Goal: Task Accomplishment & Management: Manage account settings

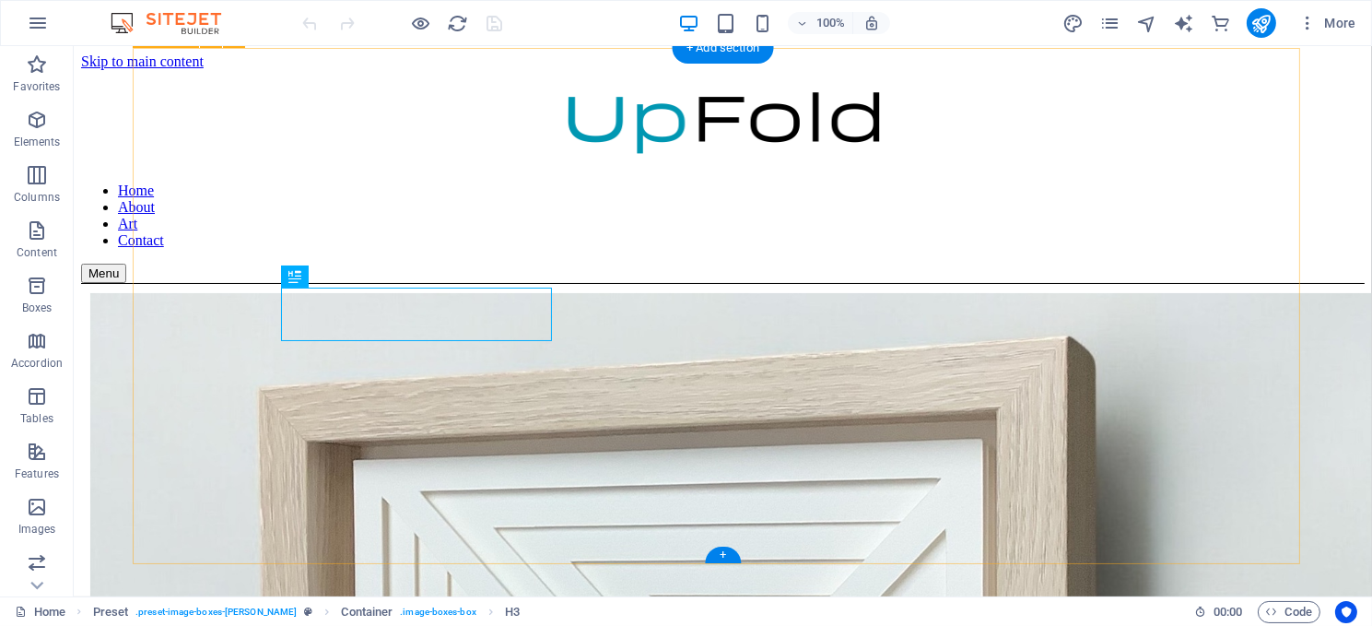
scroll to position [1173, 0]
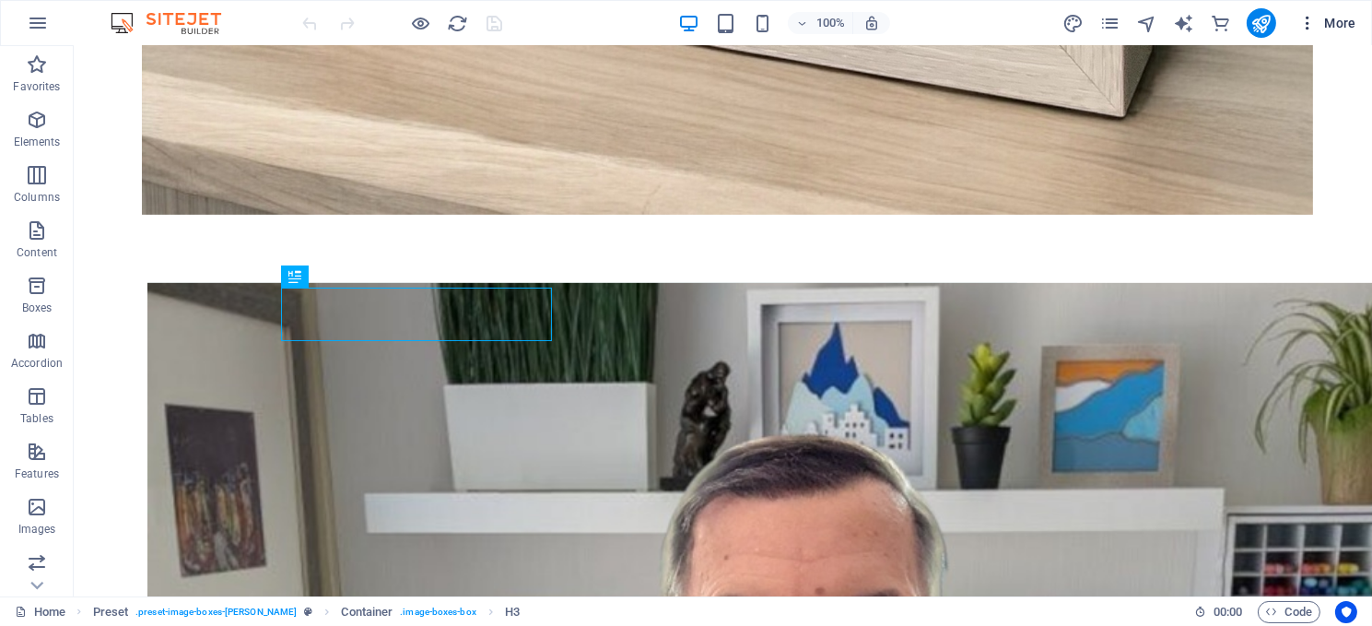
click at [1324, 15] on span "More" at bounding box center [1328, 23] width 58 height 18
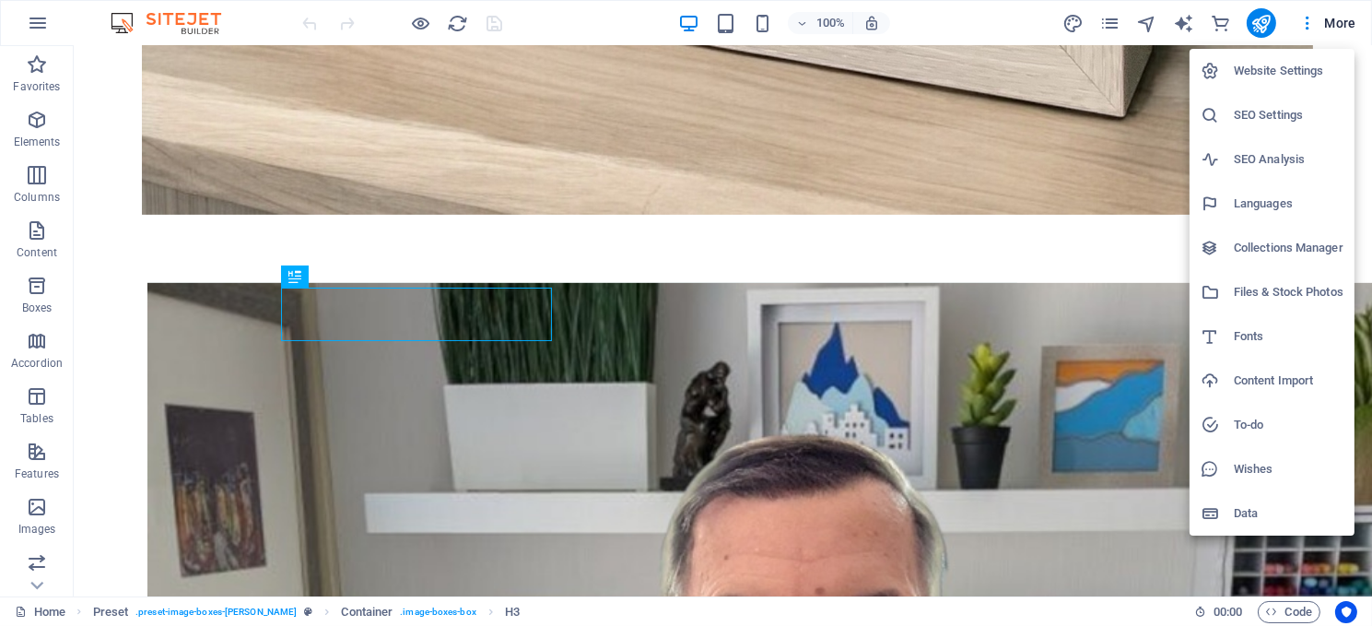
click at [1264, 66] on h6 "Website Settings" at bounding box center [1289, 71] width 110 height 22
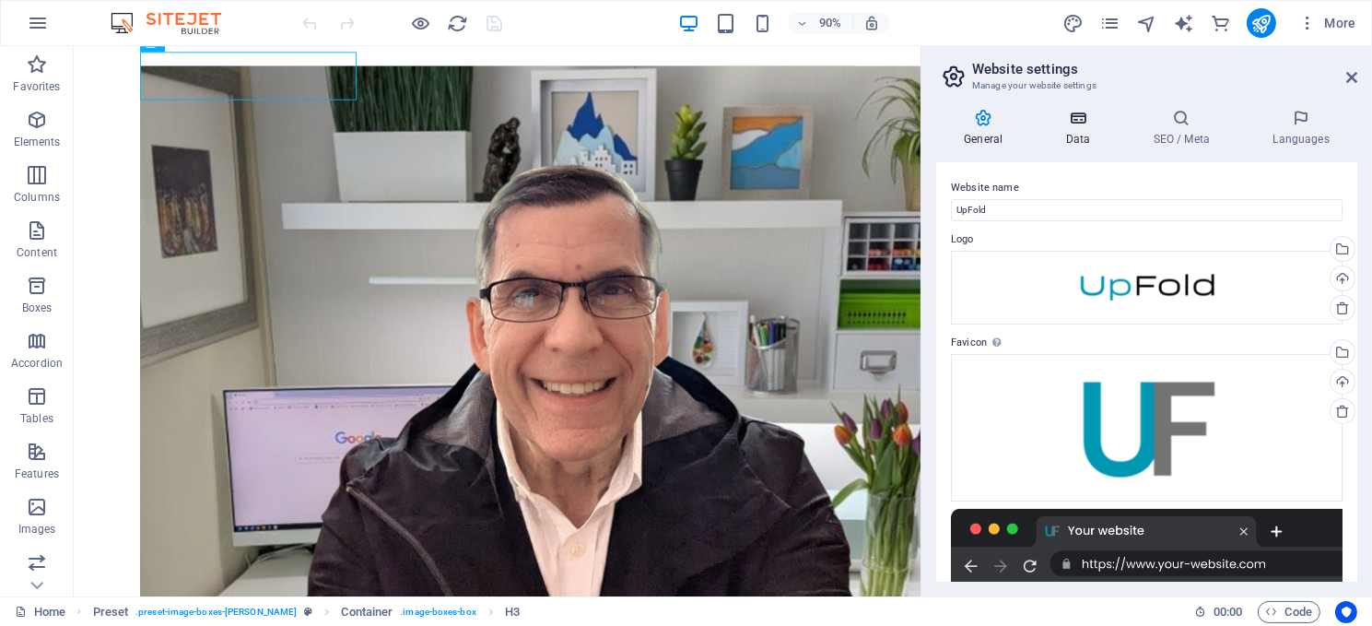
click at [1074, 124] on icon at bounding box center [1078, 118] width 80 height 18
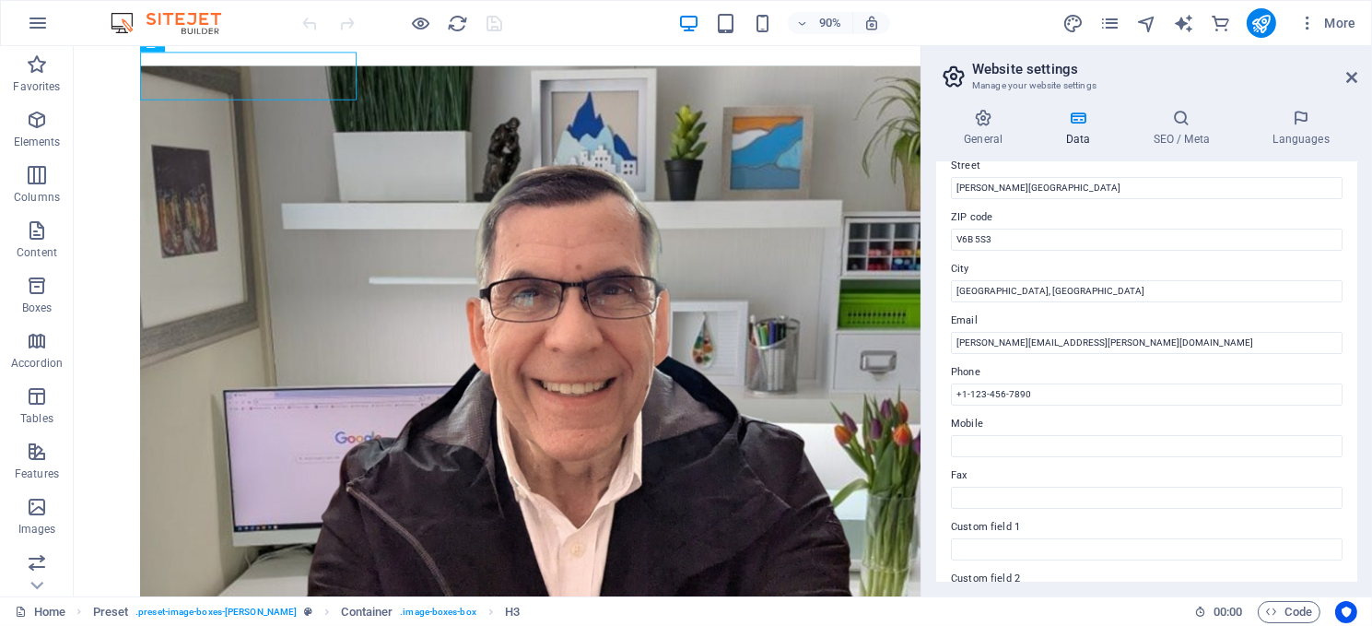
scroll to position [276, 0]
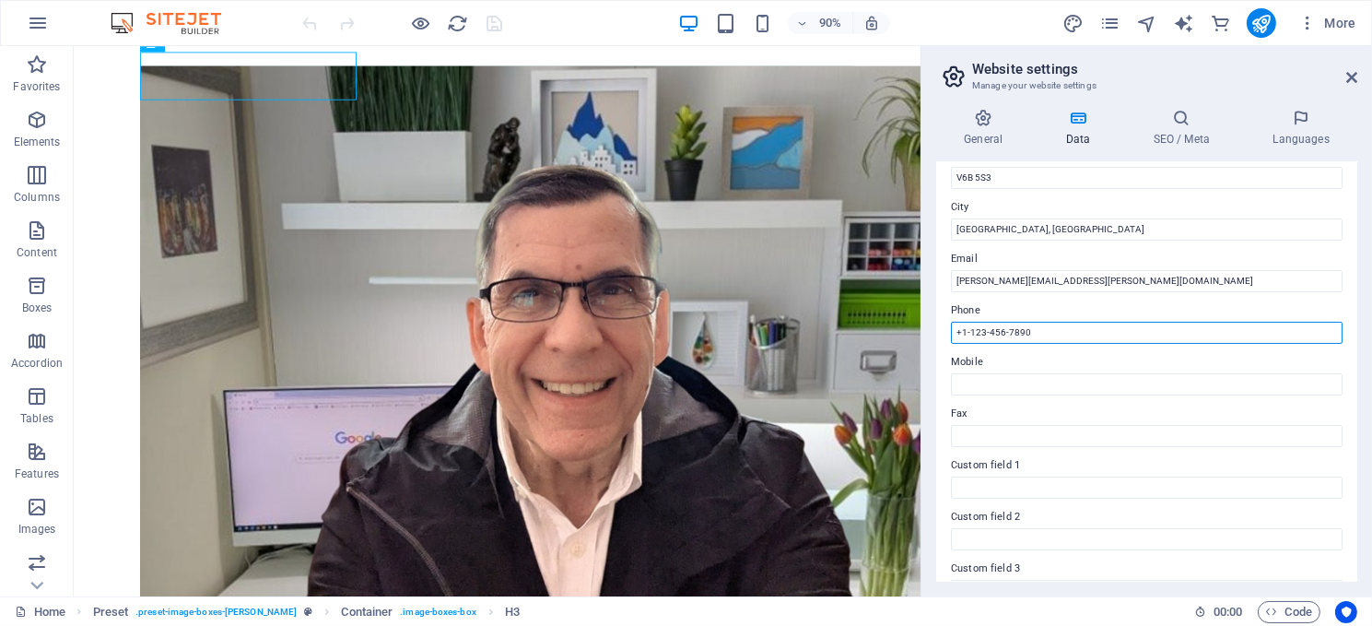
drag, startPoint x: 1042, startPoint y: 327, endPoint x: 931, endPoint y: 332, distance: 111.6
click at [931, 332] on div "General Data SEO / Meta Languages Website name UpFold Logo Drag files here, cli…" at bounding box center [1147, 345] width 451 height 502
type input "xxx"
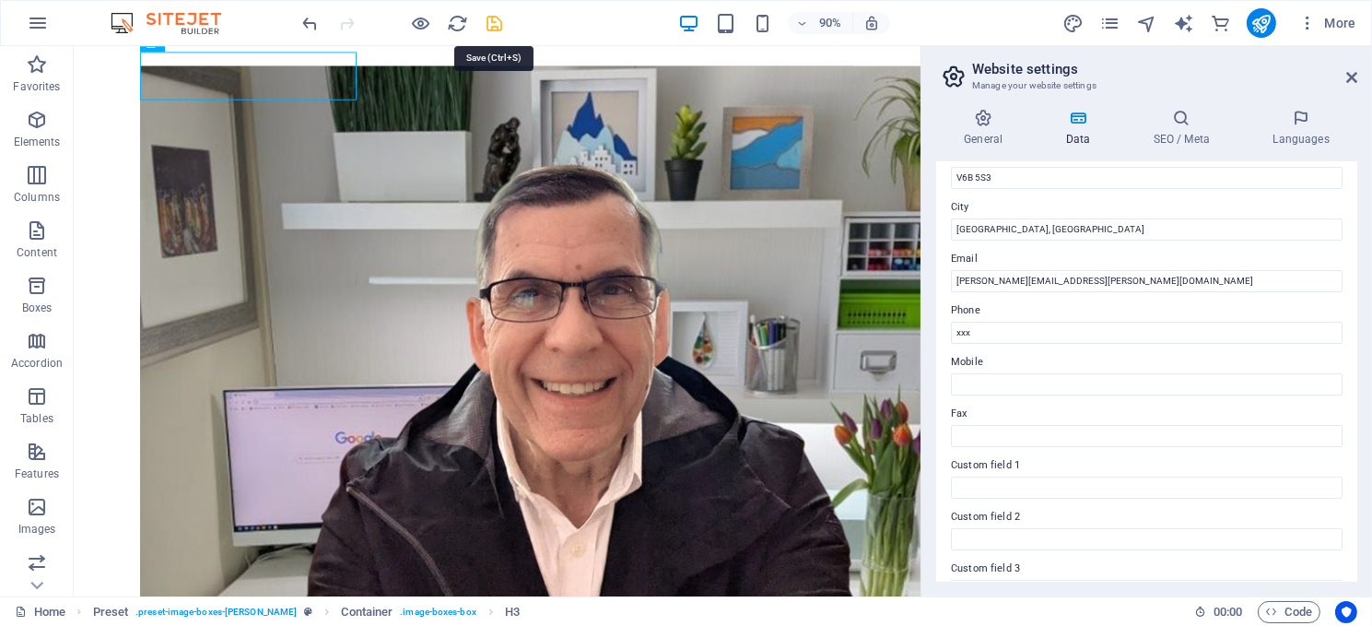
click at [498, 18] on icon "save" at bounding box center [495, 23] width 21 height 21
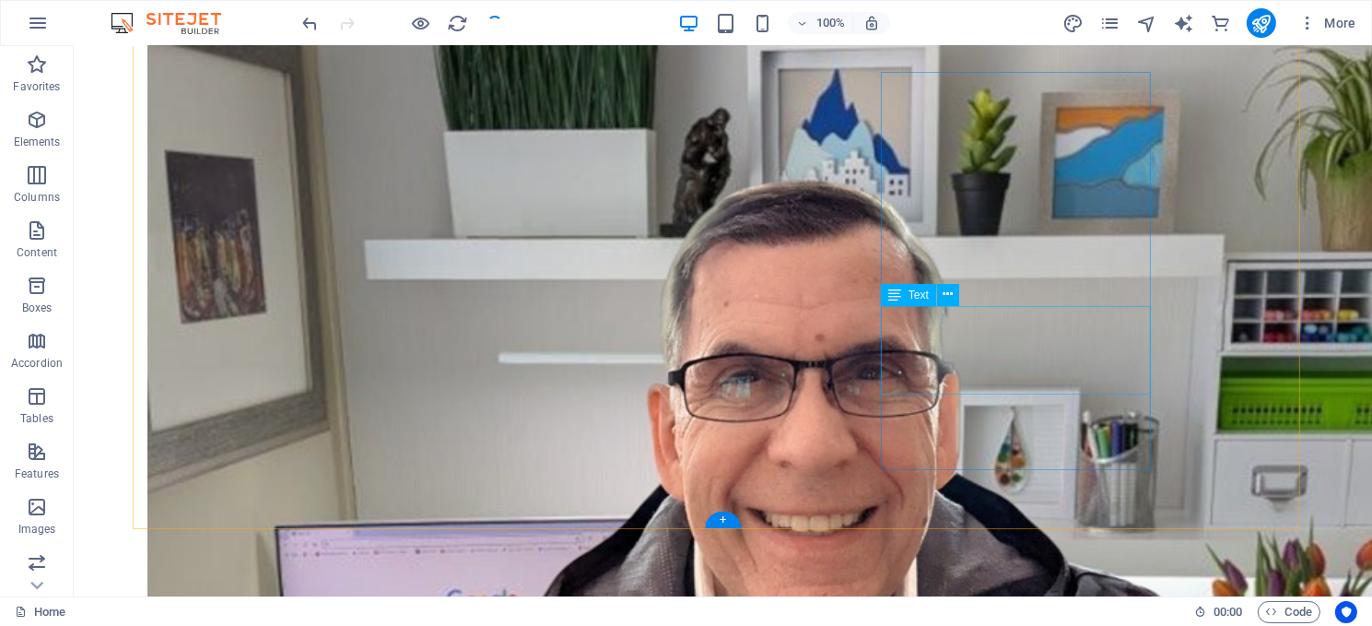
scroll to position [1448, 0]
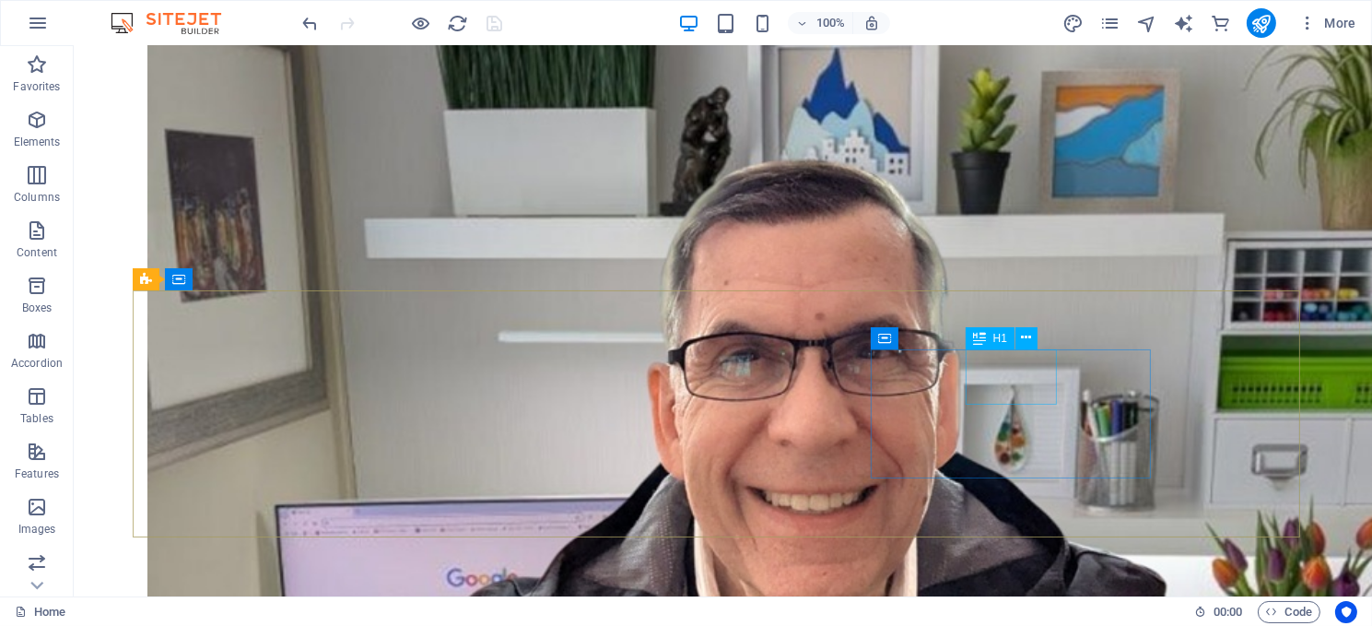
click at [1001, 335] on span "H1" at bounding box center [1000, 338] width 14 height 11
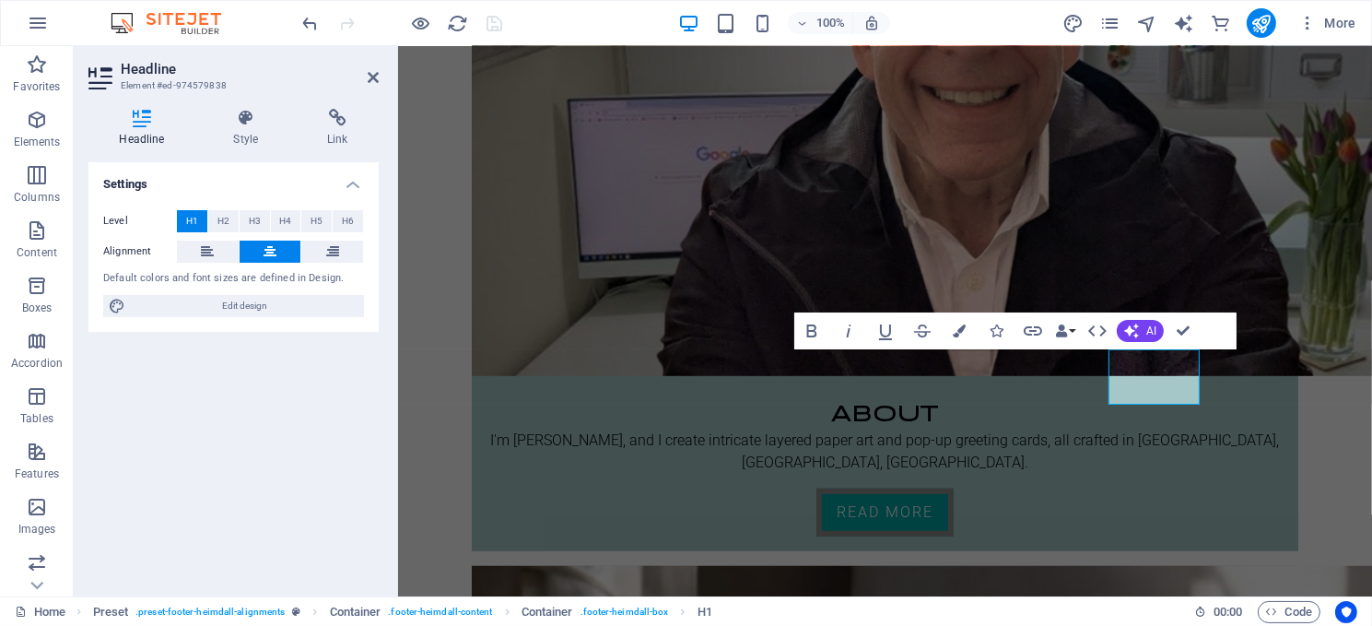
scroll to position [1153, 0]
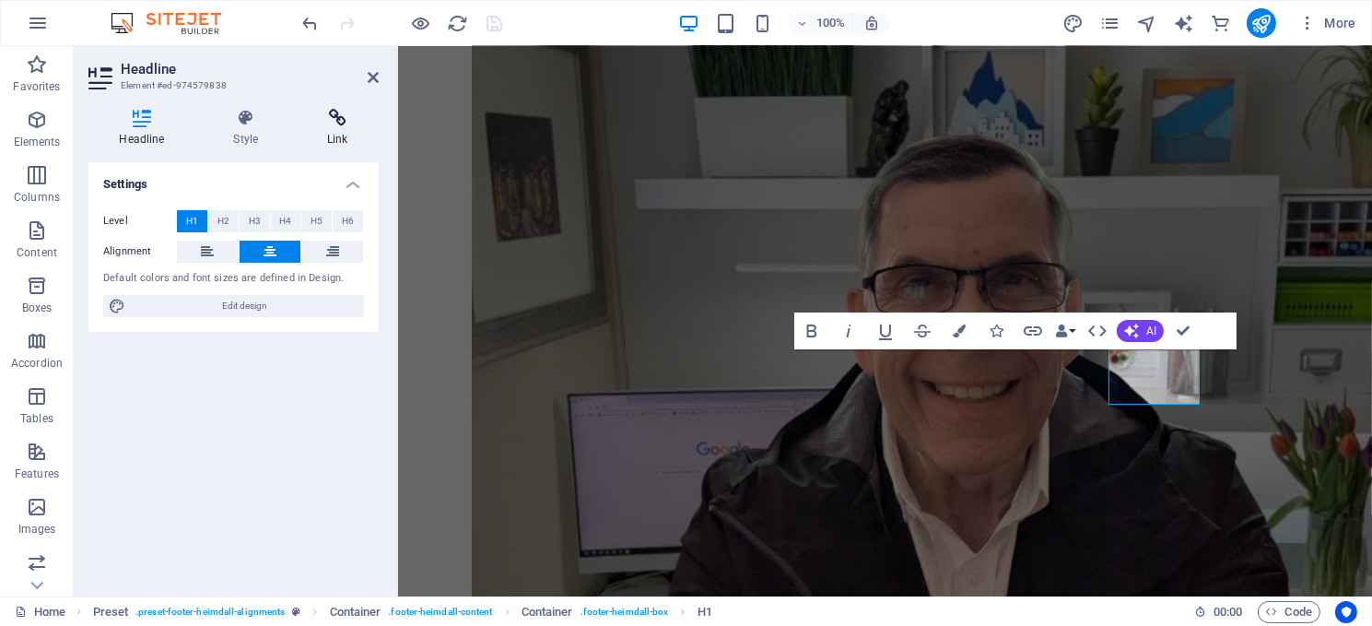
click at [337, 123] on icon at bounding box center [338, 118] width 82 height 18
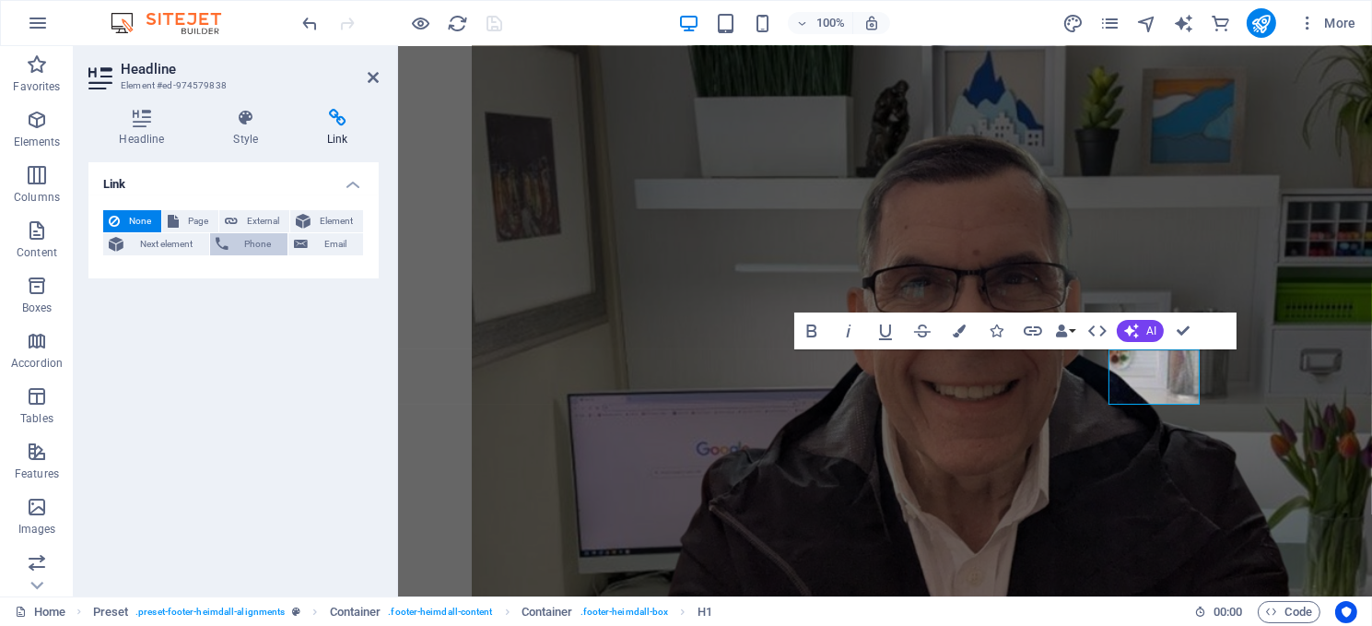
click at [234, 241] on span "Phone" at bounding box center [258, 244] width 49 height 22
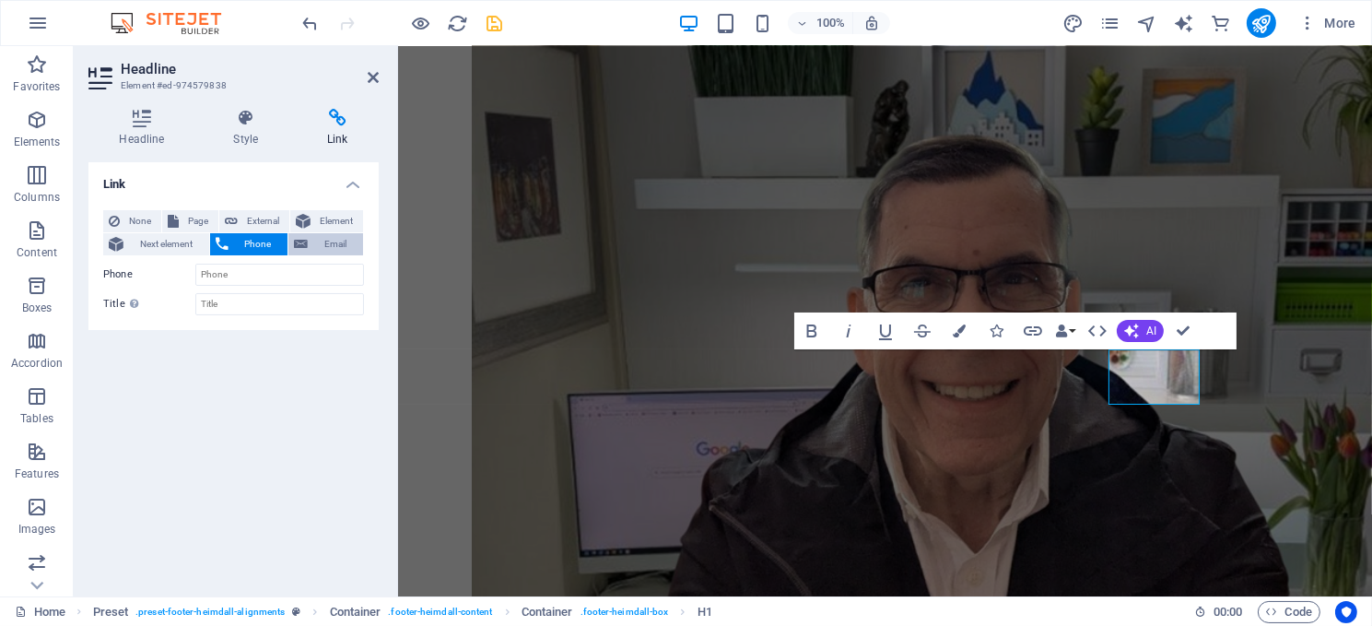
click at [307, 240] on icon at bounding box center [301, 244] width 14 height 22
click at [133, 215] on span "None" at bounding box center [140, 221] width 30 height 22
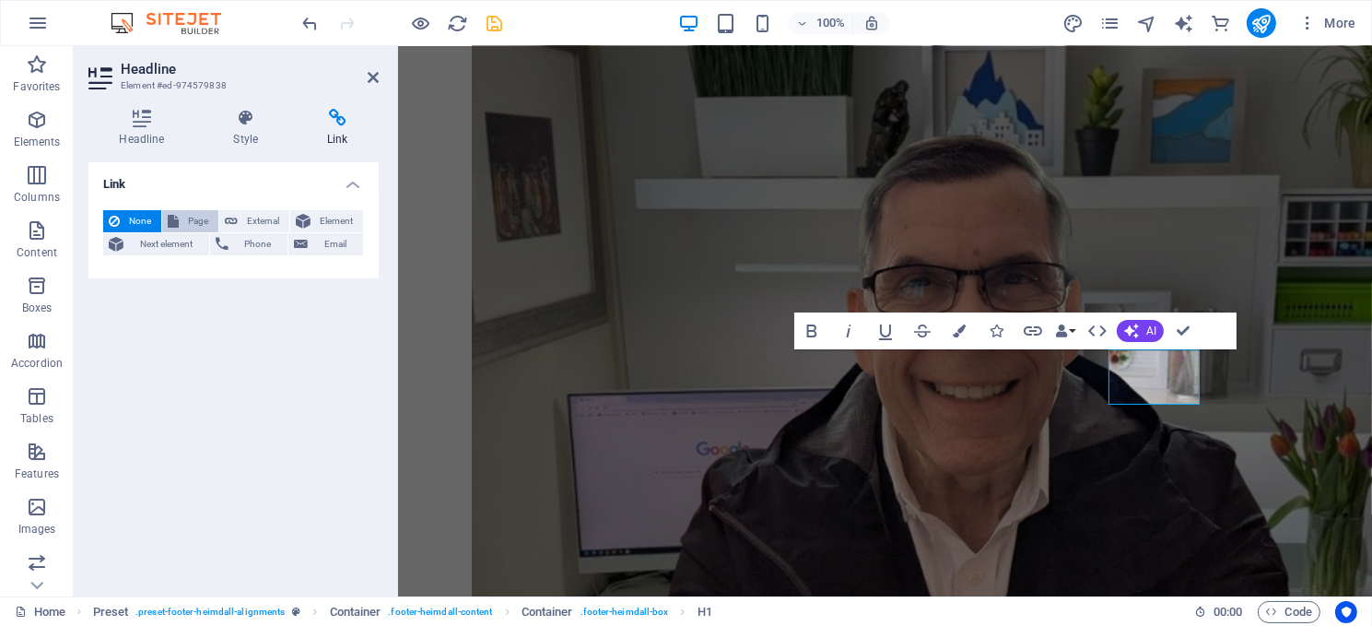
click at [180, 216] on button "Page" at bounding box center [190, 221] width 56 height 22
select select
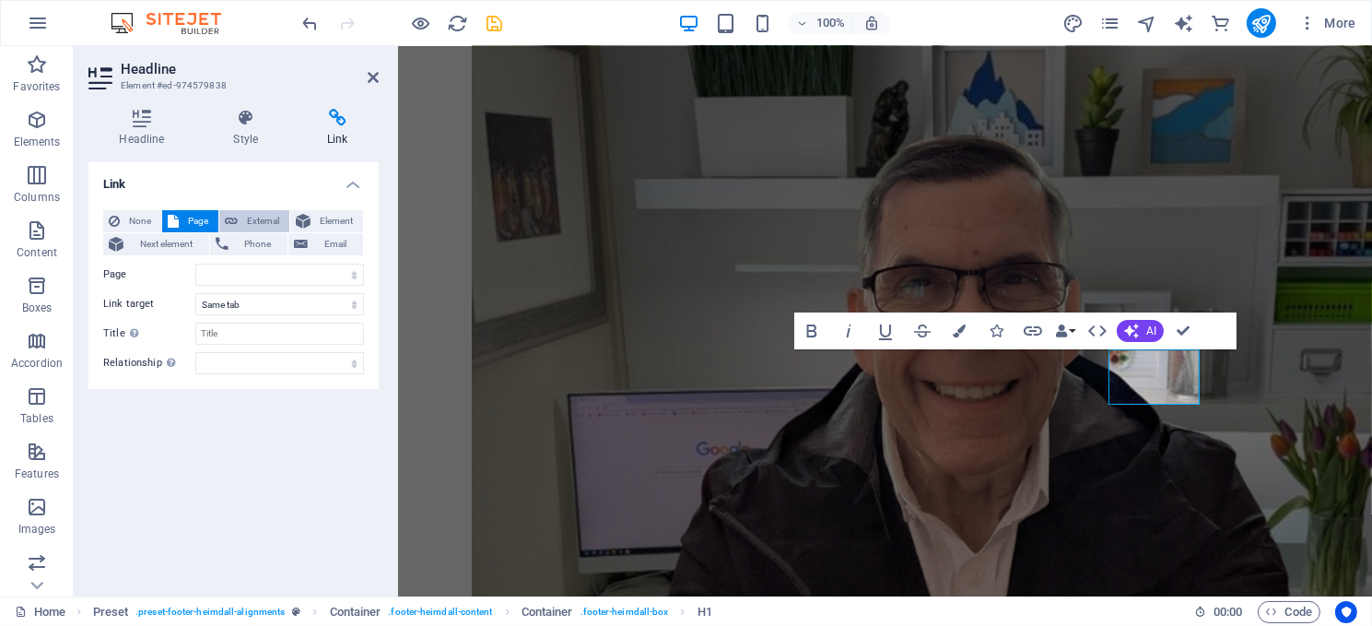
click at [244, 216] on span "External" at bounding box center [263, 221] width 41 height 22
select select "blank"
click at [343, 217] on span "Element" at bounding box center [336, 221] width 41 height 22
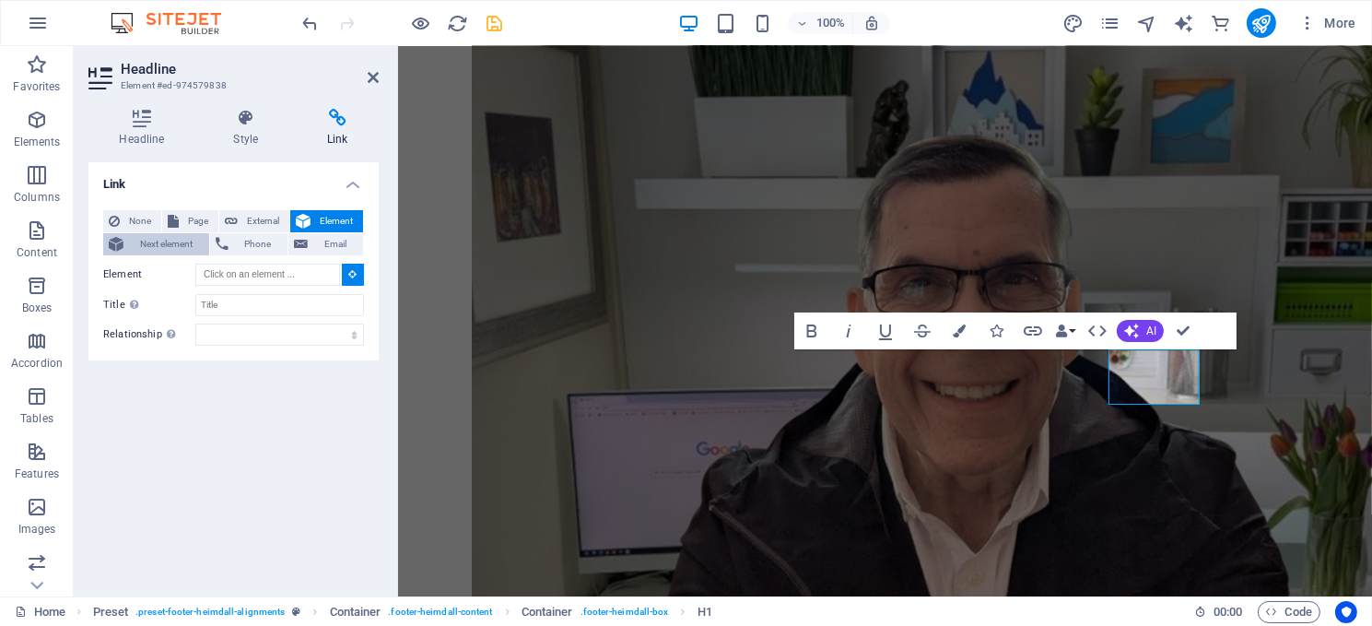
click at [146, 241] on span "Next element" at bounding box center [166, 244] width 75 height 22
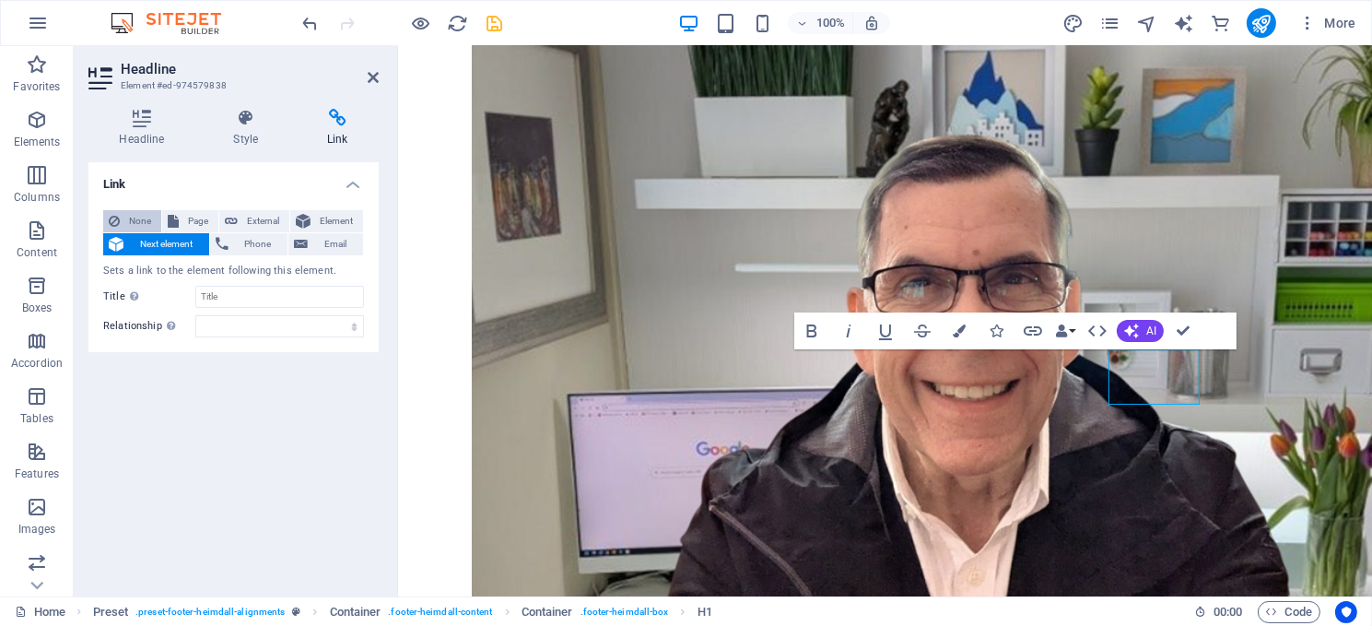
click at [137, 215] on span "None" at bounding box center [140, 221] width 30 height 22
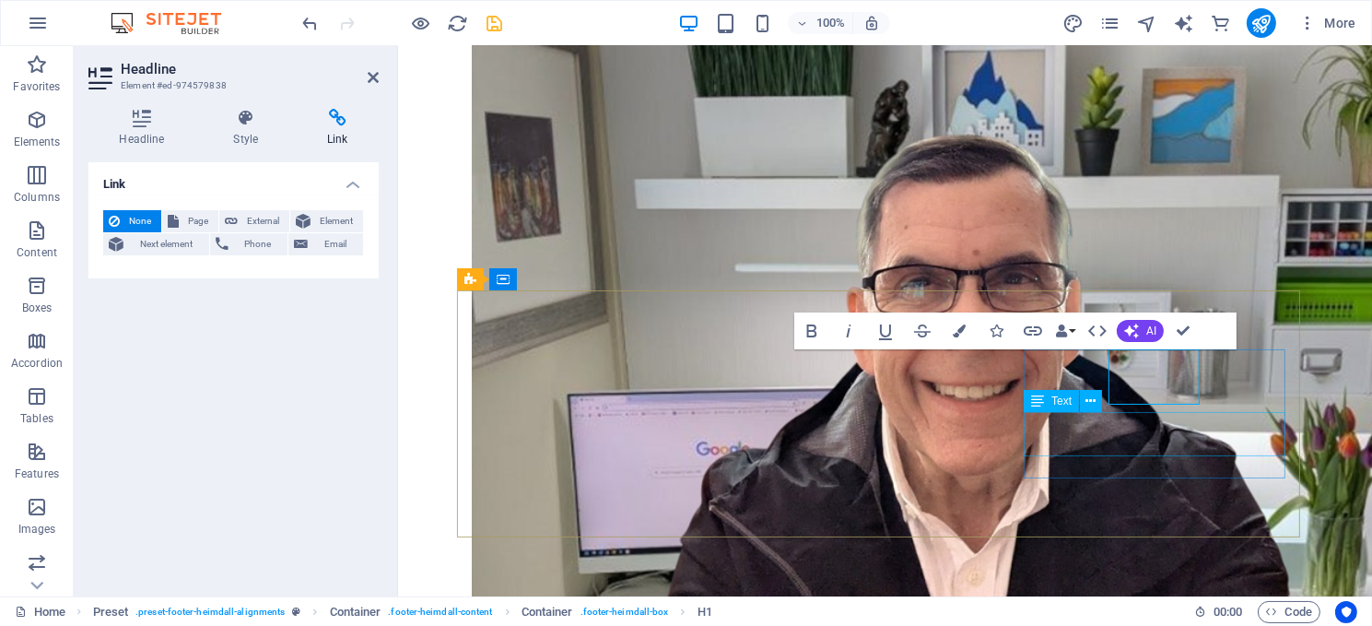
click at [1061, 401] on span "Text" at bounding box center [1062, 400] width 20 height 11
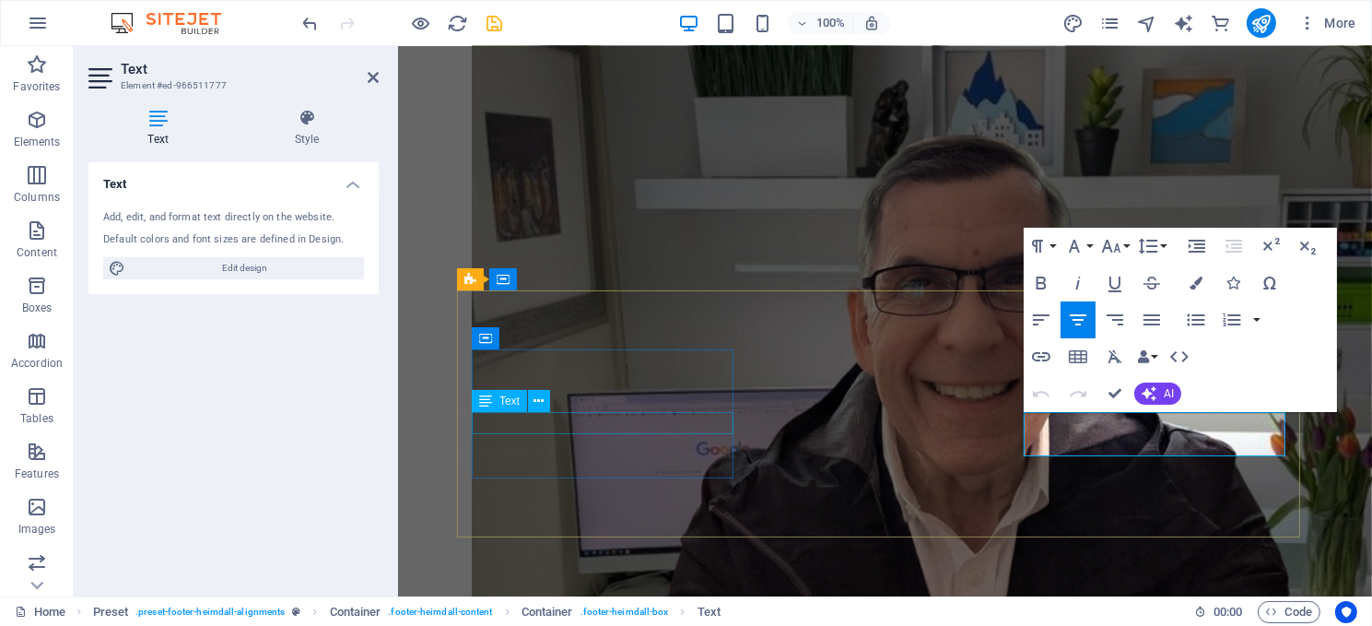
click at [506, 403] on span "Text" at bounding box center [510, 400] width 20 height 11
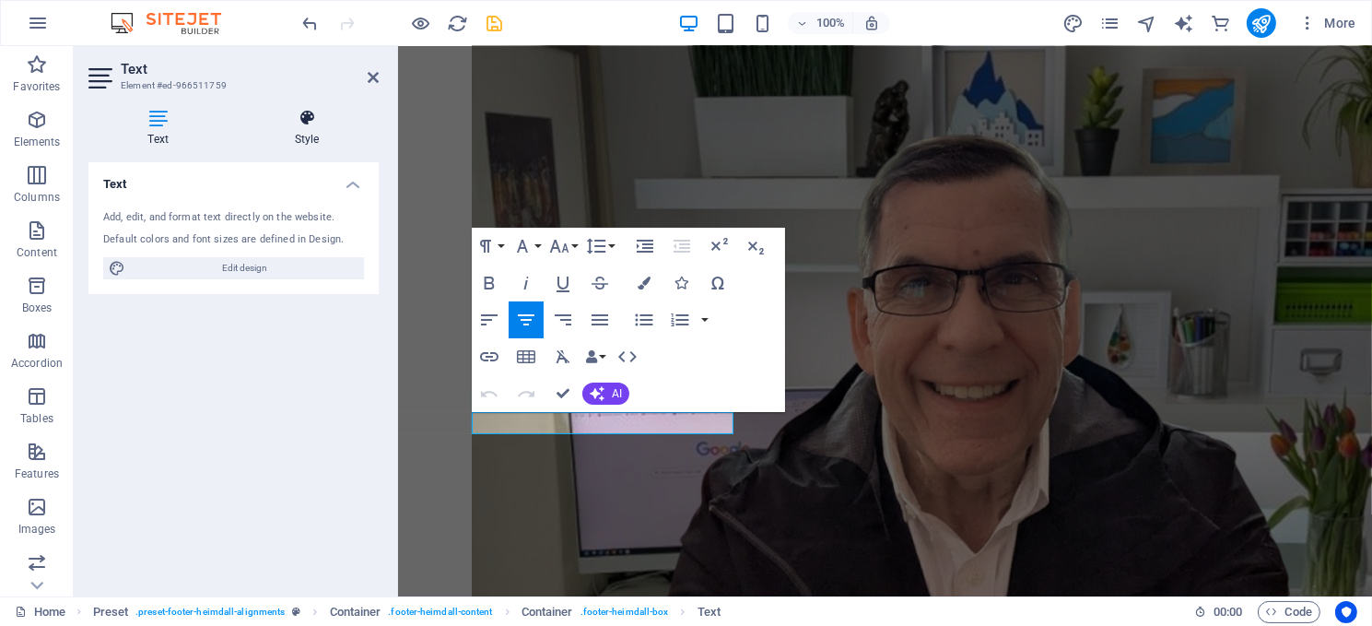
click at [304, 126] on icon at bounding box center [307, 118] width 144 height 18
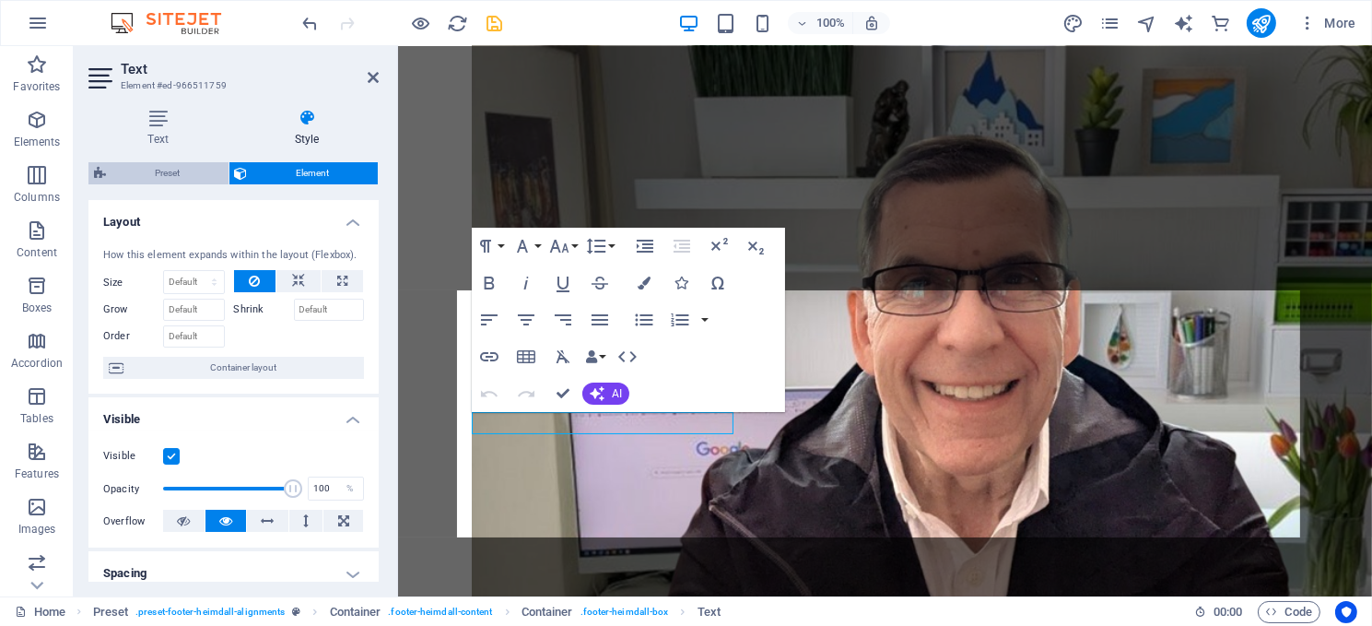
click at [157, 168] on span "Preset" at bounding box center [168, 173] width 112 height 22
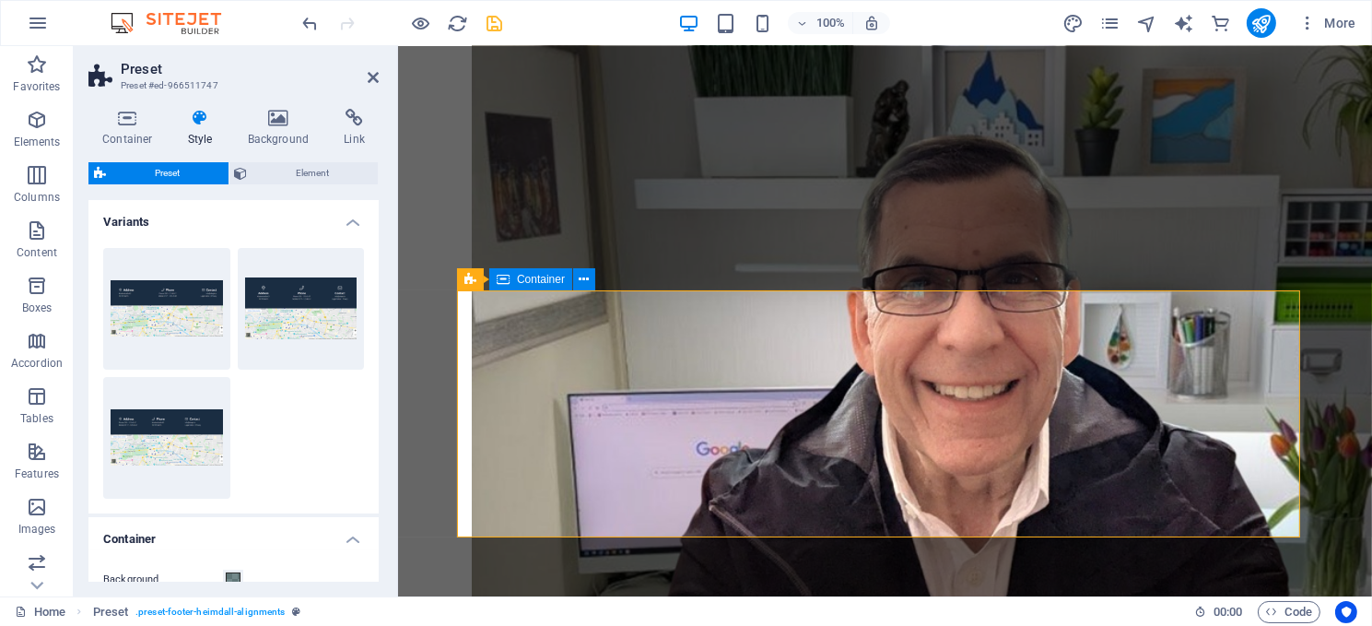
click at [533, 282] on span "Container" at bounding box center [541, 279] width 48 height 11
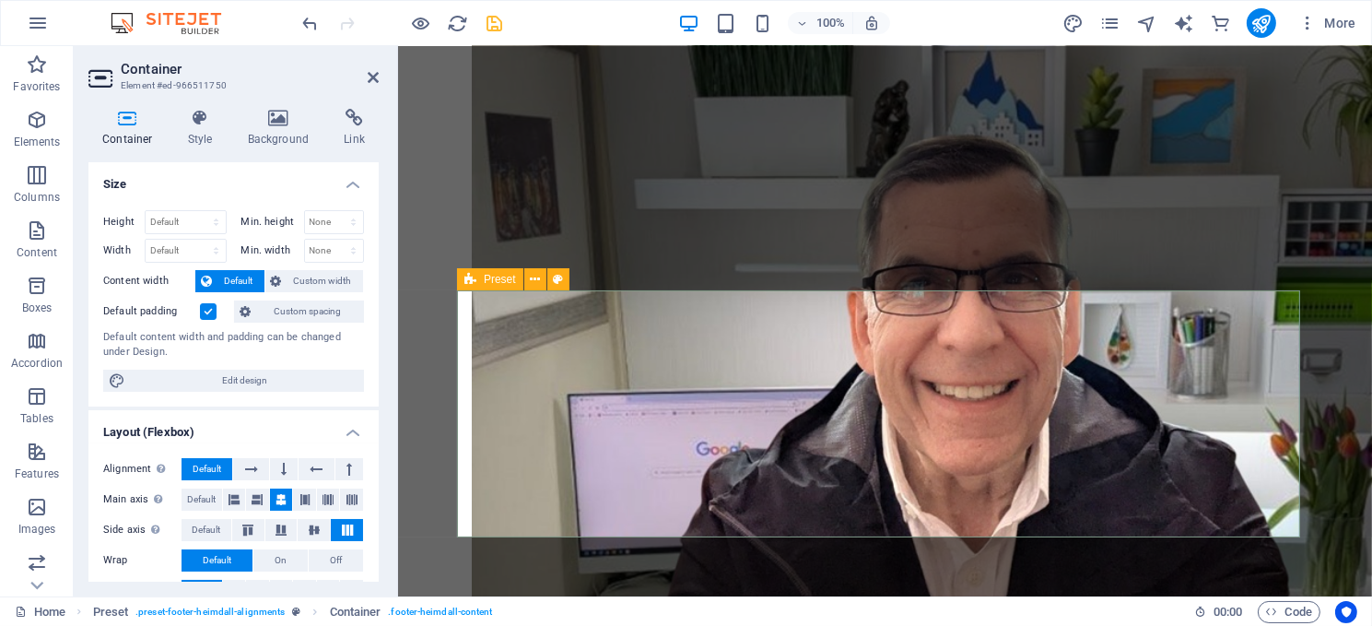
click at [488, 283] on span "Preset" at bounding box center [500, 279] width 32 height 11
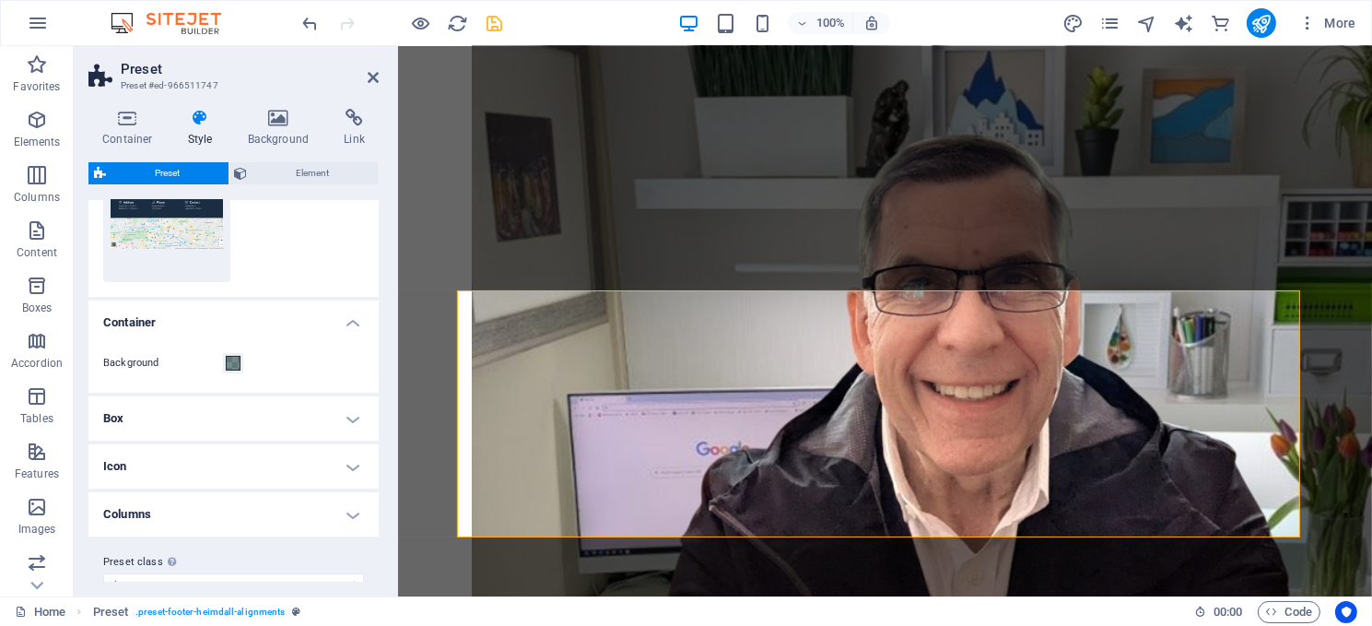
scroll to position [244, 0]
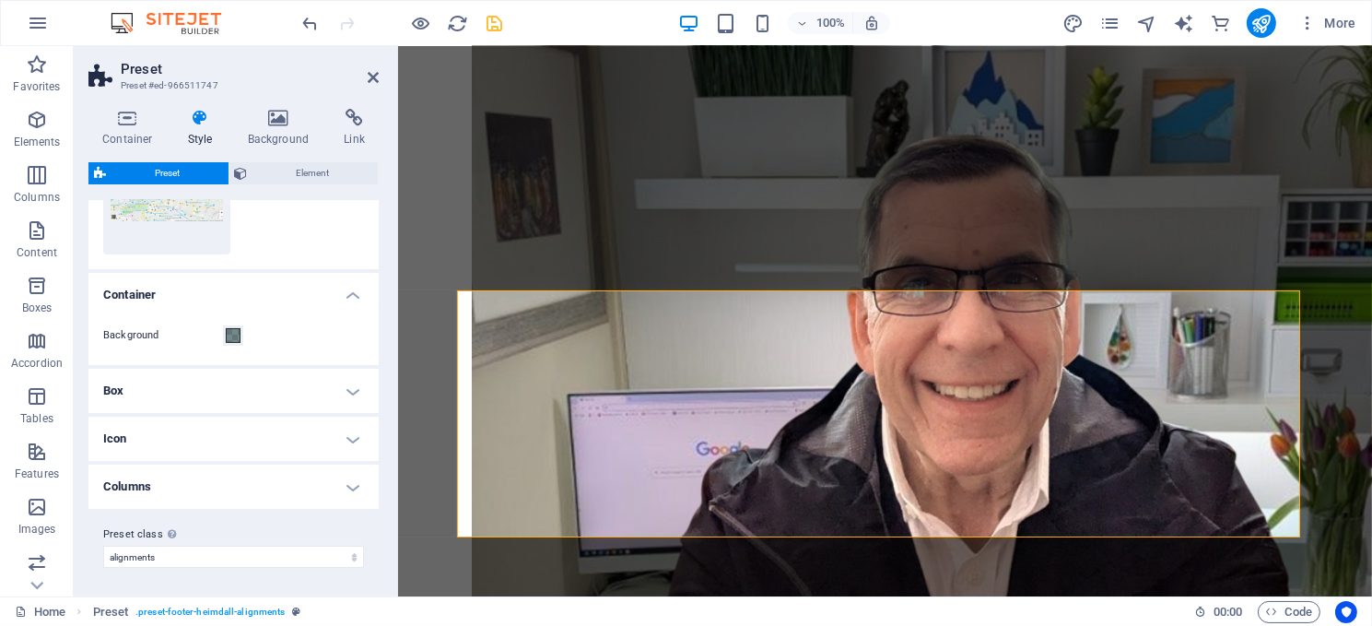
click at [266, 385] on h4 "Box" at bounding box center [233, 391] width 290 height 44
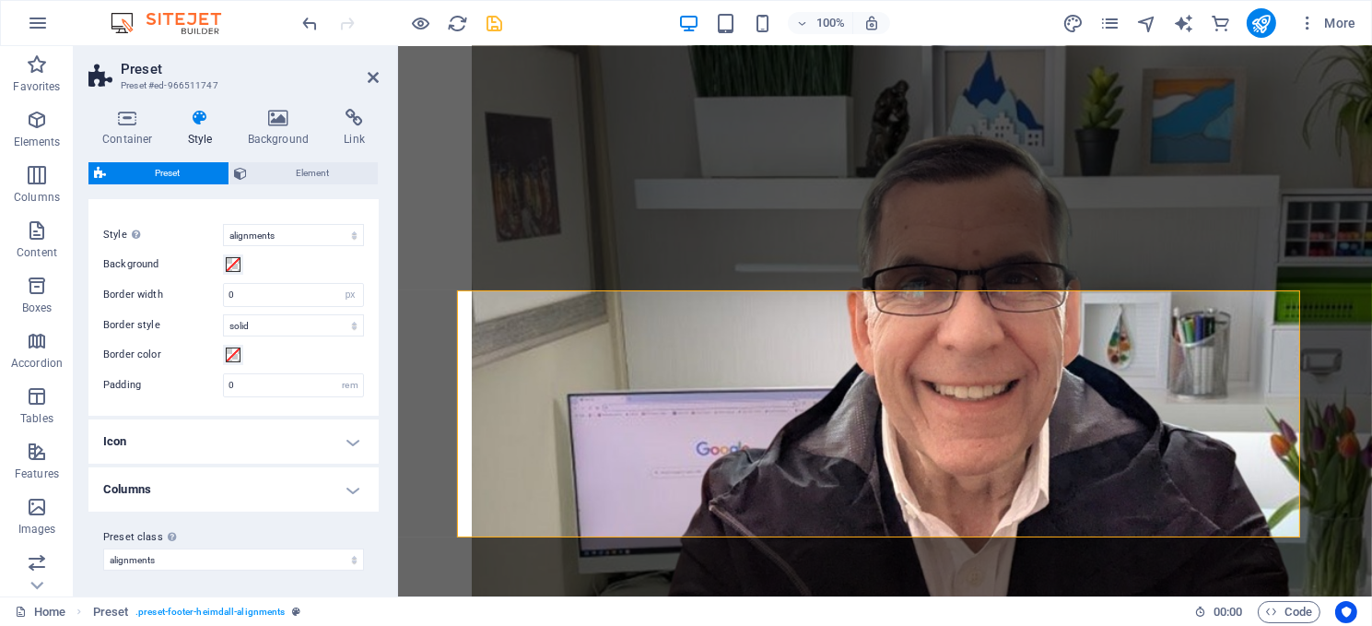
scroll to position [441, 0]
click at [291, 433] on h4 "Icon" at bounding box center [233, 440] width 290 height 44
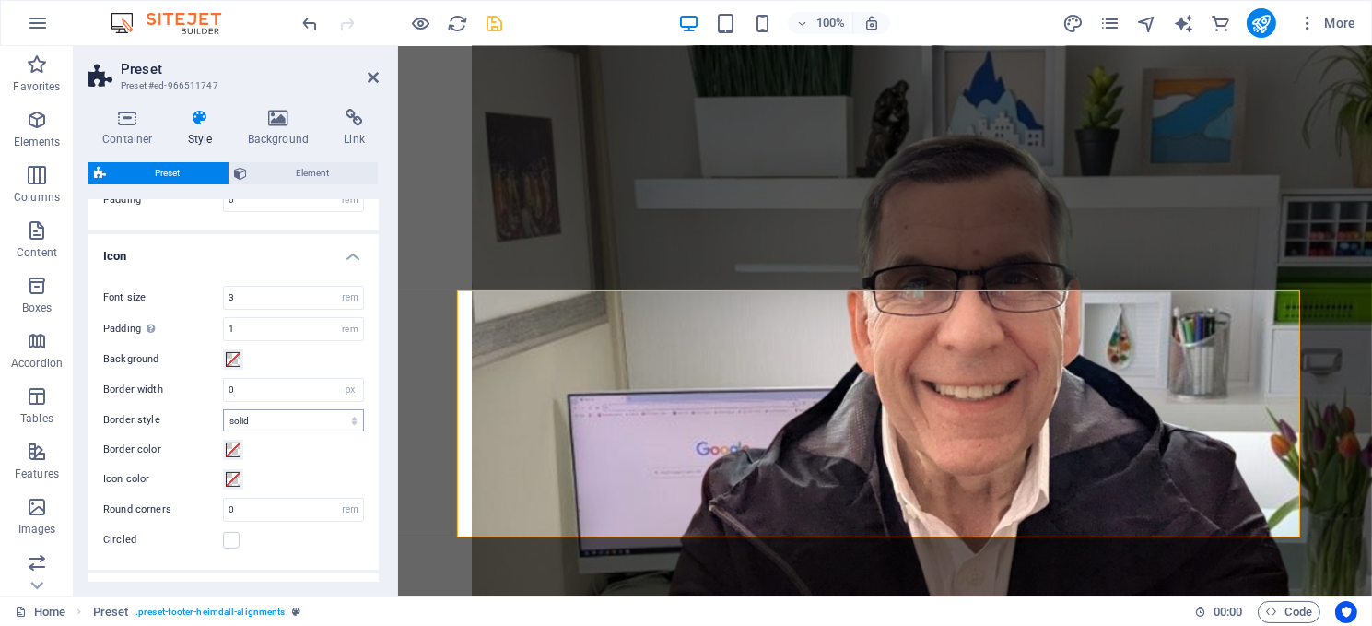
scroll to position [731, 0]
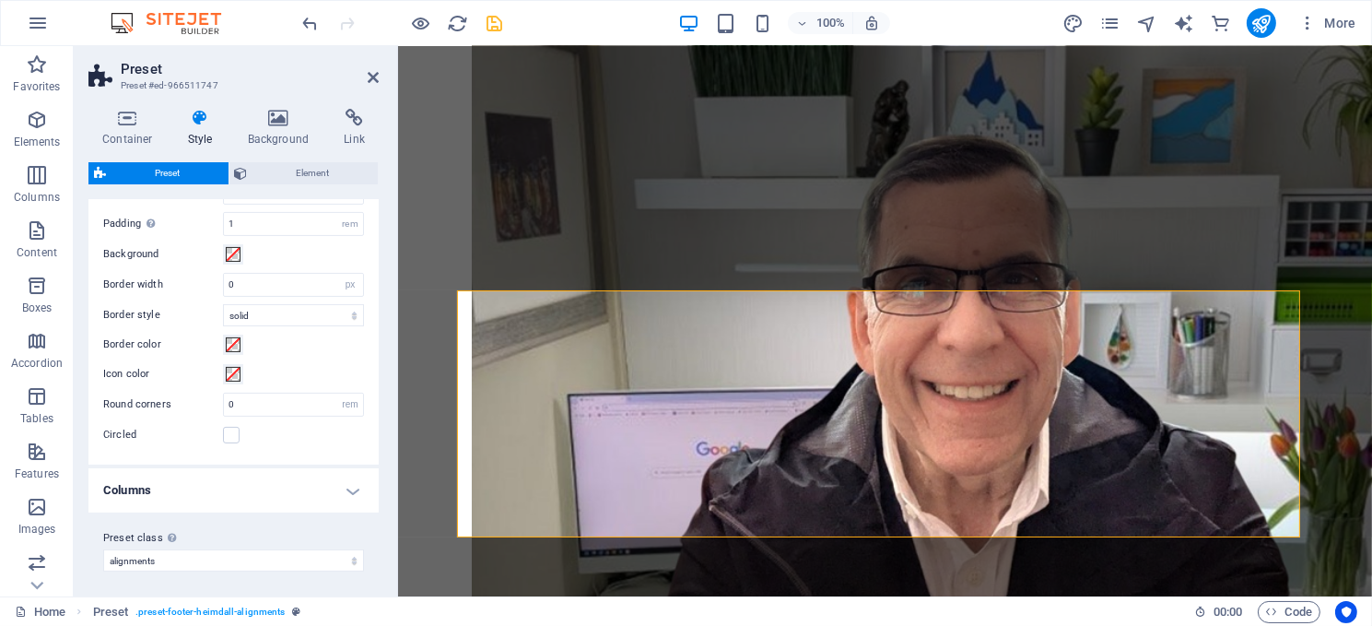
click at [279, 476] on h4 "Columns" at bounding box center [233, 490] width 290 height 44
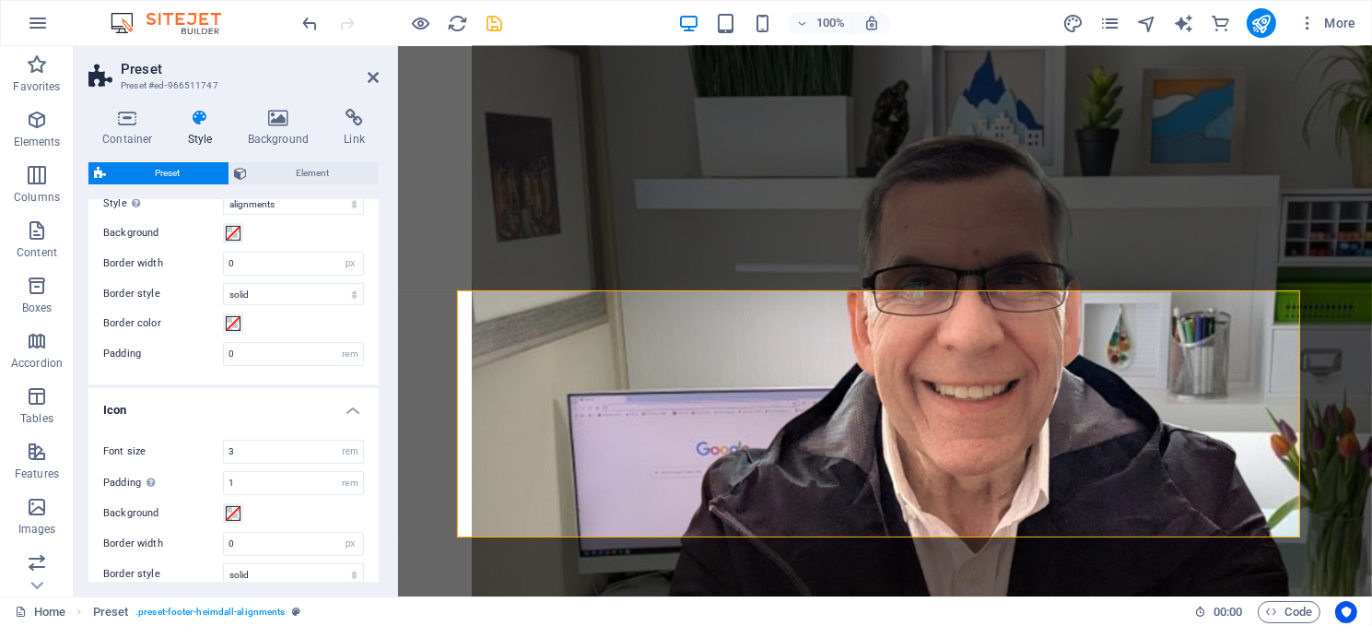
scroll to position [0, 0]
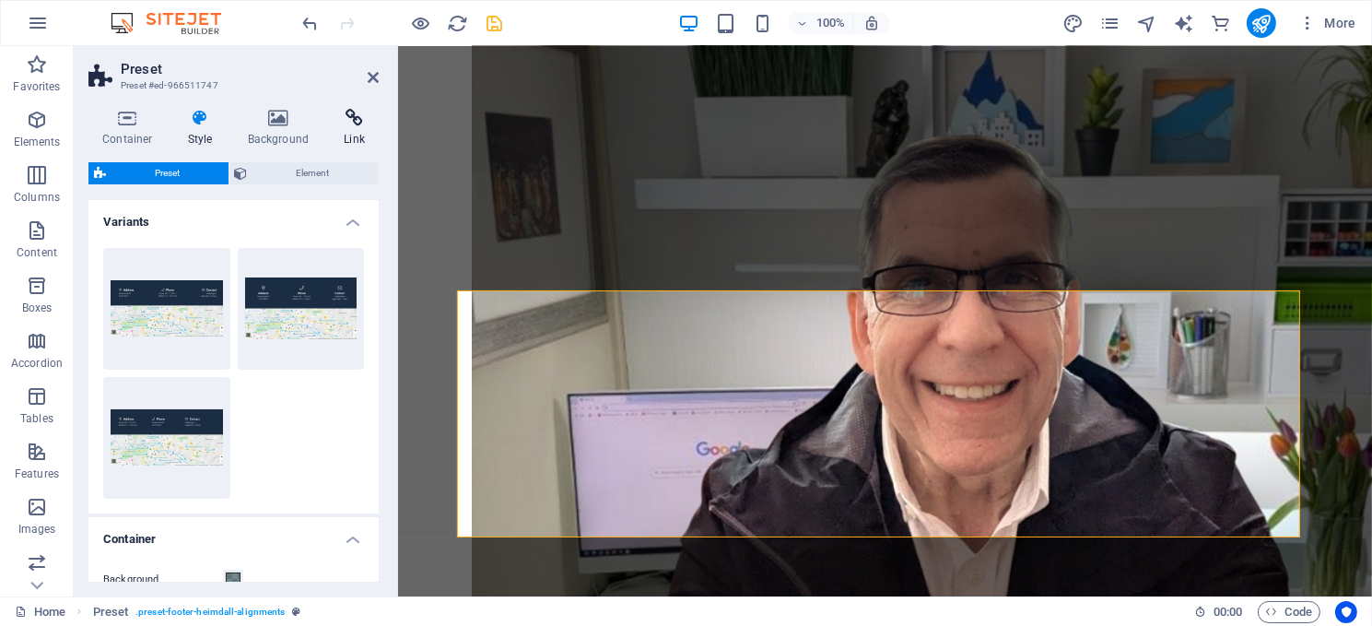
click at [346, 125] on icon at bounding box center [354, 118] width 49 height 18
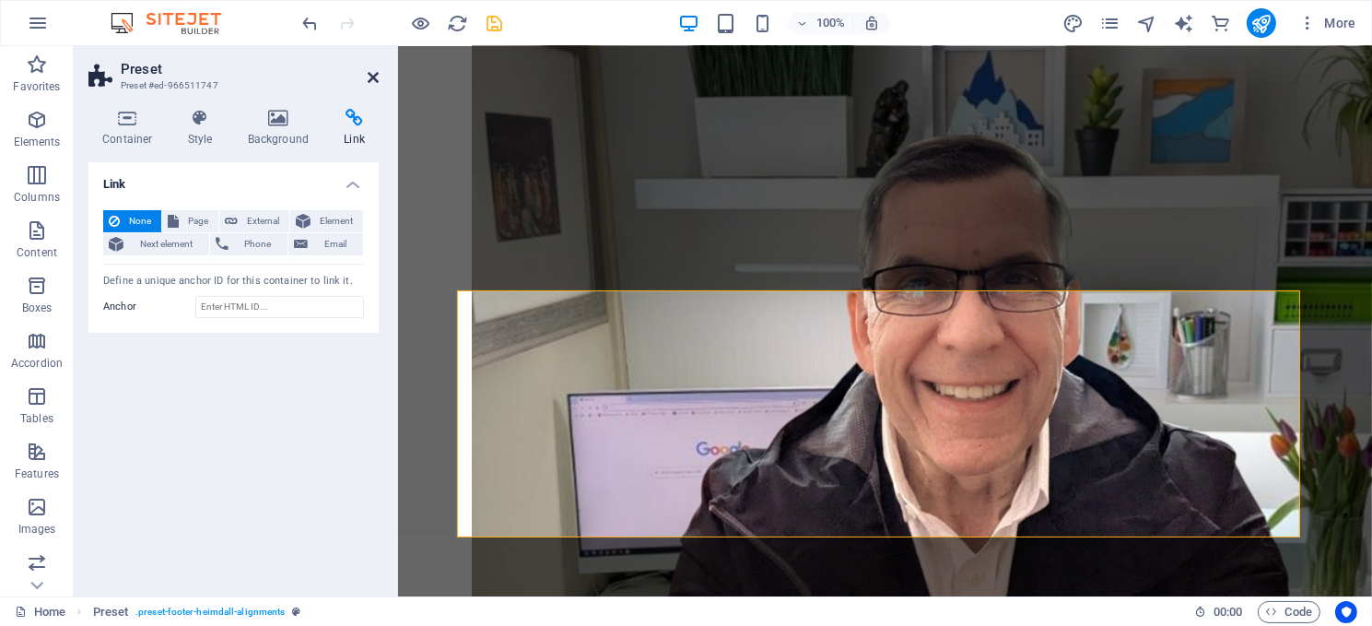
click at [369, 70] on icon at bounding box center [373, 77] width 11 height 15
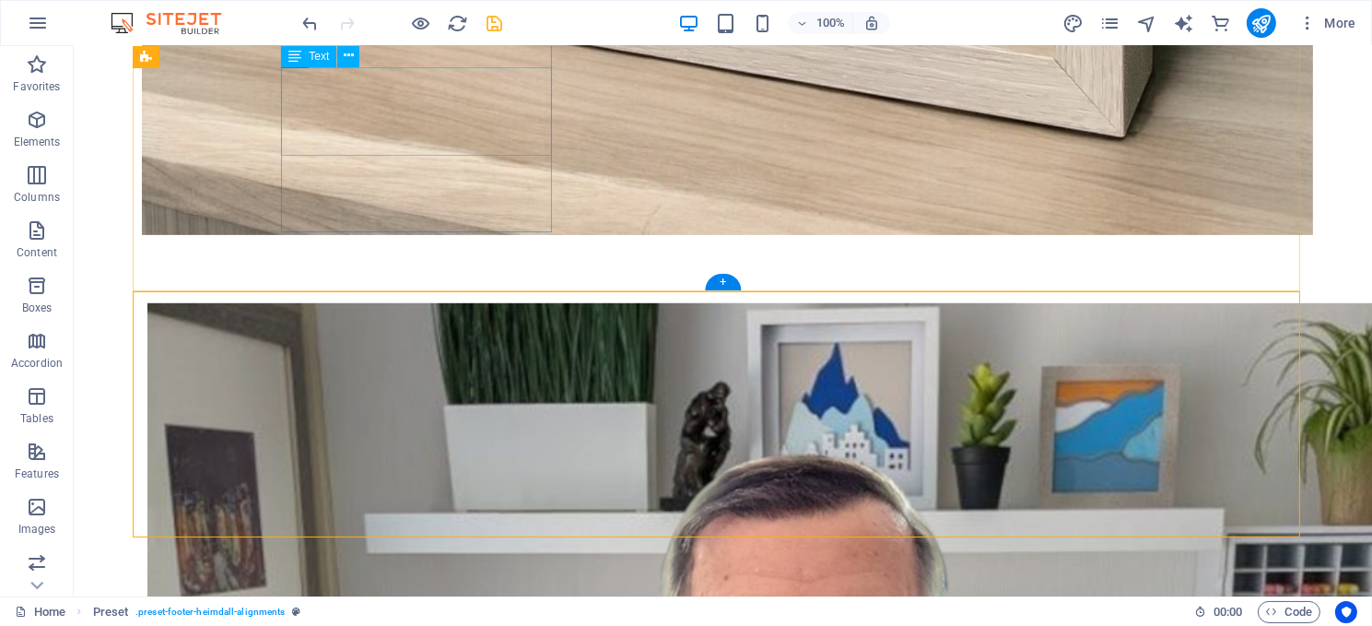
scroll to position [1447, 0]
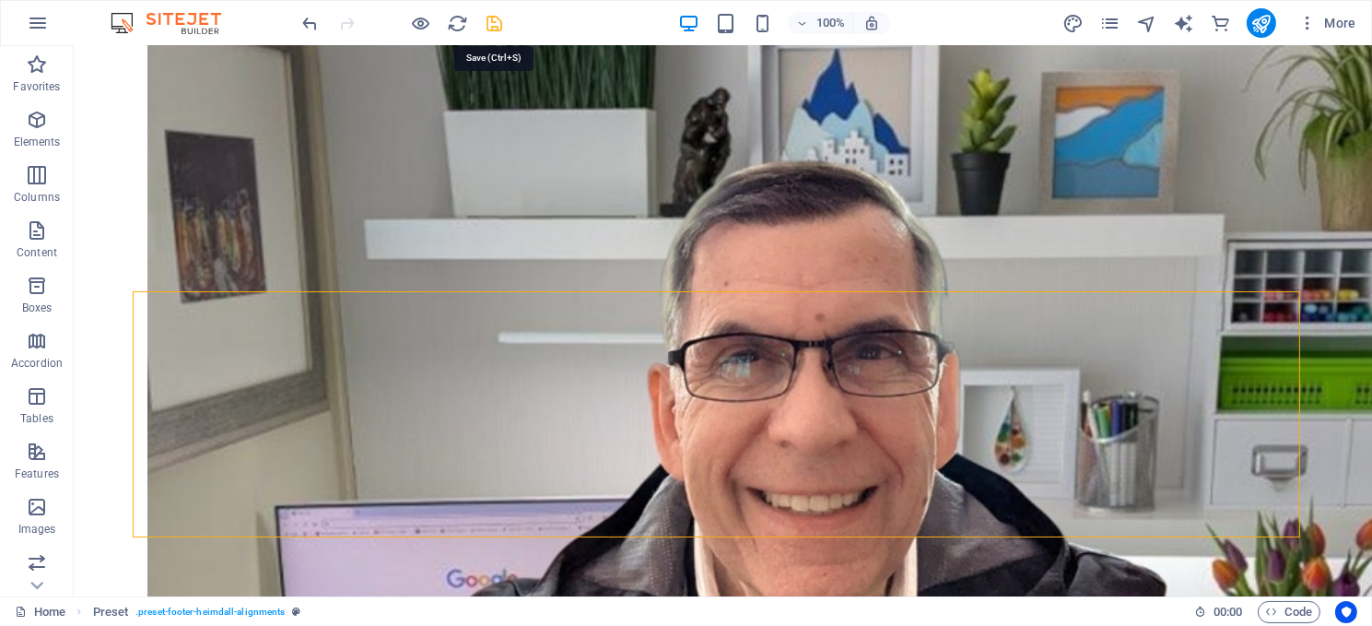
click at [488, 22] on icon "save" at bounding box center [495, 23] width 21 height 21
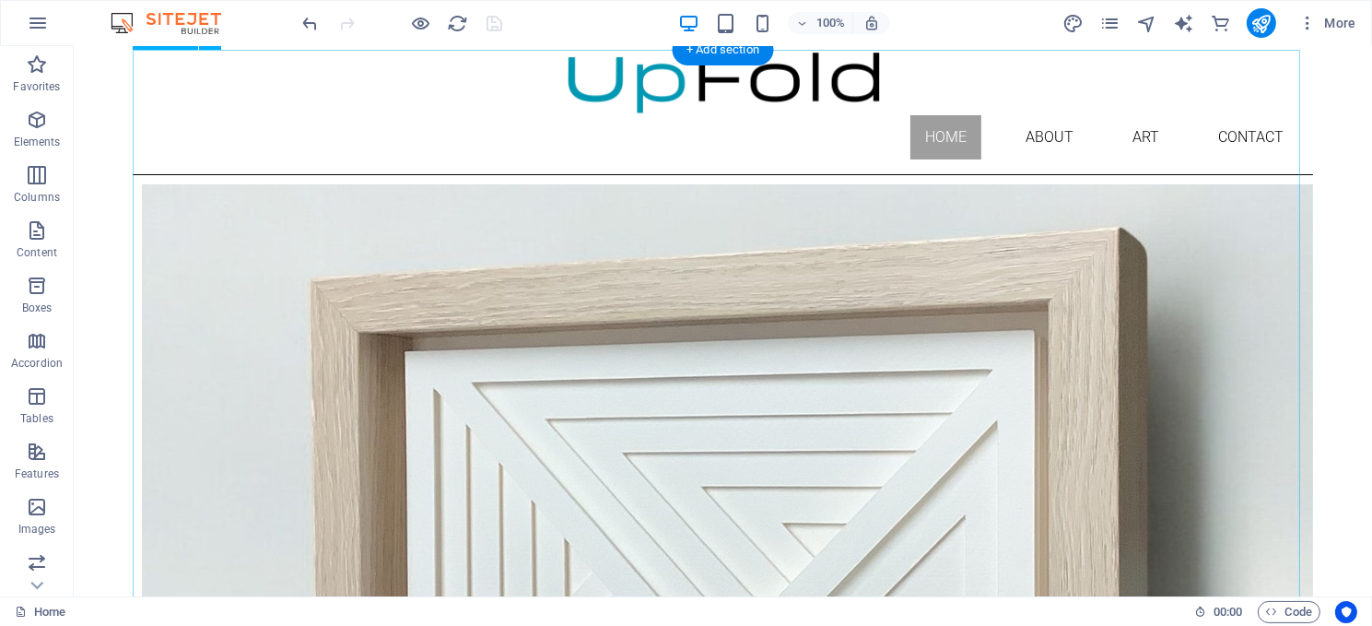
scroll to position [0, 0]
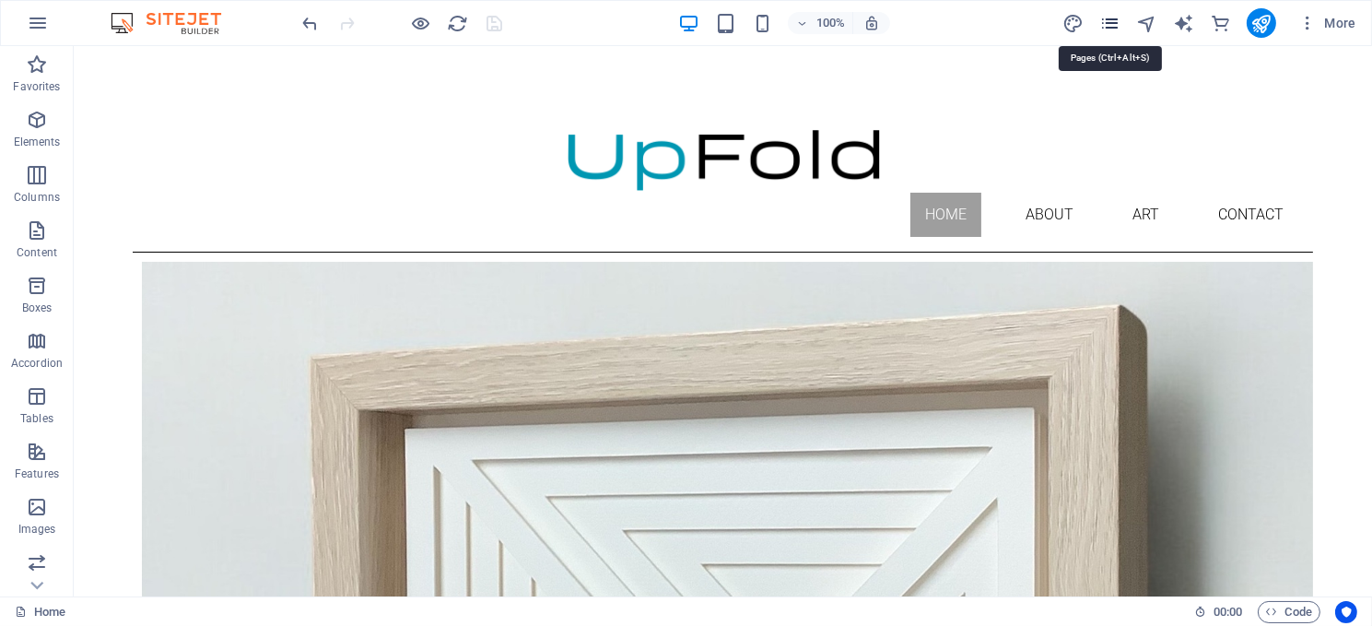
click at [1111, 19] on icon "pages" at bounding box center [1109, 23] width 21 height 21
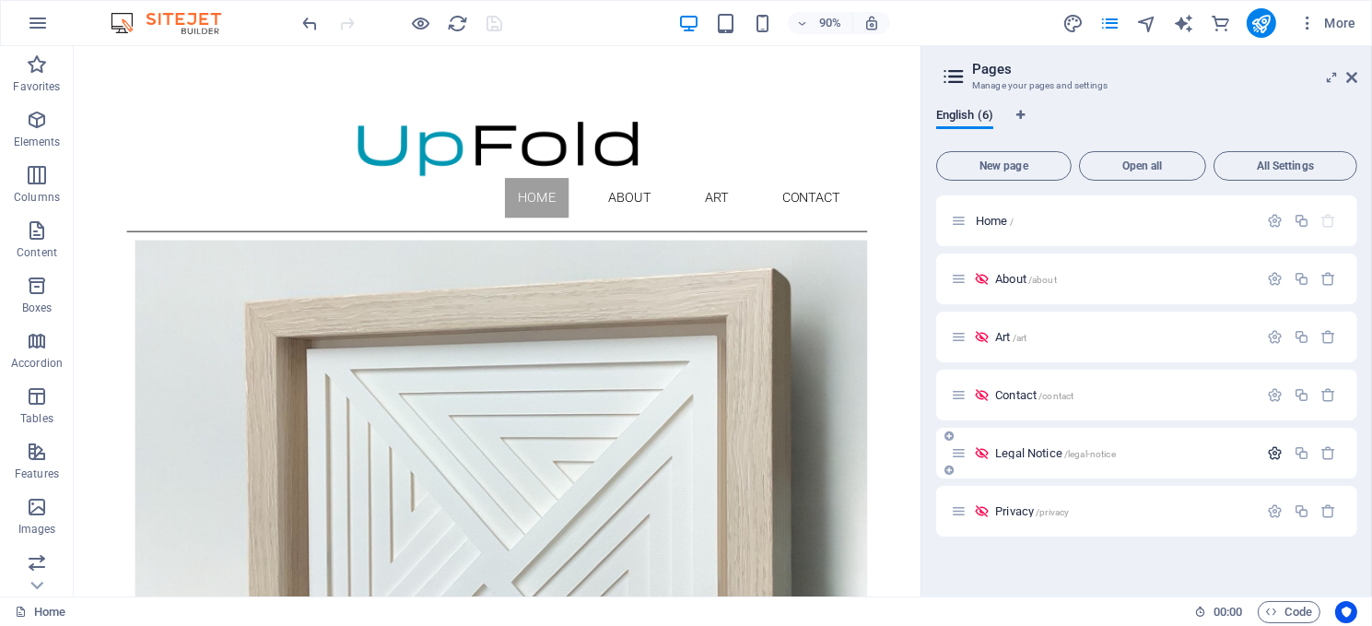
click at [1272, 447] on icon "button" at bounding box center [1275, 453] width 16 height 16
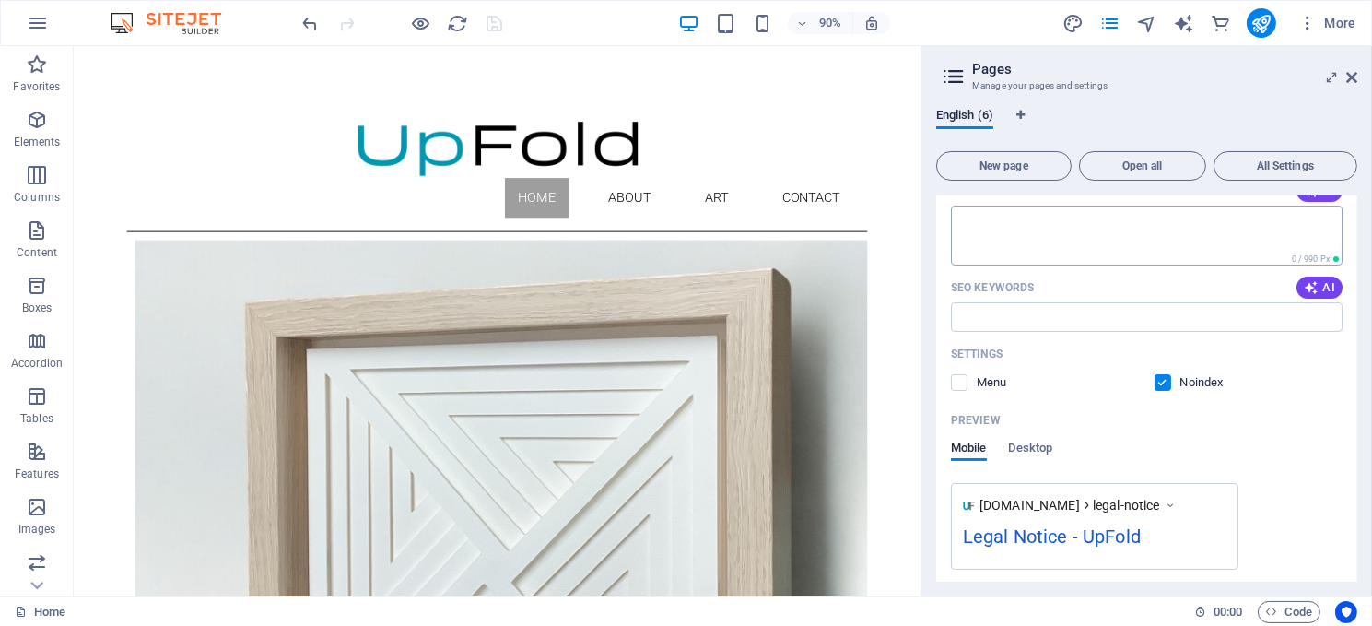
scroll to position [629, 0]
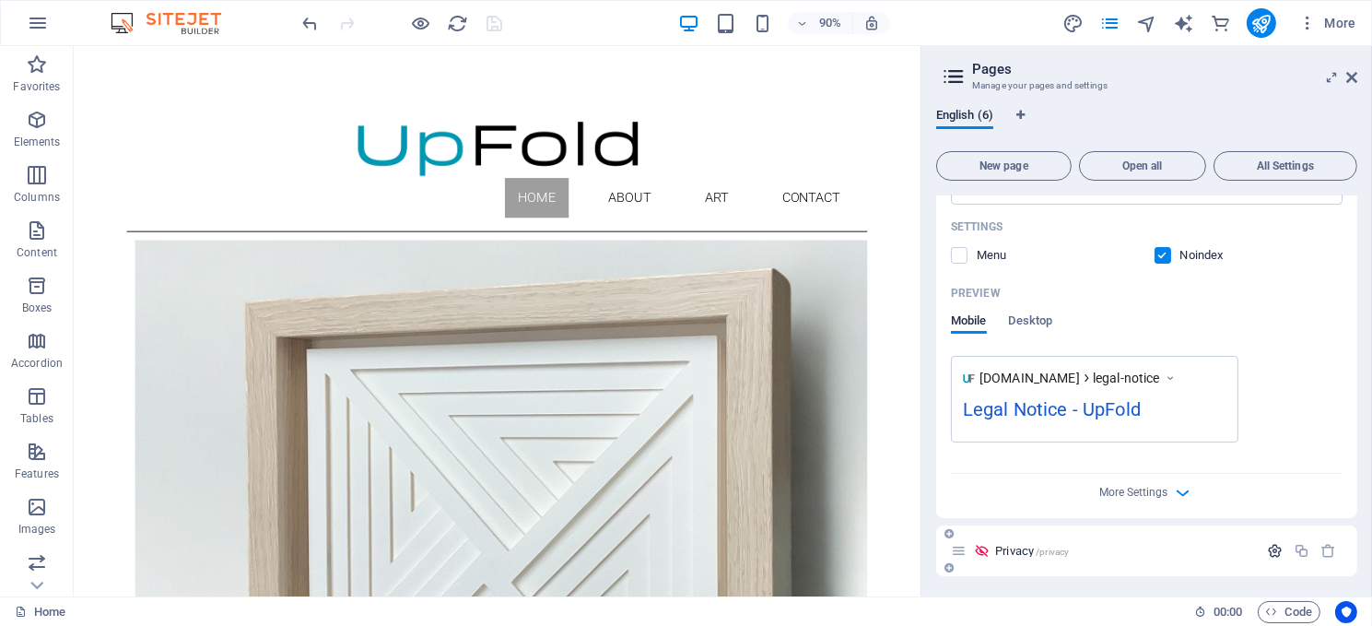
click at [1270, 543] on icon "button" at bounding box center [1275, 551] width 16 height 16
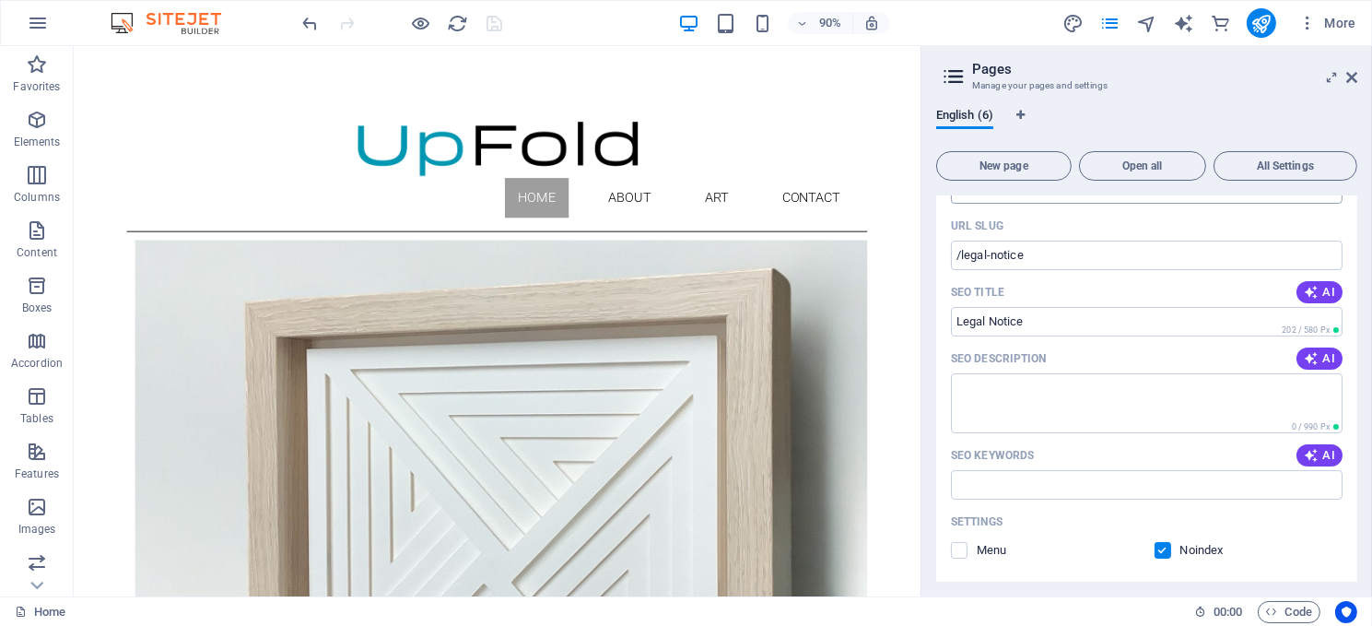
scroll to position [191, 0]
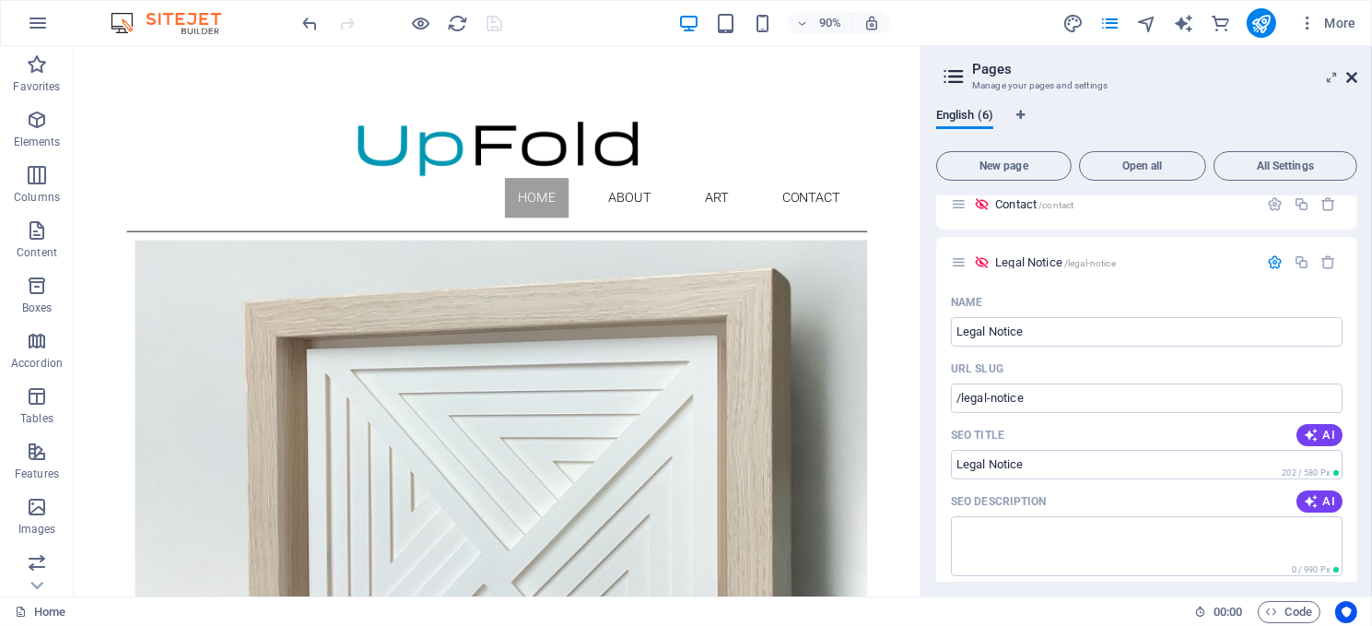
click at [1346, 76] on icon at bounding box center [1351, 77] width 11 height 15
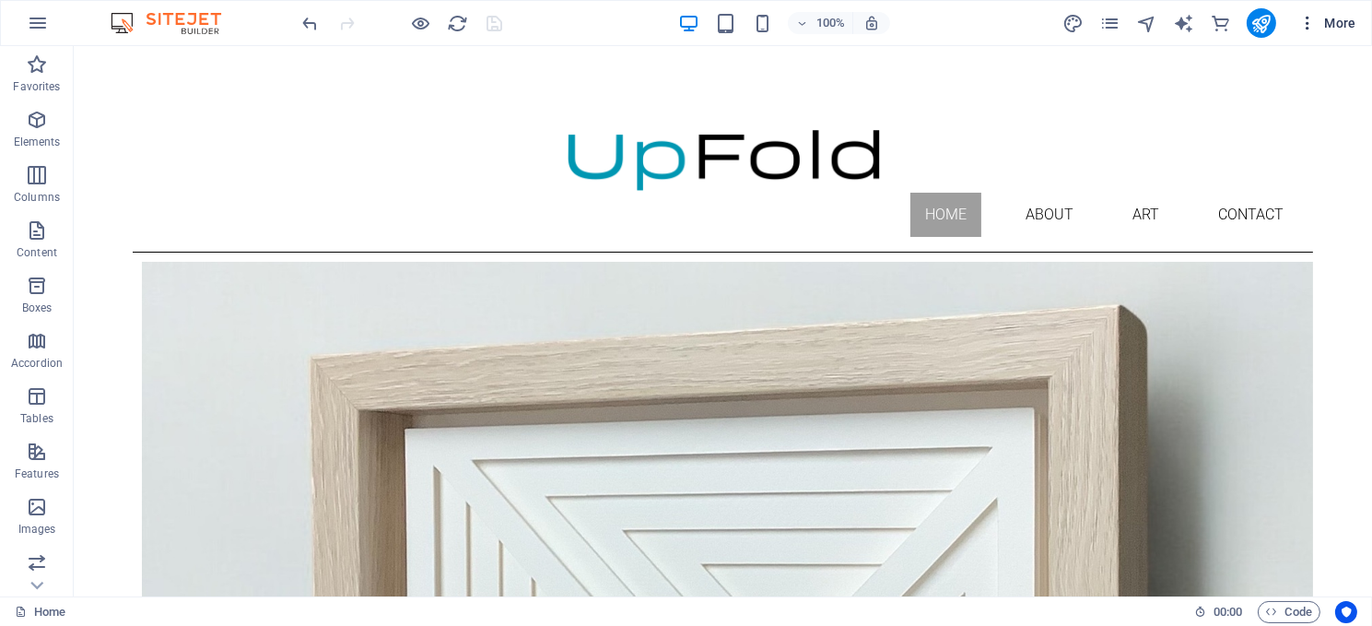
click at [1331, 20] on span "More" at bounding box center [1328, 23] width 58 height 18
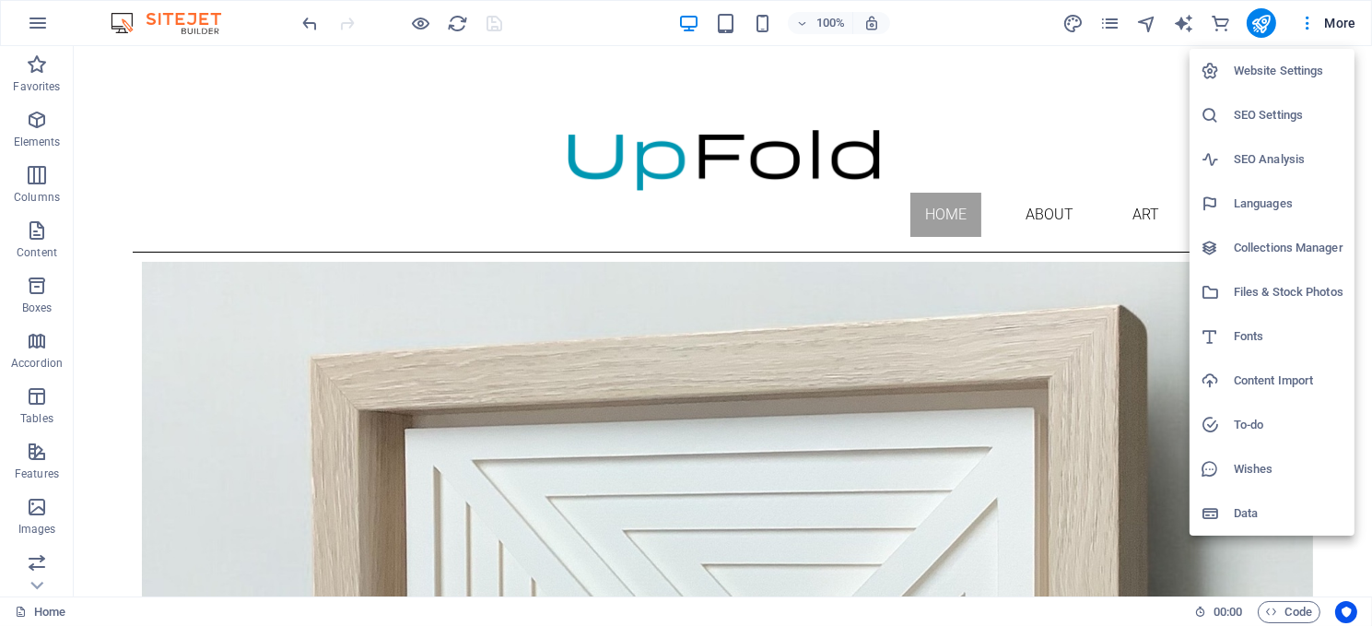
click at [1270, 108] on h6 "SEO Settings" at bounding box center [1289, 115] width 110 height 22
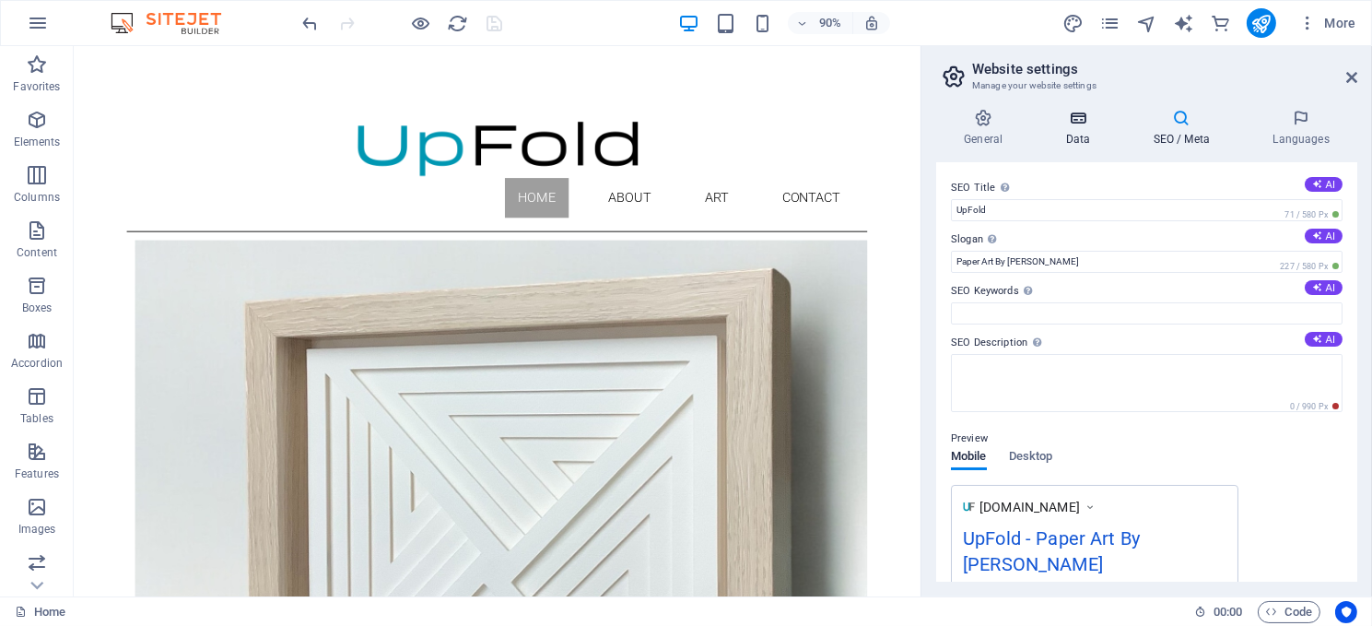
click at [1076, 117] on icon at bounding box center [1078, 118] width 80 height 18
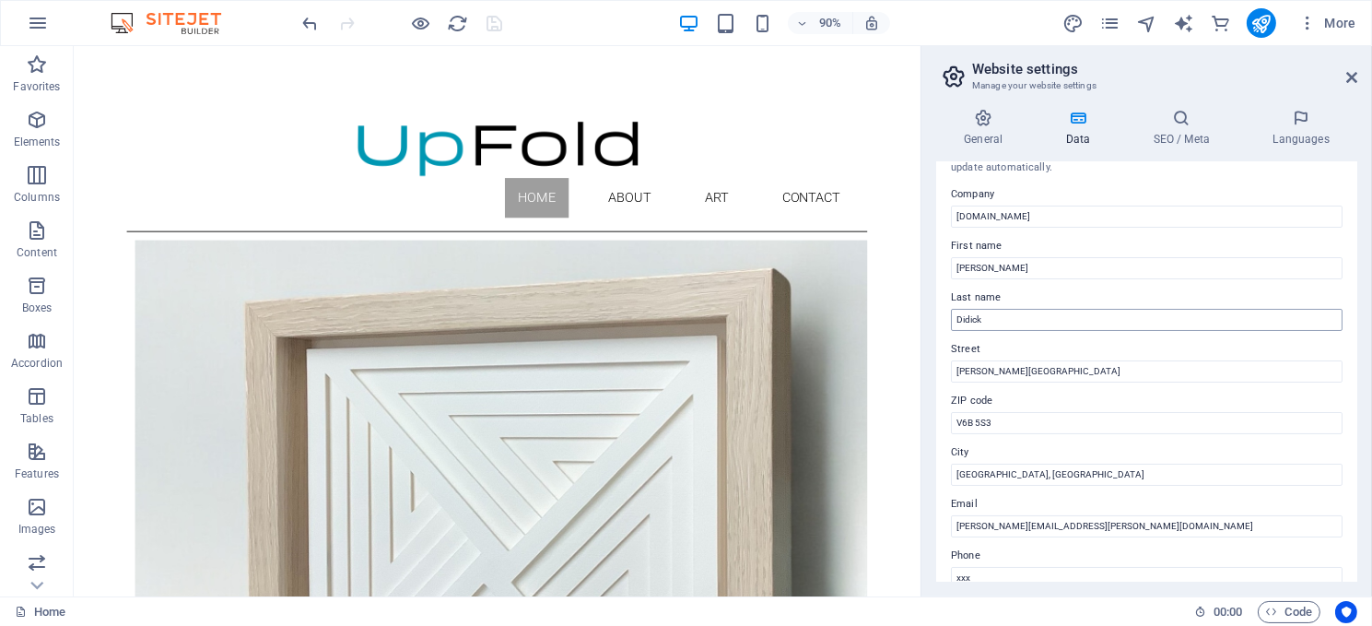
scroll to position [0, 0]
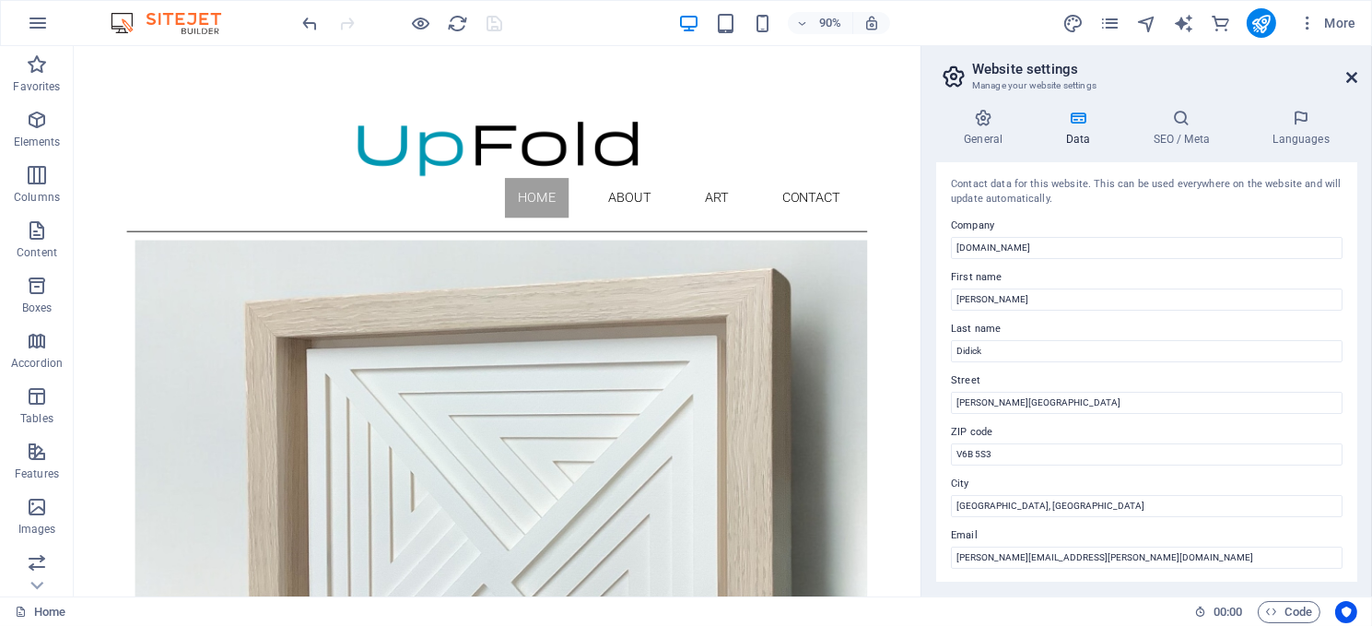
click at [1350, 70] on icon at bounding box center [1351, 77] width 11 height 15
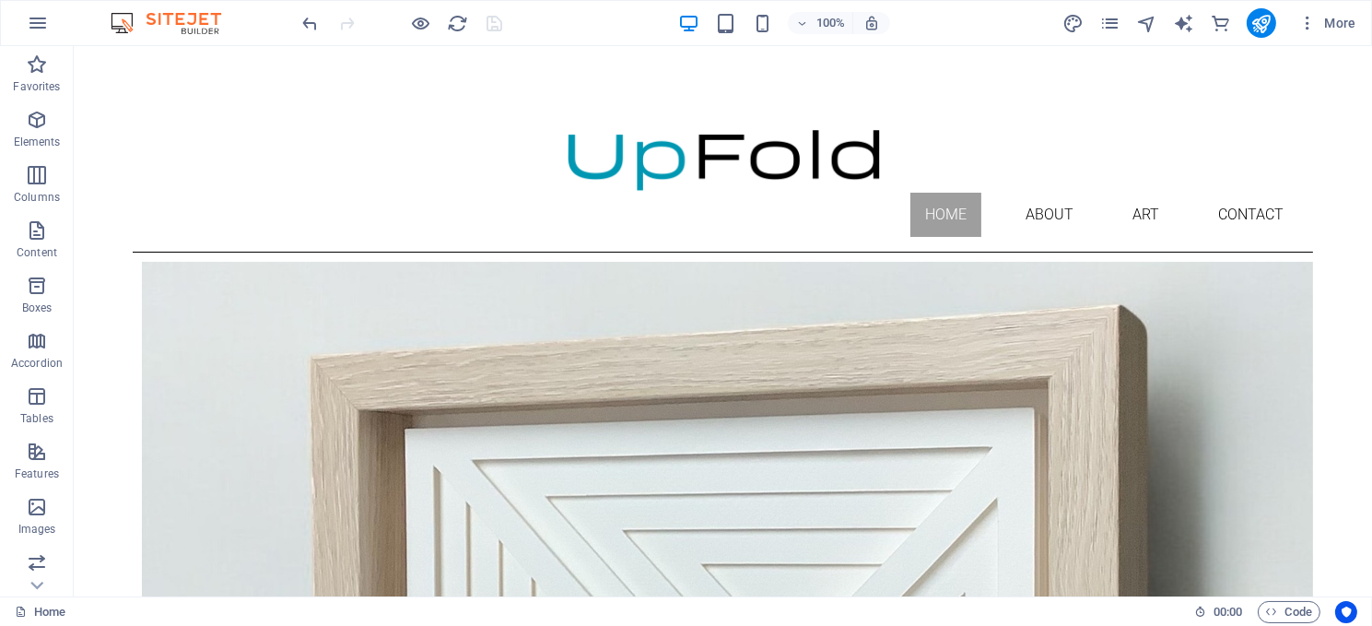
click at [193, 18] on img at bounding box center [175, 23] width 138 height 22
click at [35, 69] on icon "button" at bounding box center [37, 64] width 22 height 22
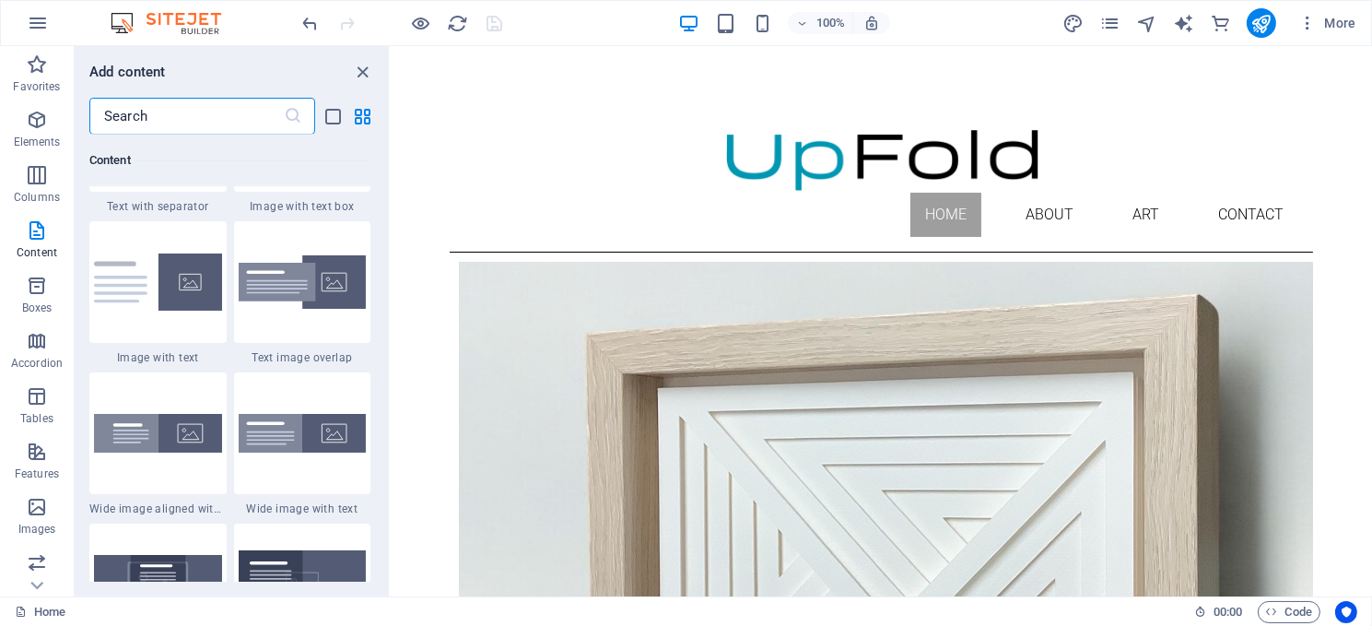
scroll to position [3502, 0]
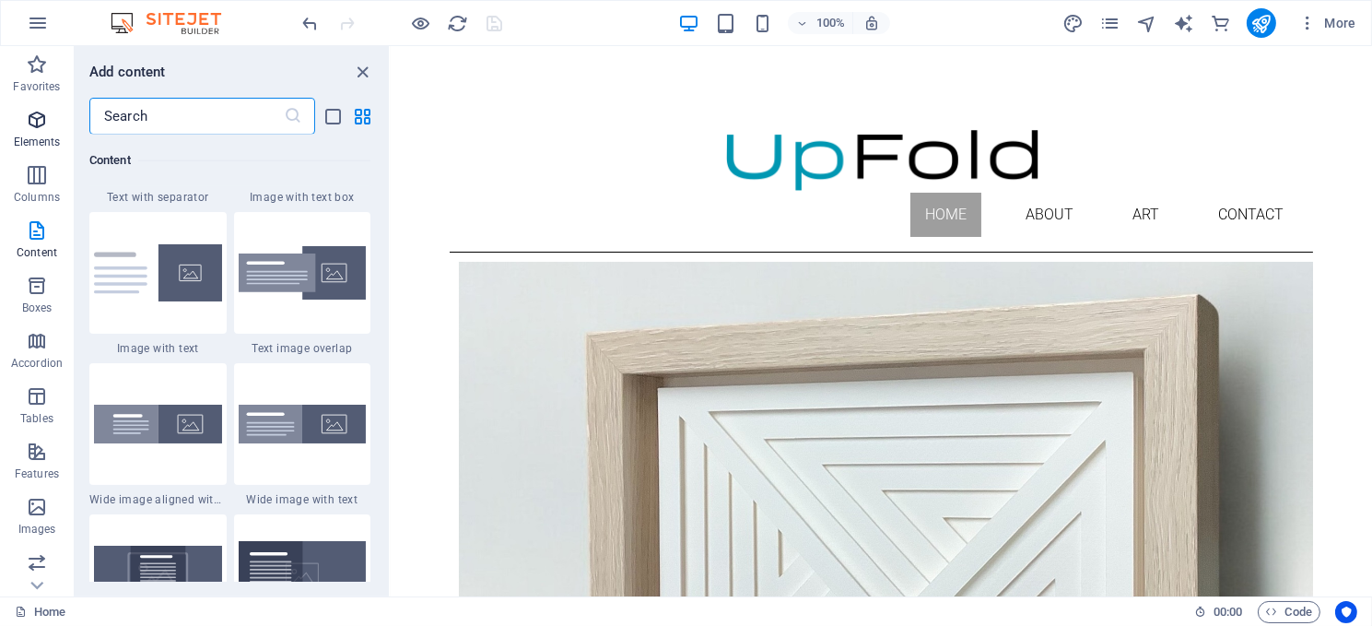
click at [34, 123] on icon "button" at bounding box center [37, 120] width 22 height 22
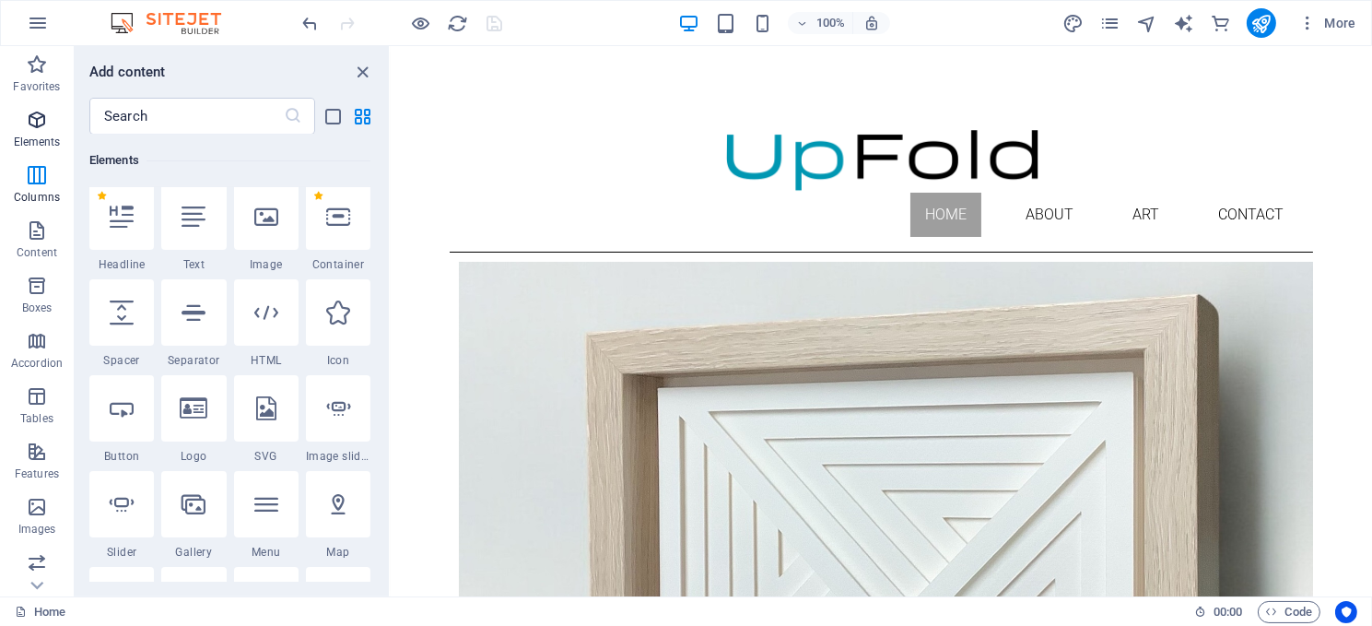
scroll to position [196, 0]
click at [34, 174] on icon "button" at bounding box center [37, 175] width 22 height 22
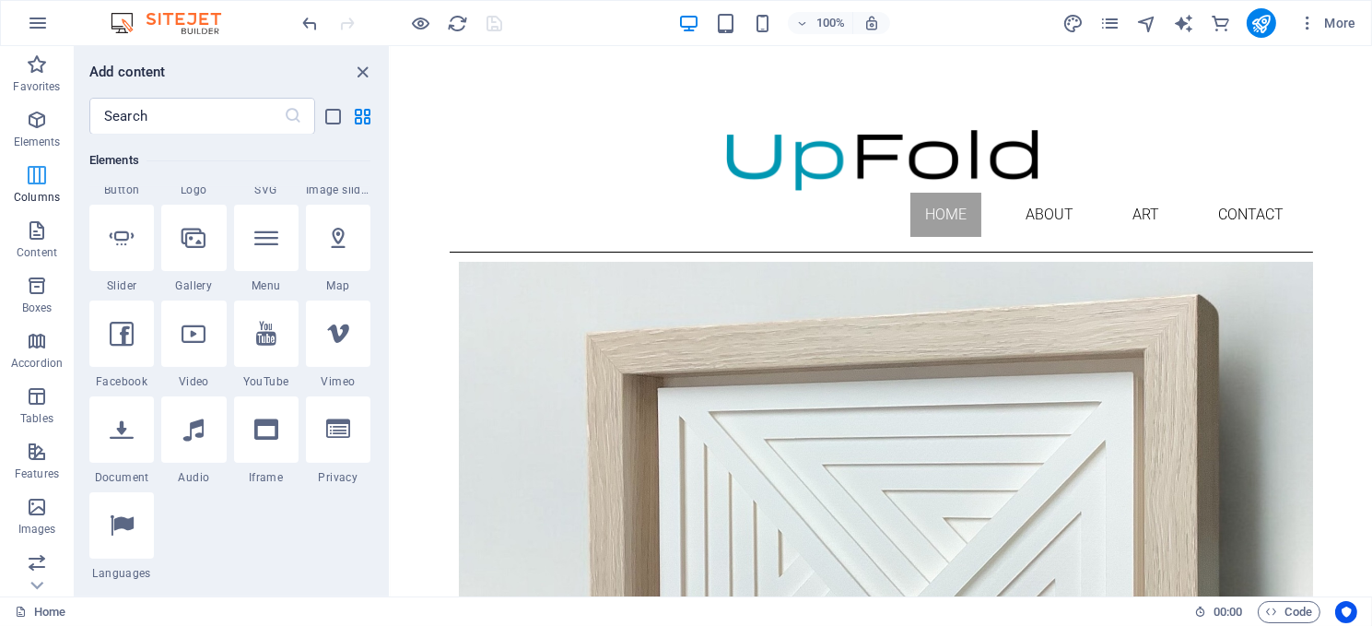
scroll to position [911, 0]
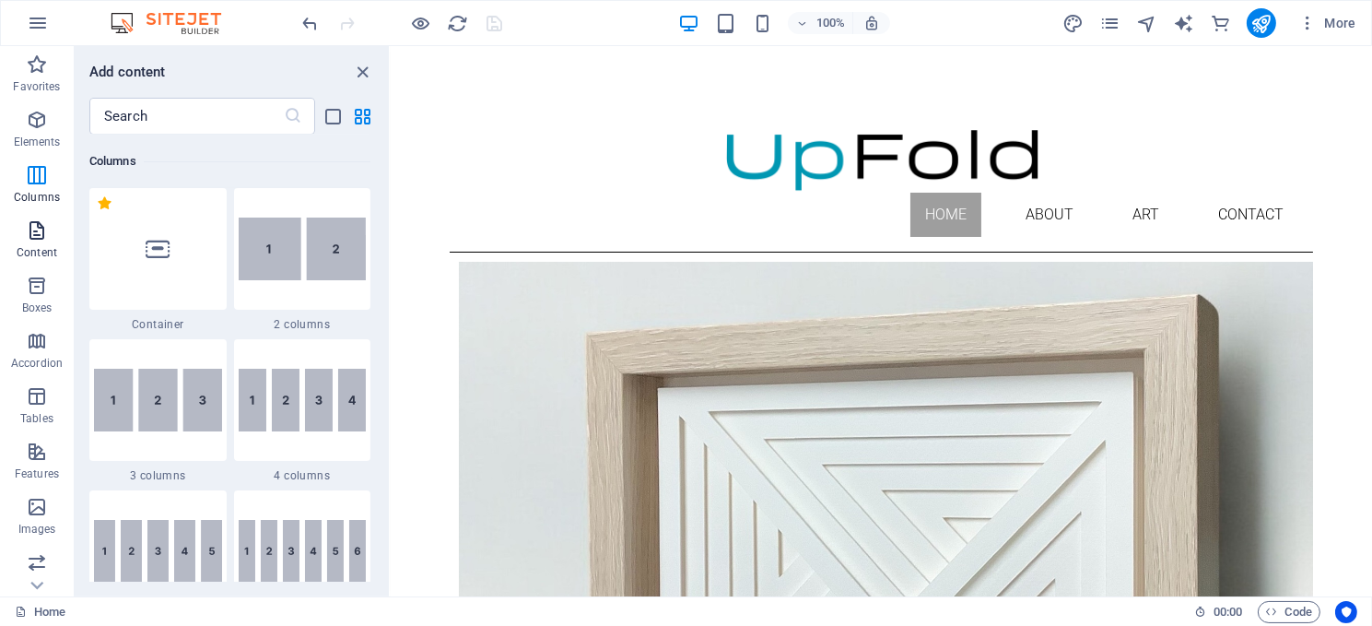
click at [31, 235] on icon "button" at bounding box center [37, 230] width 22 height 22
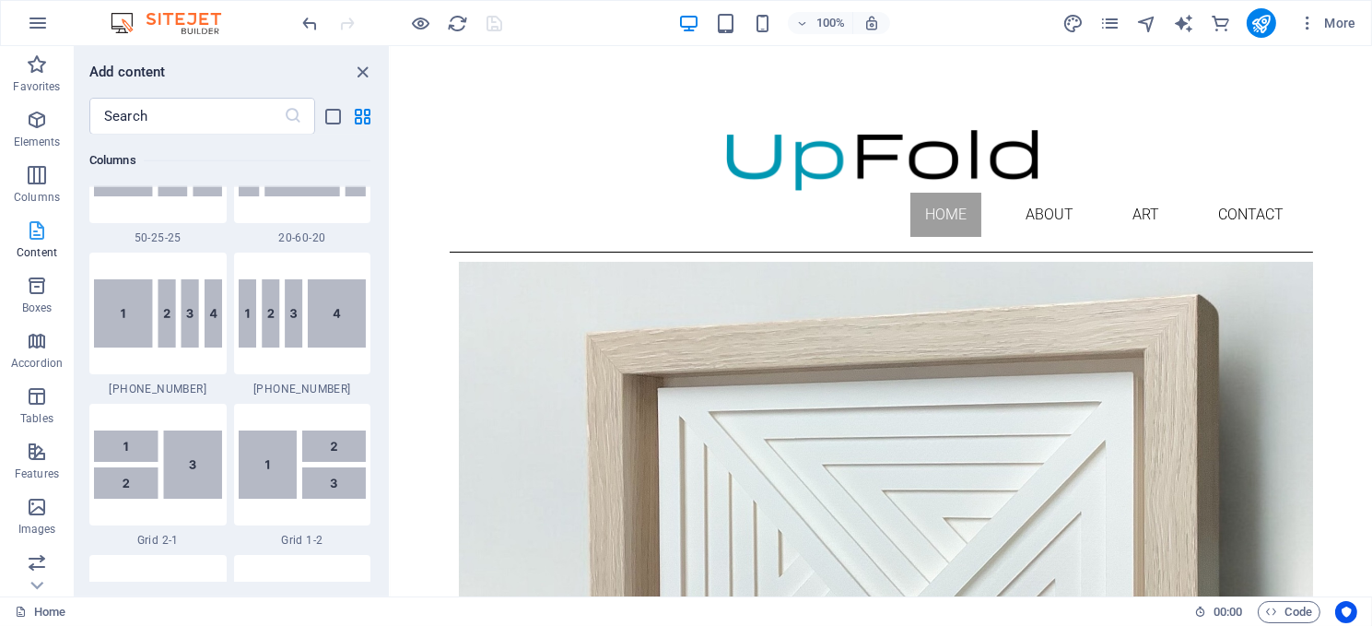
scroll to position [3223, 0]
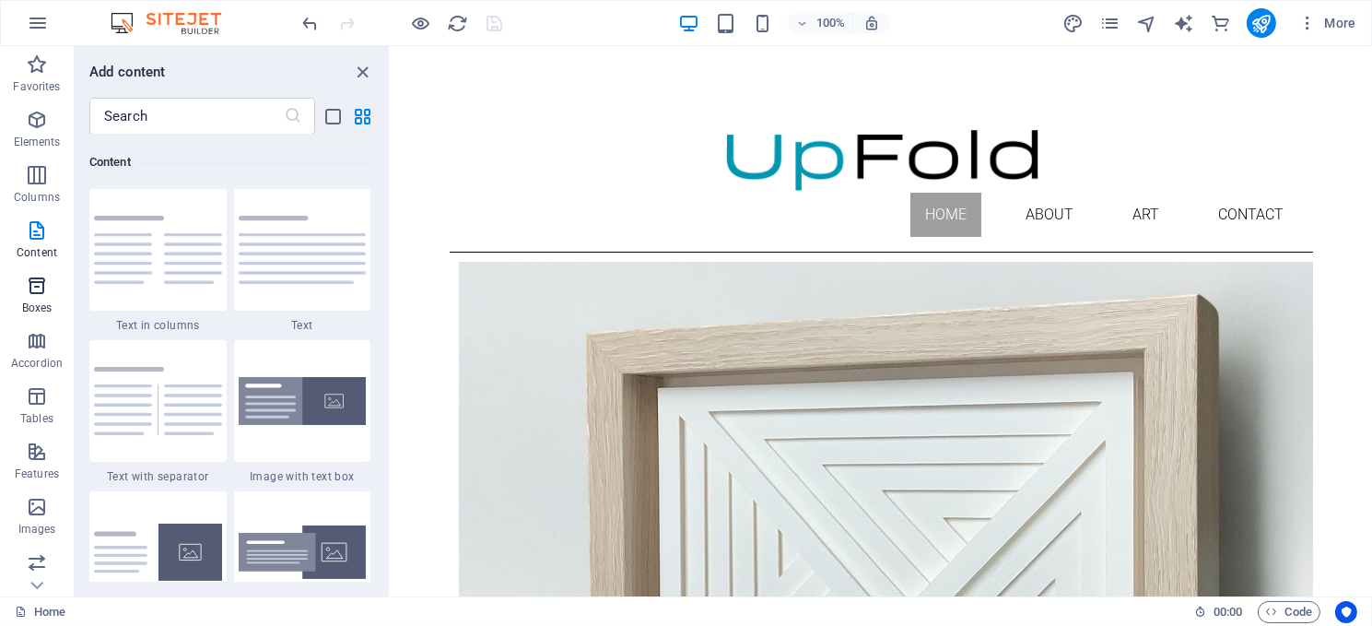
click at [29, 291] on icon "button" at bounding box center [37, 286] width 22 height 22
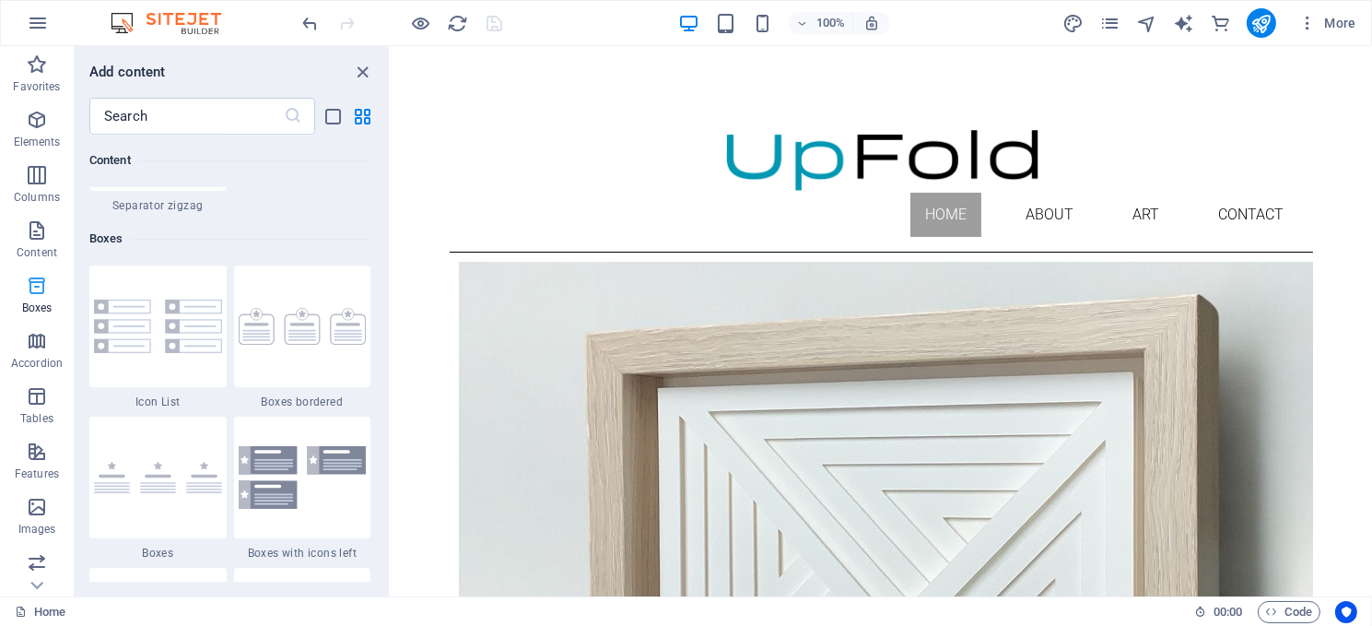
scroll to position [5082, 0]
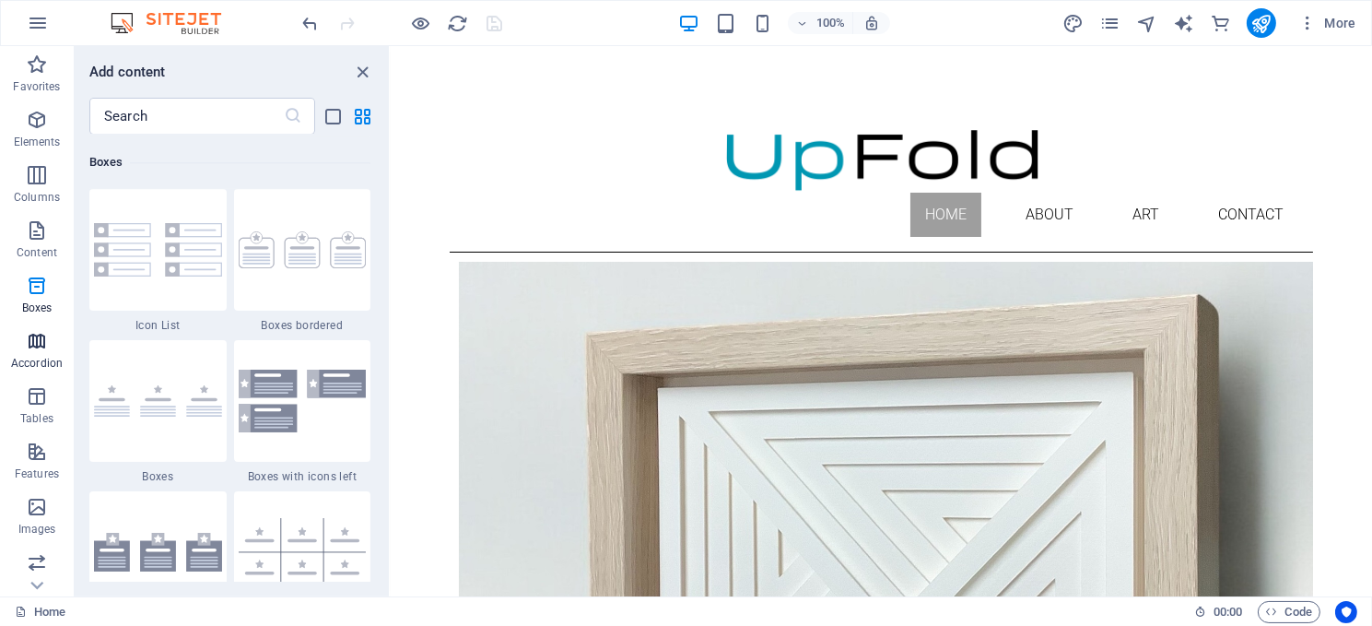
click at [35, 342] on icon "button" at bounding box center [37, 341] width 22 height 22
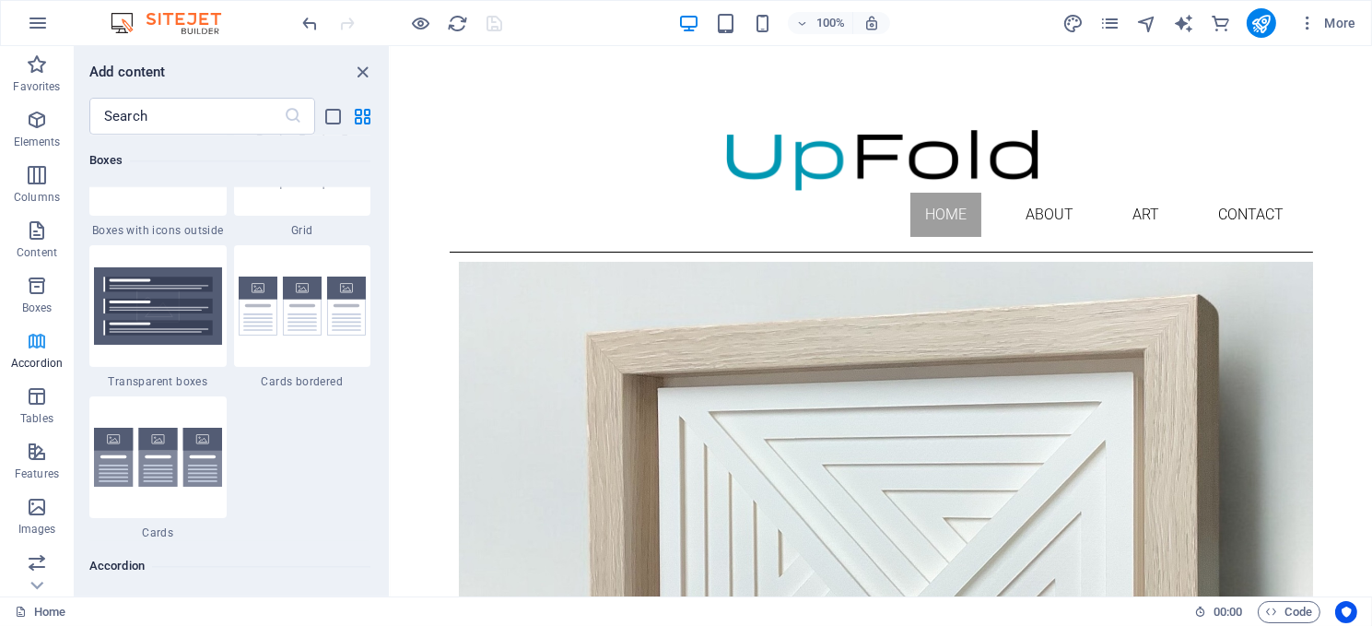
scroll to position [5883, 0]
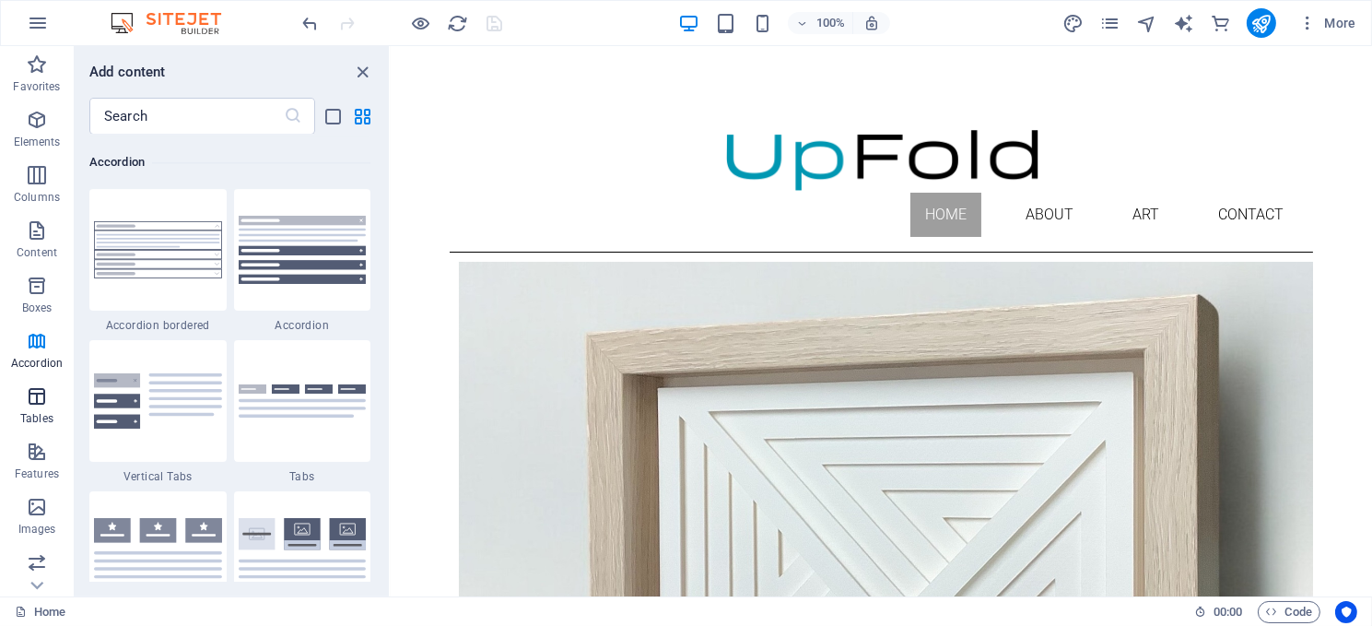
click at [34, 397] on icon "button" at bounding box center [37, 396] width 22 height 22
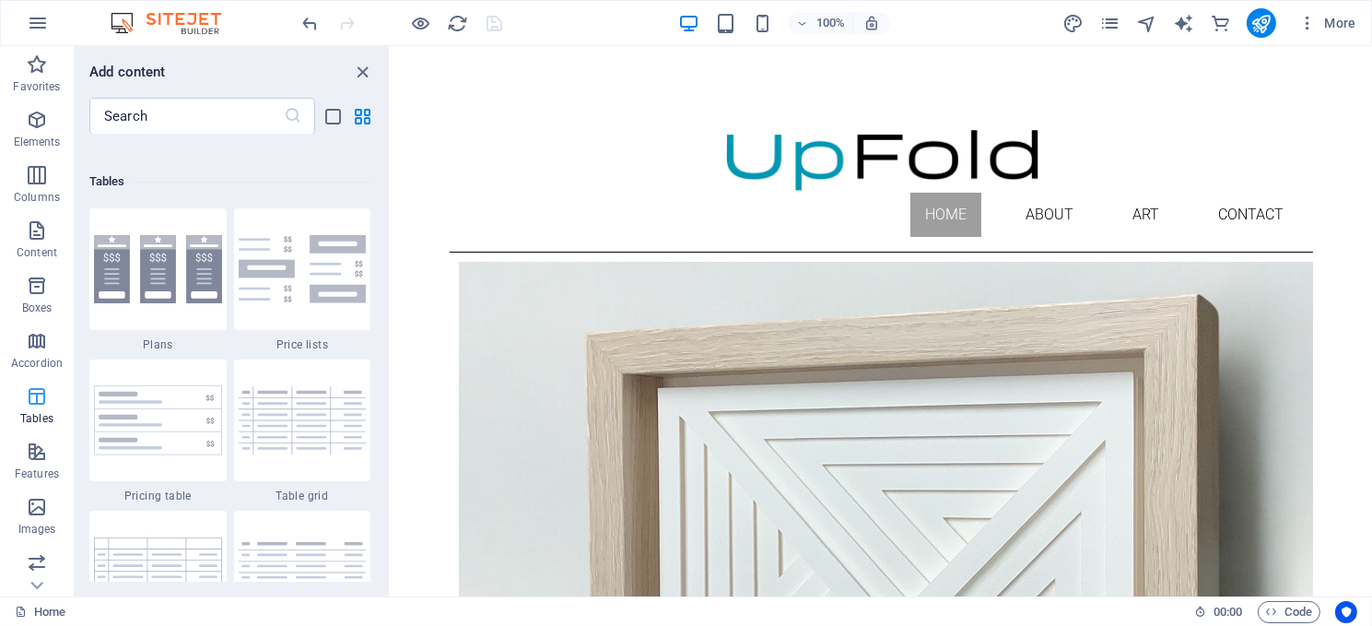
scroll to position [6381, 0]
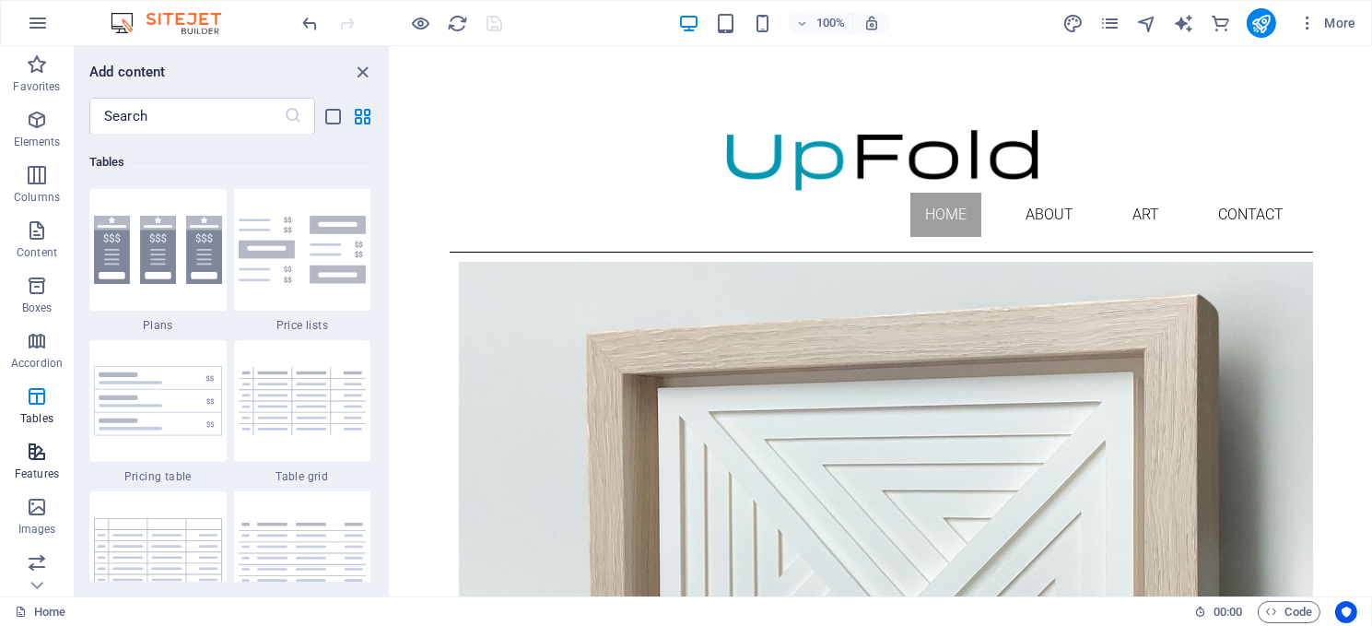
click at [33, 453] on icon "button" at bounding box center [37, 452] width 22 height 22
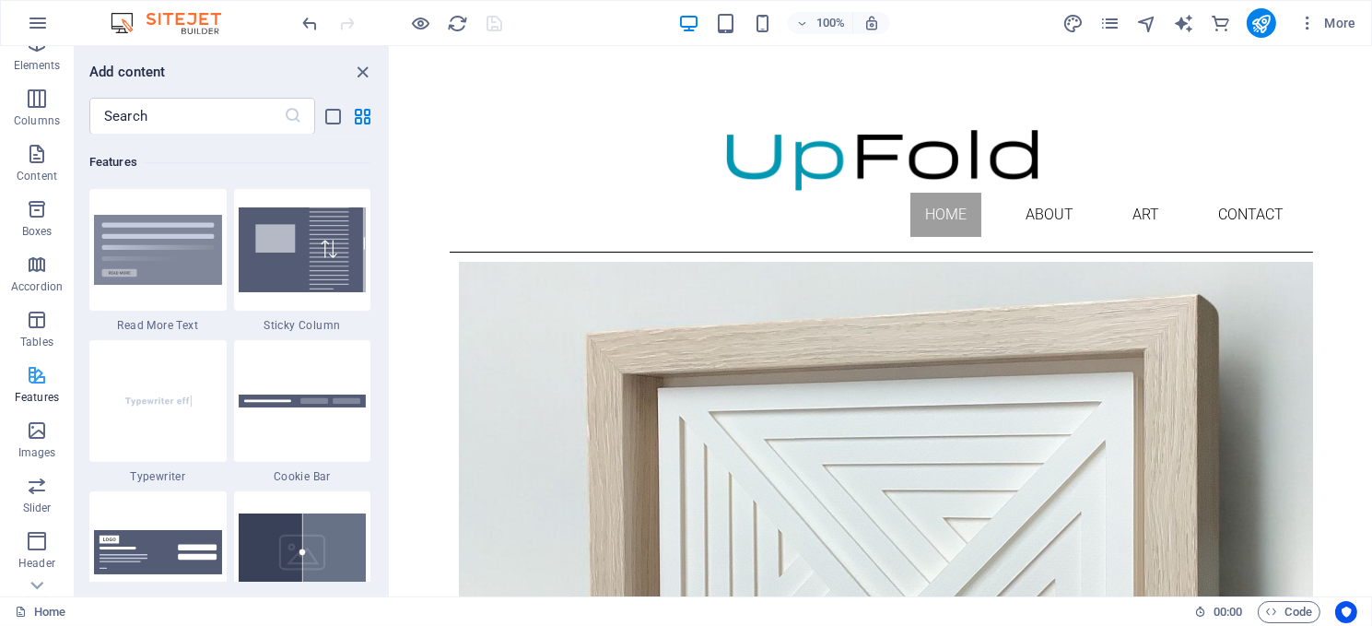
scroll to position [184, 0]
click at [30, 327] on icon "button" at bounding box center [37, 322] width 22 height 22
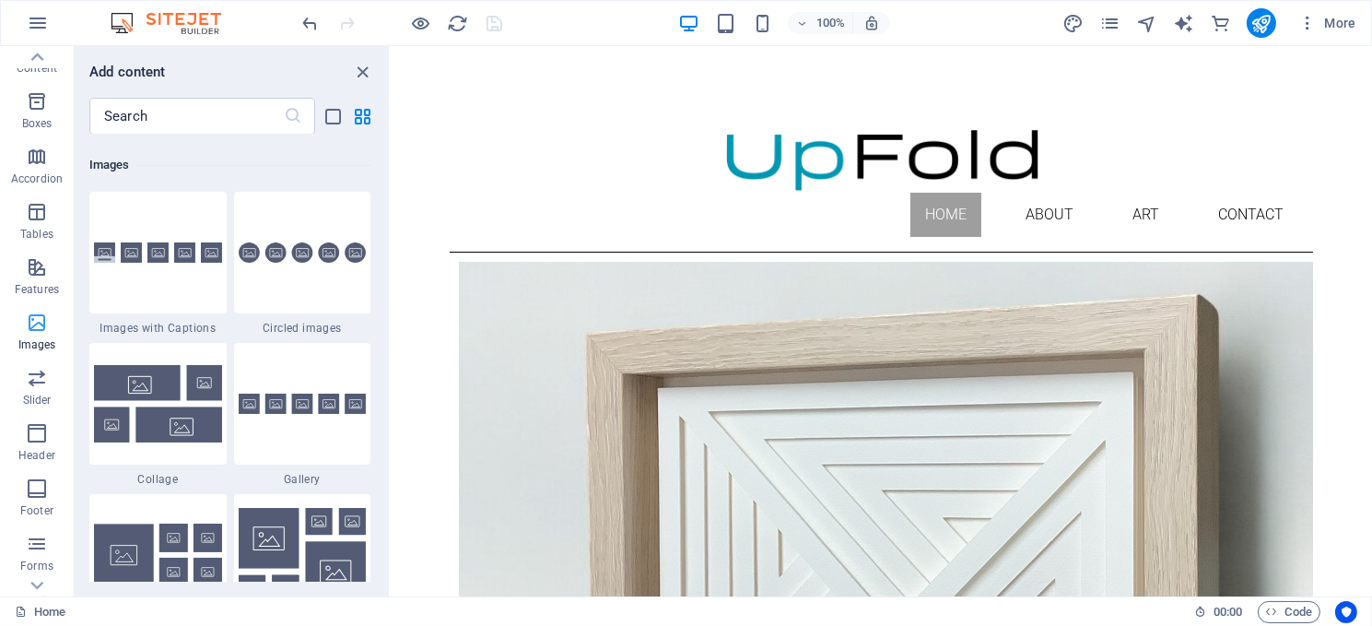
scroll to position [9342, 0]
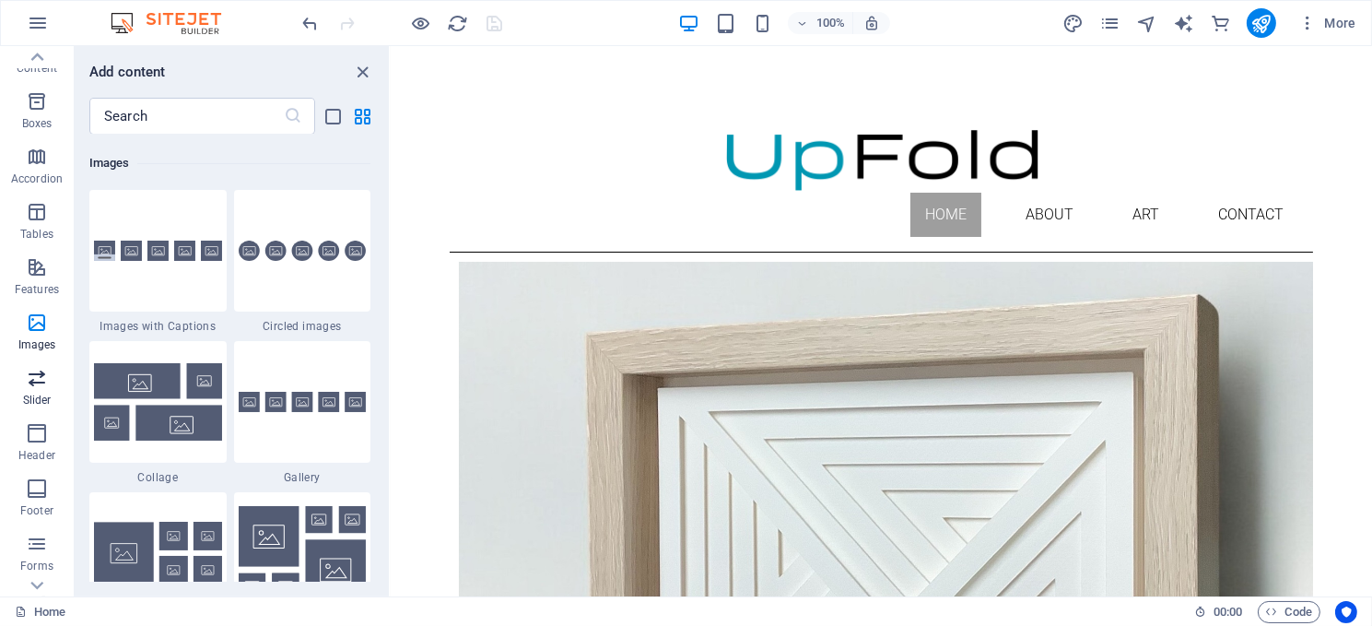
click at [37, 381] on icon "button" at bounding box center [37, 378] width 22 height 22
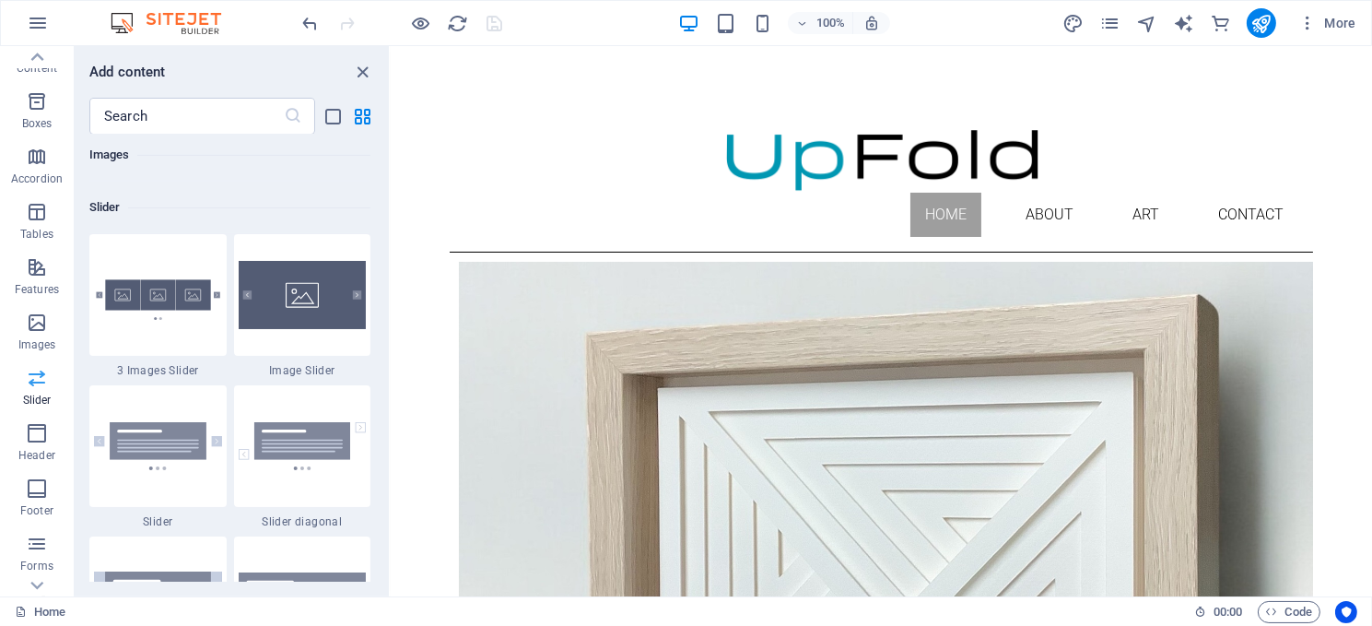
scroll to position [10445, 0]
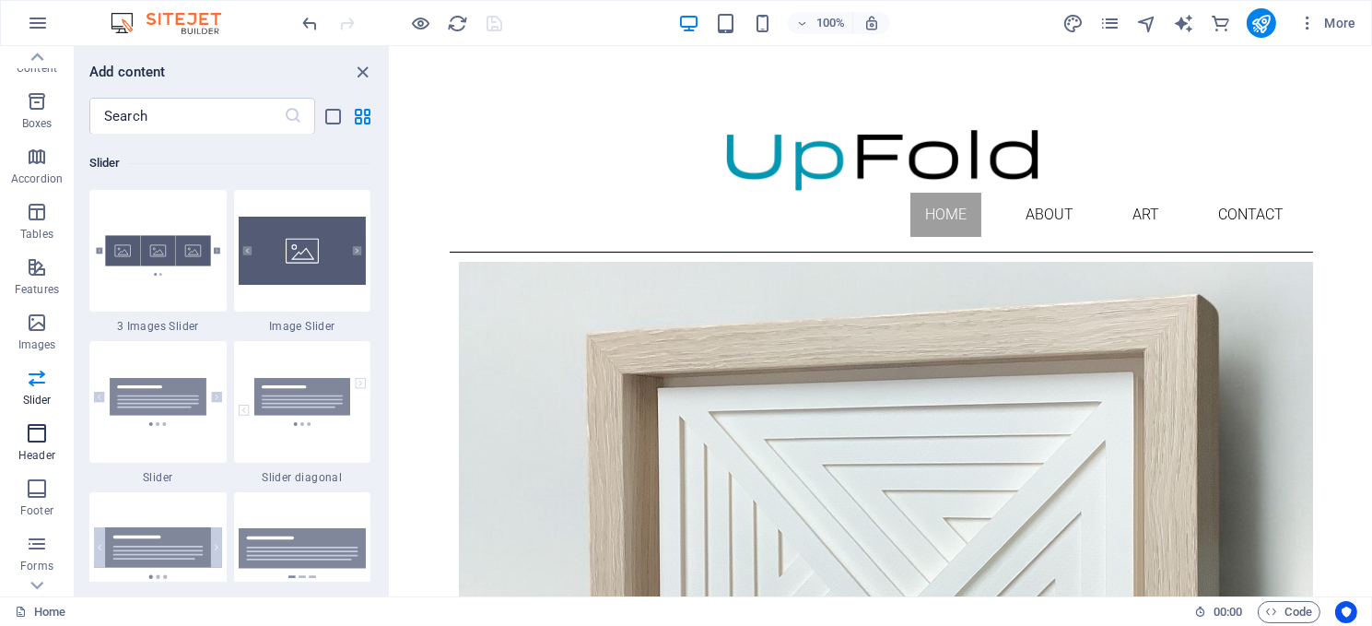
click at [31, 432] on icon "button" at bounding box center [37, 433] width 22 height 22
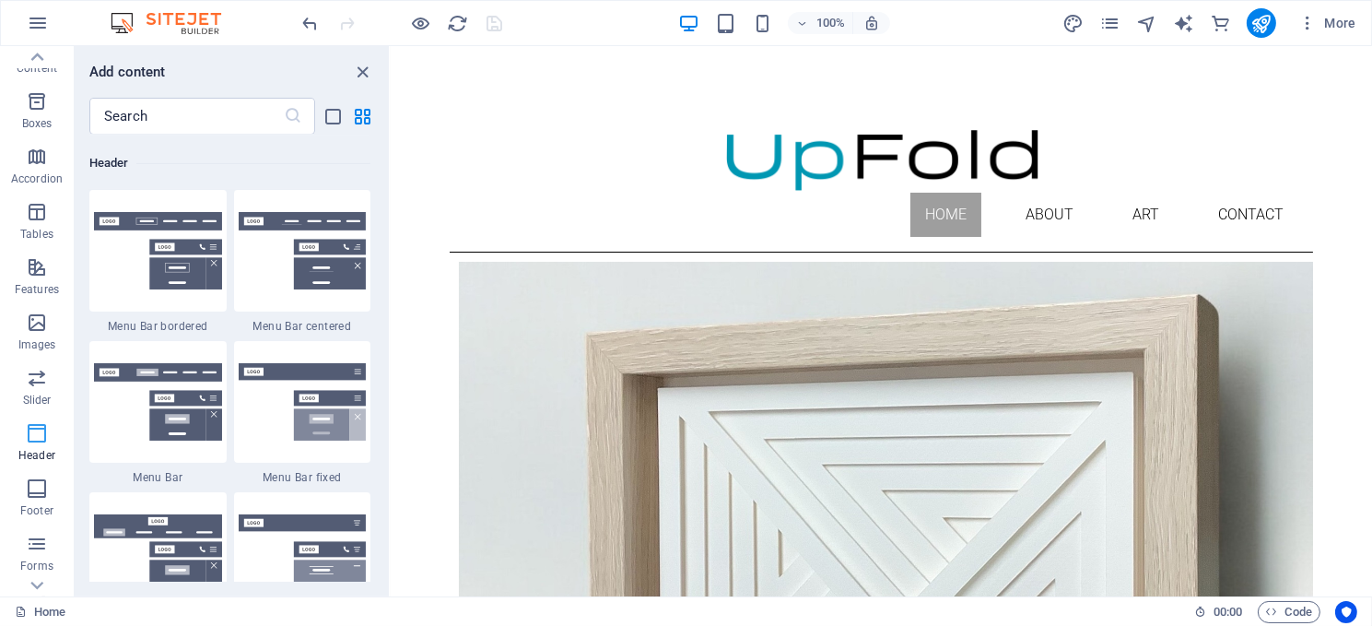
scroll to position [11095, 0]
click at [163, 535] on img at bounding box center [158, 552] width 128 height 77
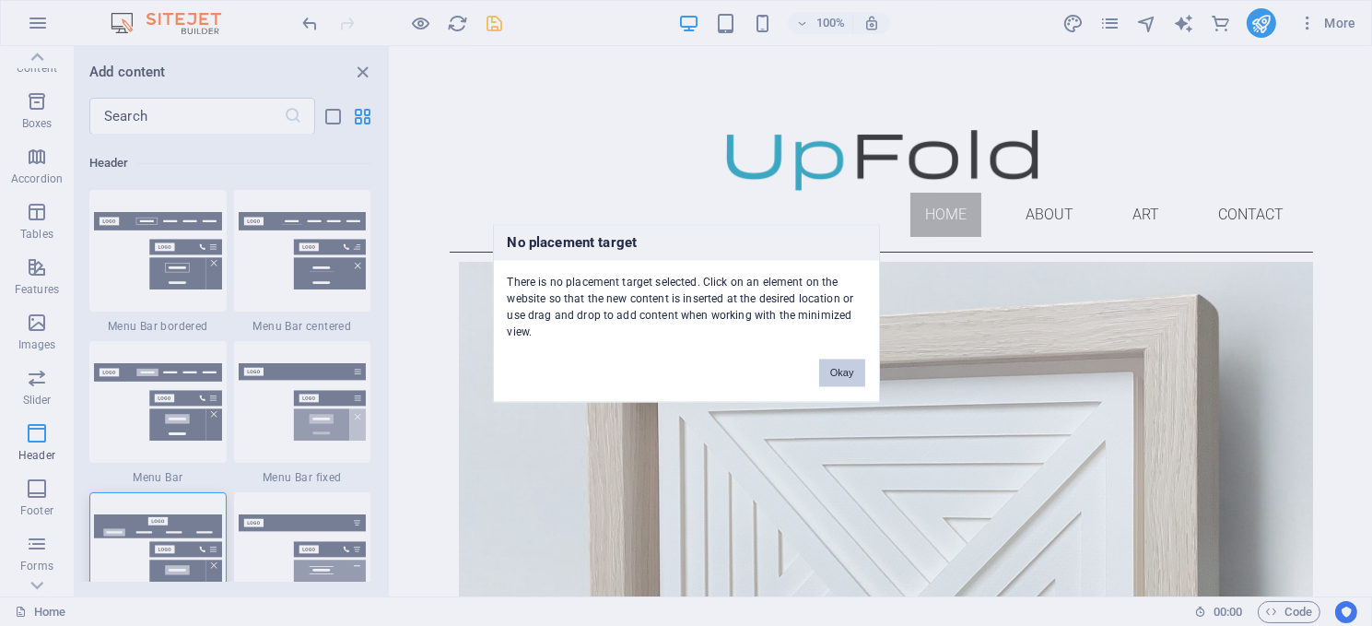
click at [842, 370] on button "Okay" at bounding box center [842, 373] width 46 height 28
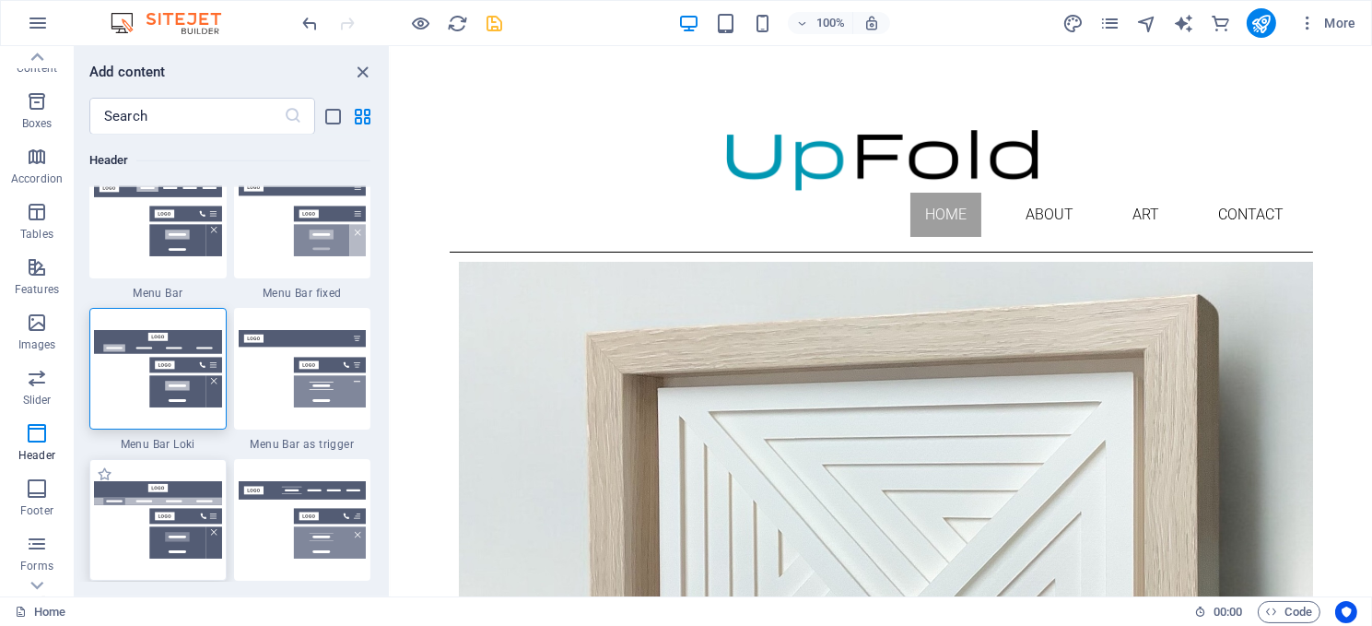
scroll to position [11187, 0]
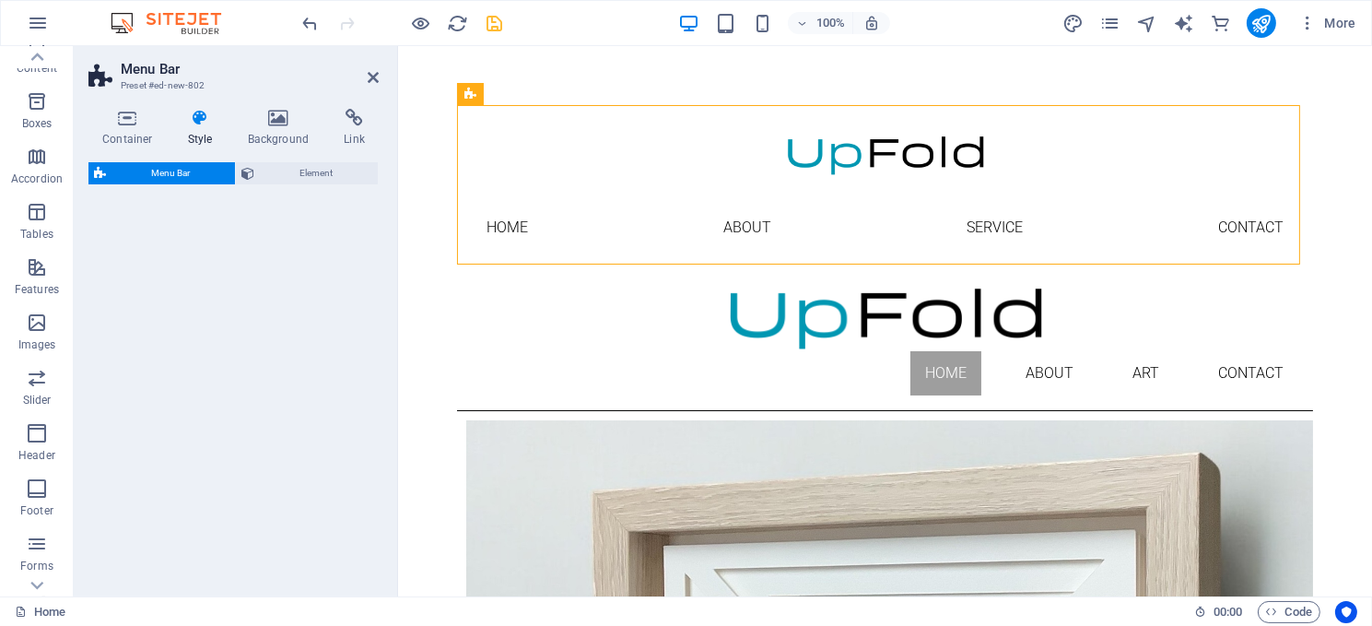
select select "rem"
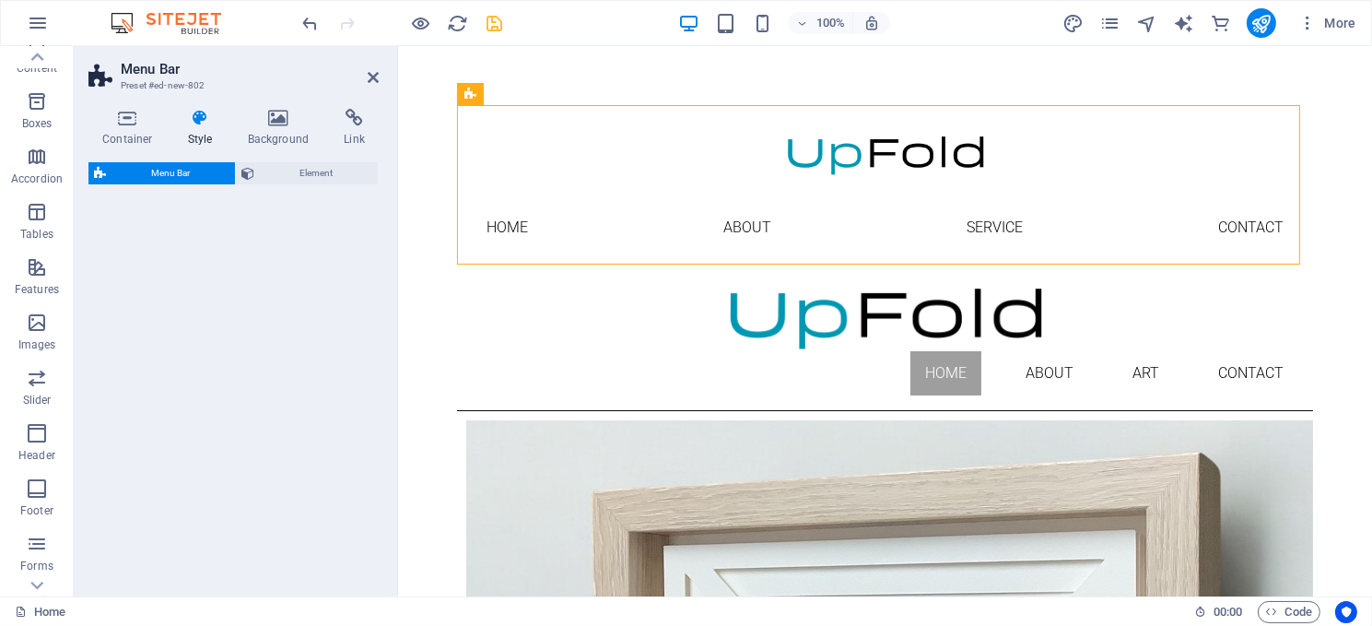
select select "rem"
select select "preset-menu-v2-loki"
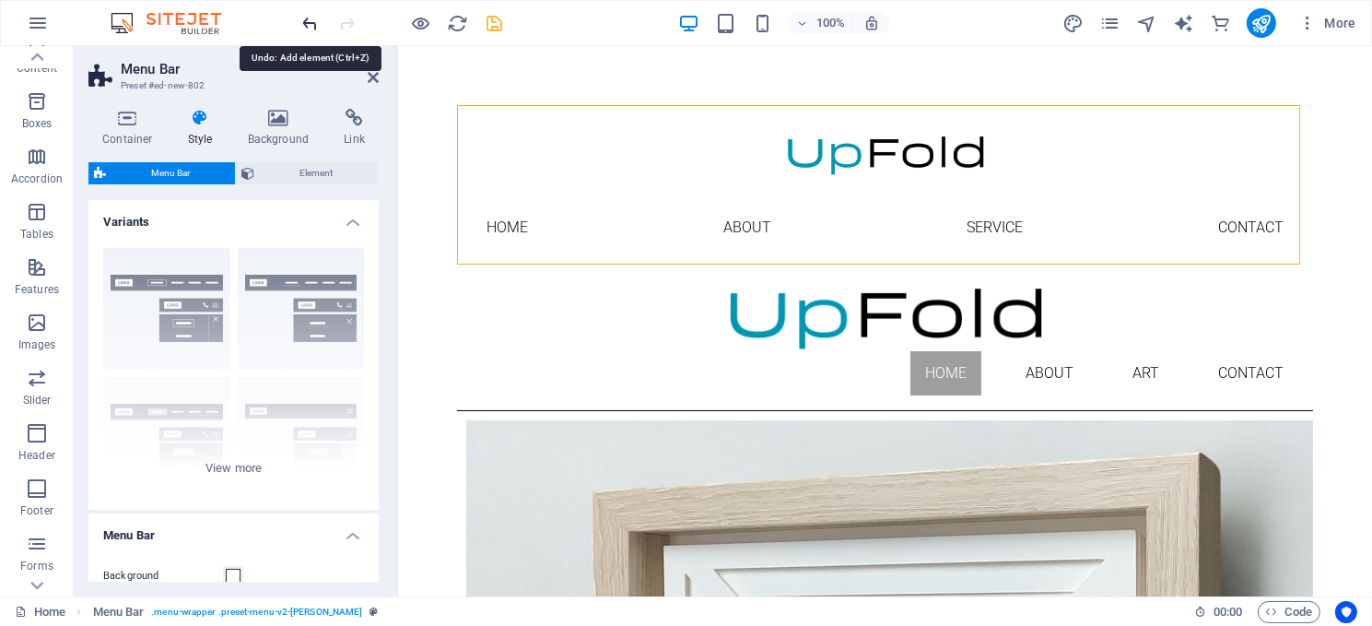
click at [303, 19] on icon "undo" at bounding box center [310, 23] width 21 height 21
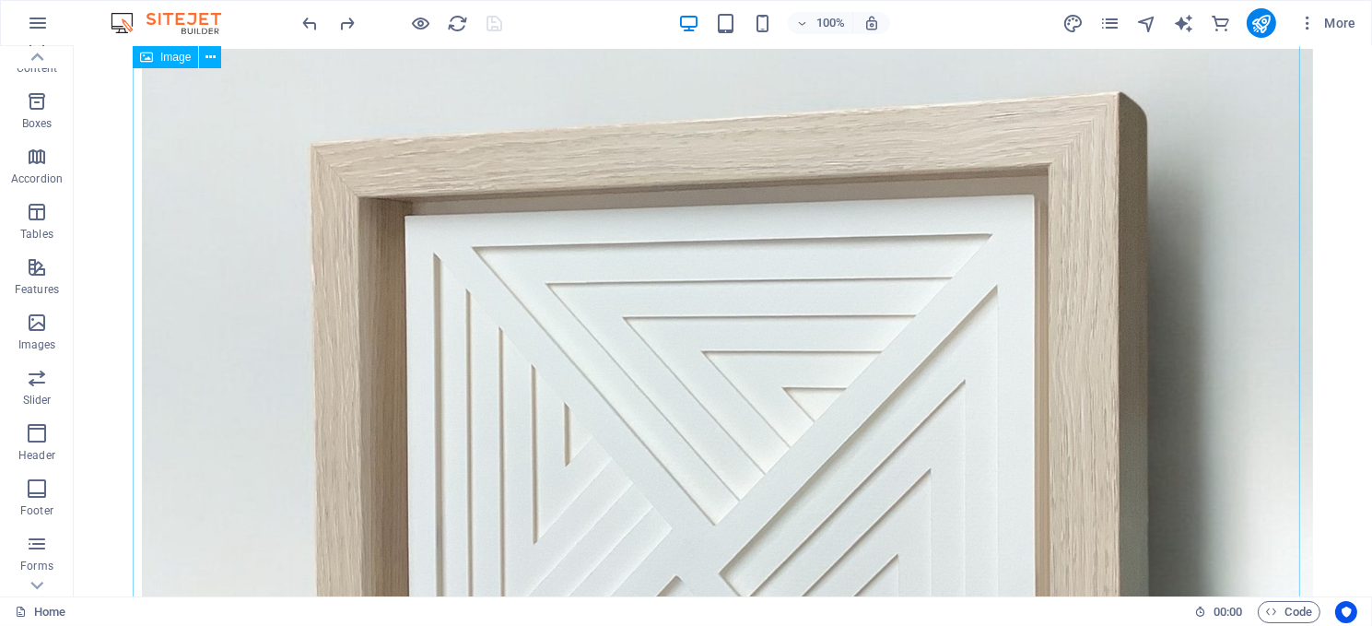
scroll to position [0, 0]
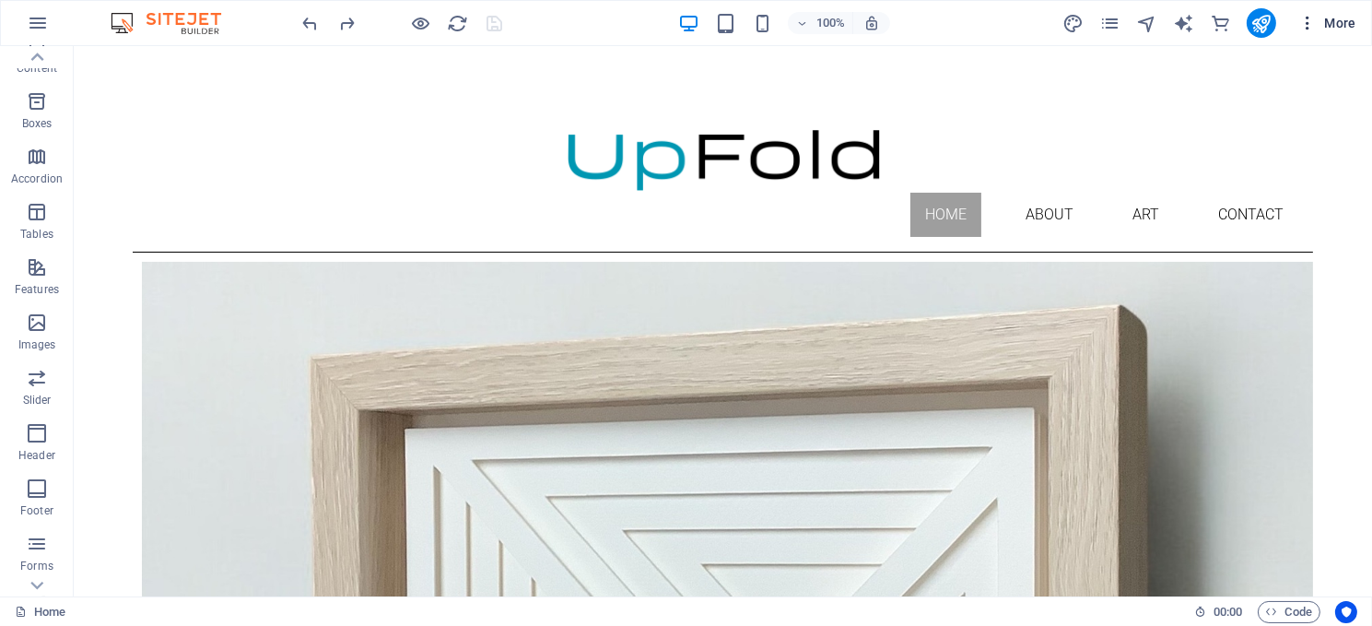
click at [1326, 21] on span "More" at bounding box center [1328, 23] width 58 height 18
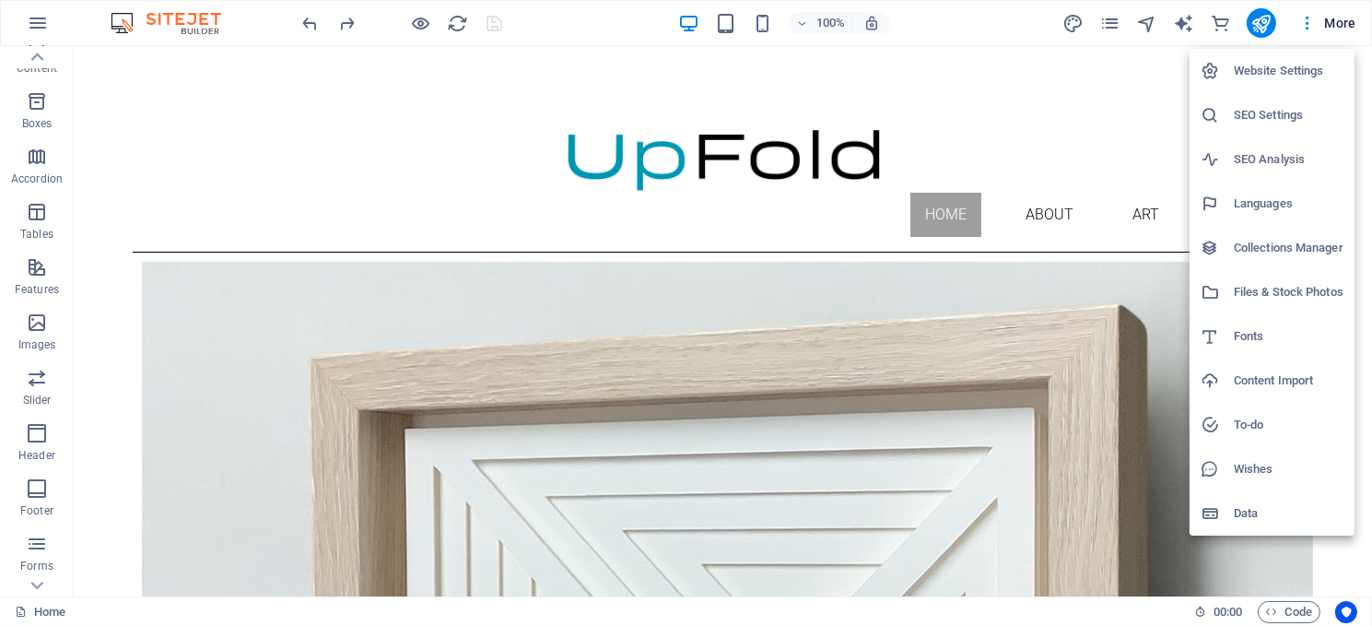
click at [1252, 73] on h6 "Website Settings" at bounding box center [1289, 71] width 110 height 22
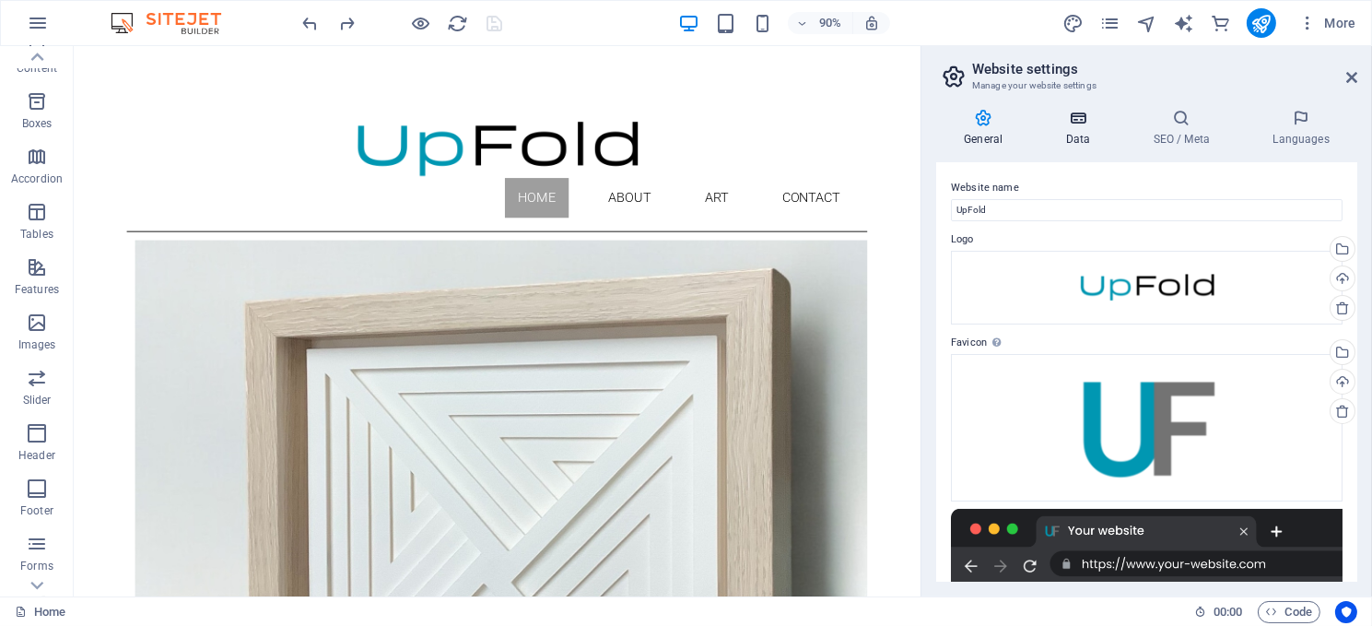
click at [1073, 123] on icon at bounding box center [1078, 118] width 80 height 18
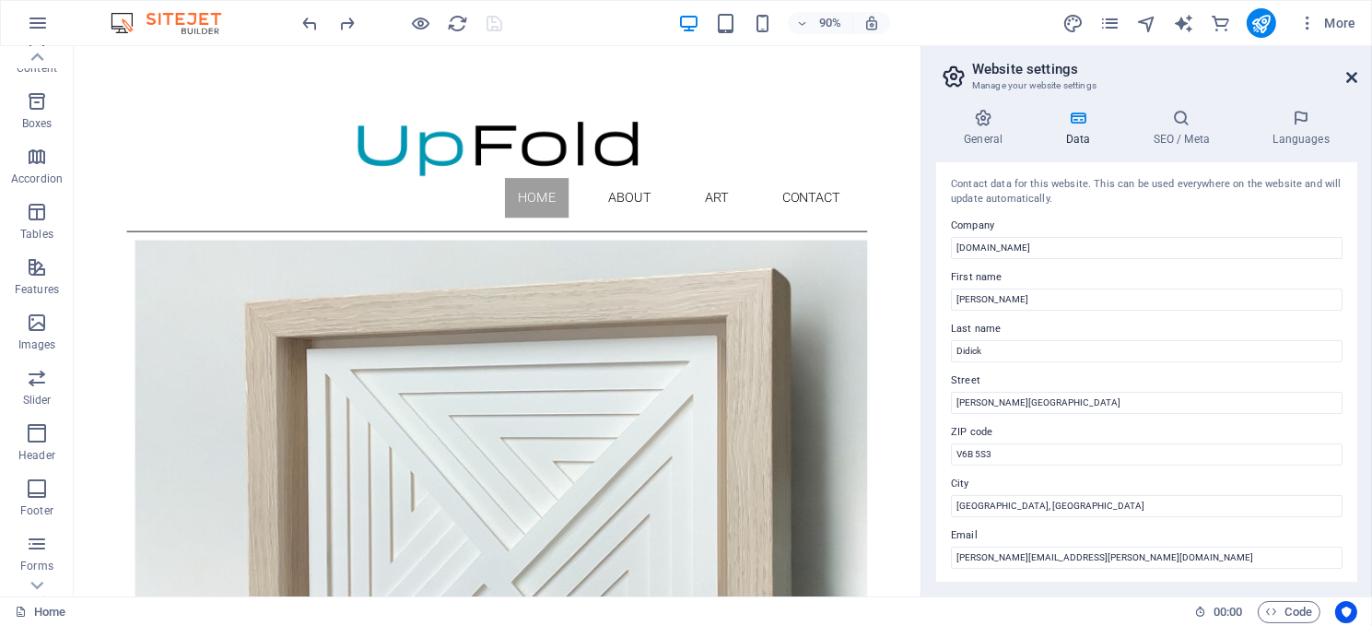
click at [1349, 70] on icon at bounding box center [1351, 77] width 11 height 15
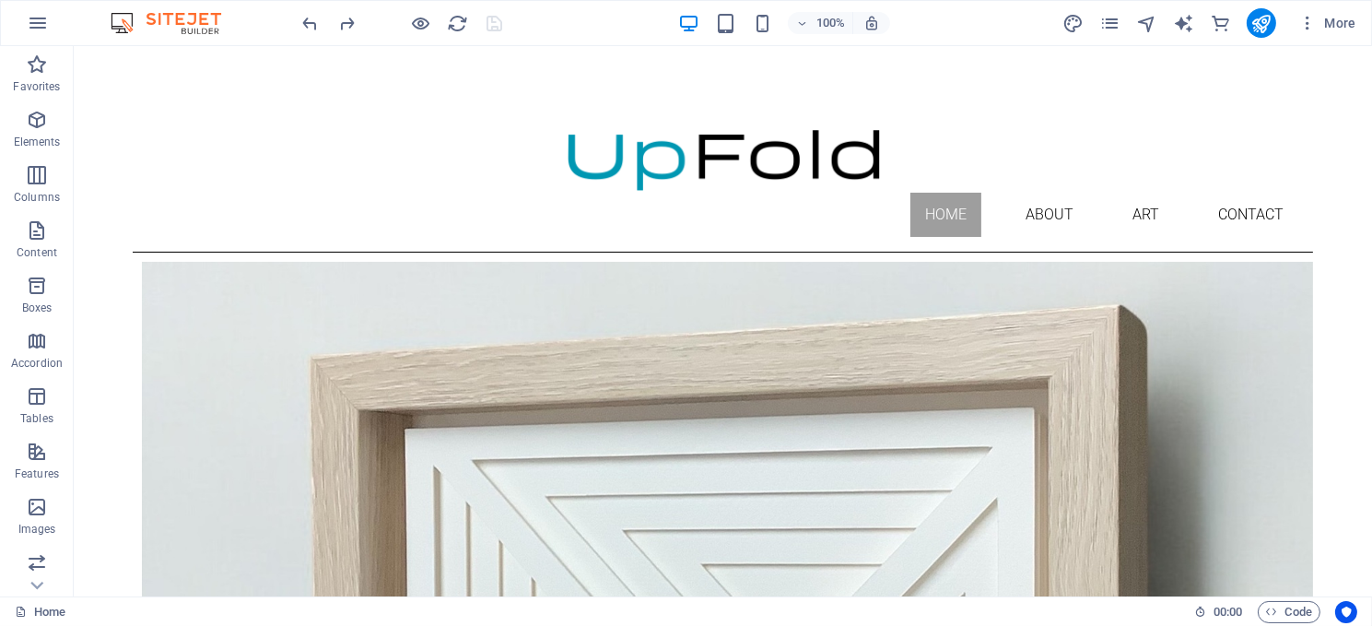
click at [182, 27] on img at bounding box center [175, 23] width 138 height 22
click at [35, 16] on icon "button" at bounding box center [38, 23] width 22 height 22
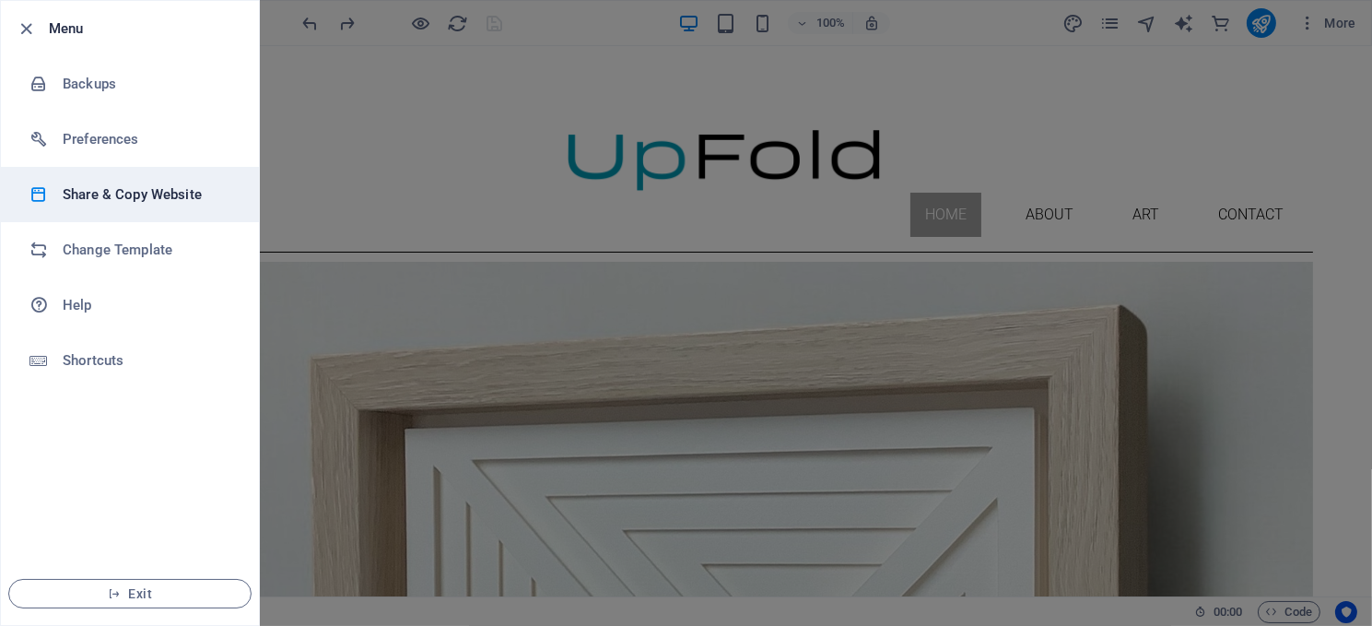
click at [149, 190] on h6 "Share & Copy Website" at bounding box center [148, 194] width 170 height 22
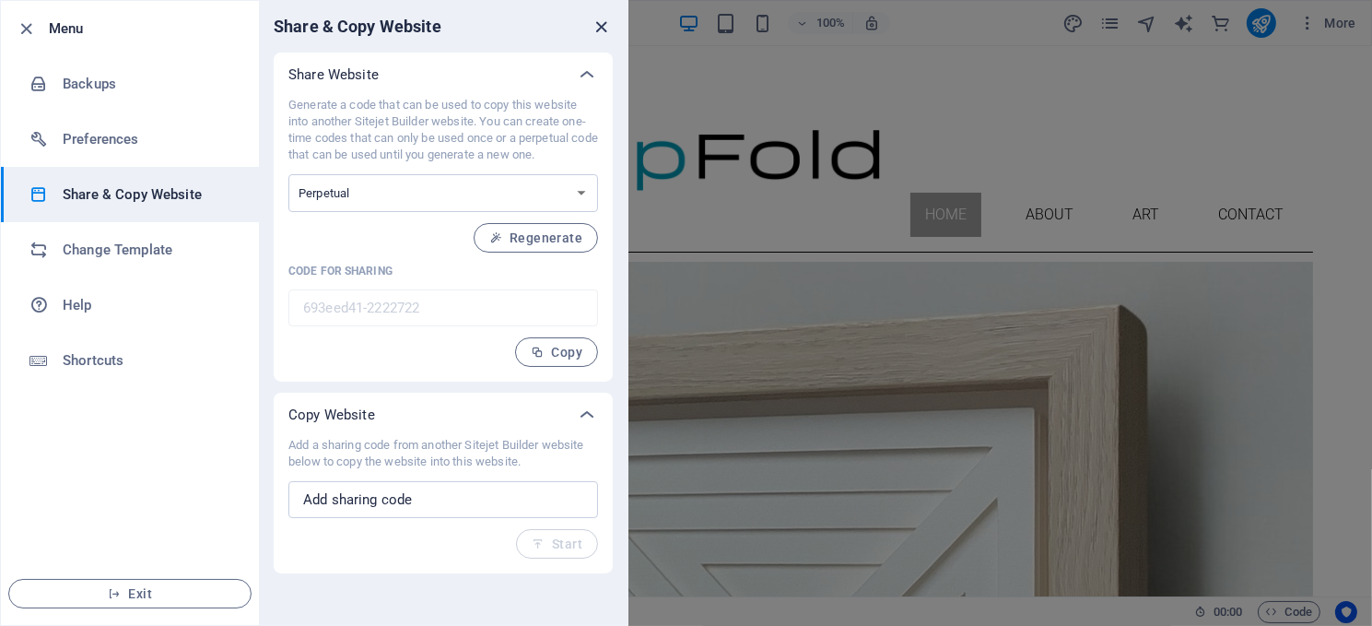
click at [599, 23] on icon "close" at bounding box center [602, 27] width 21 height 21
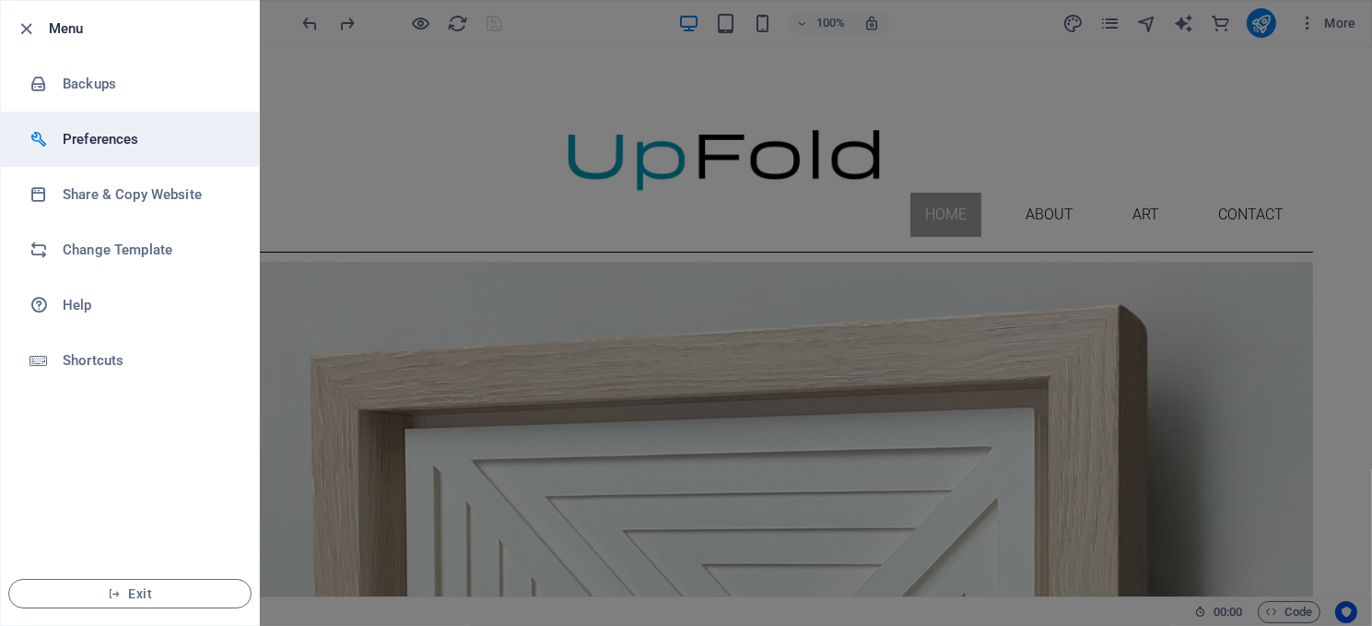
click at [123, 133] on h6 "Preferences" at bounding box center [148, 139] width 170 height 22
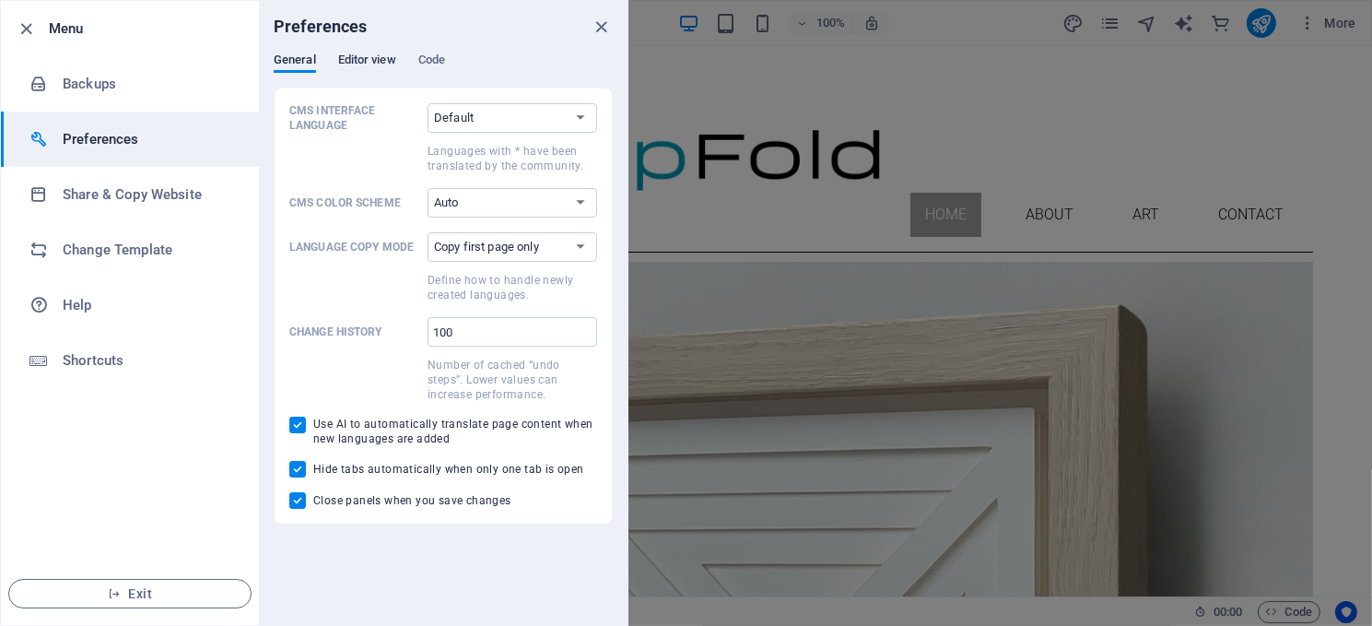
click at [366, 55] on span "Editor view" at bounding box center [367, 62] width 58 height 26
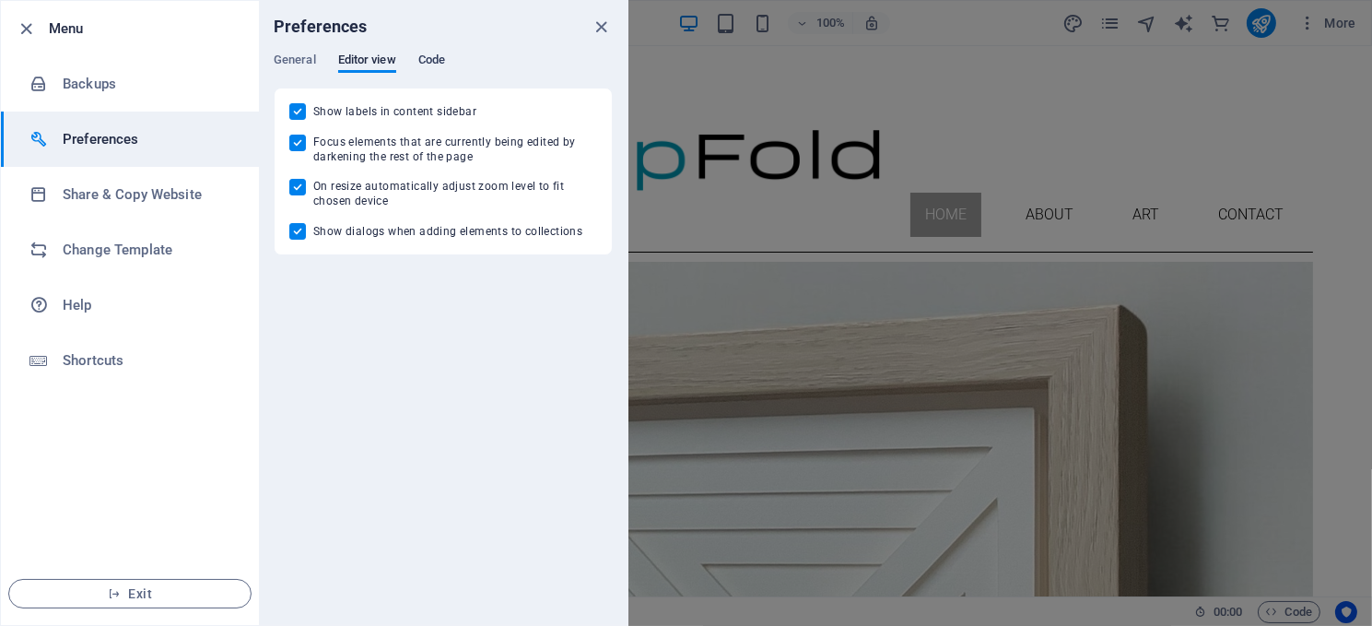
click at [422, 57] on span "Code" at bounding box center [431, 62] width 27 height 26
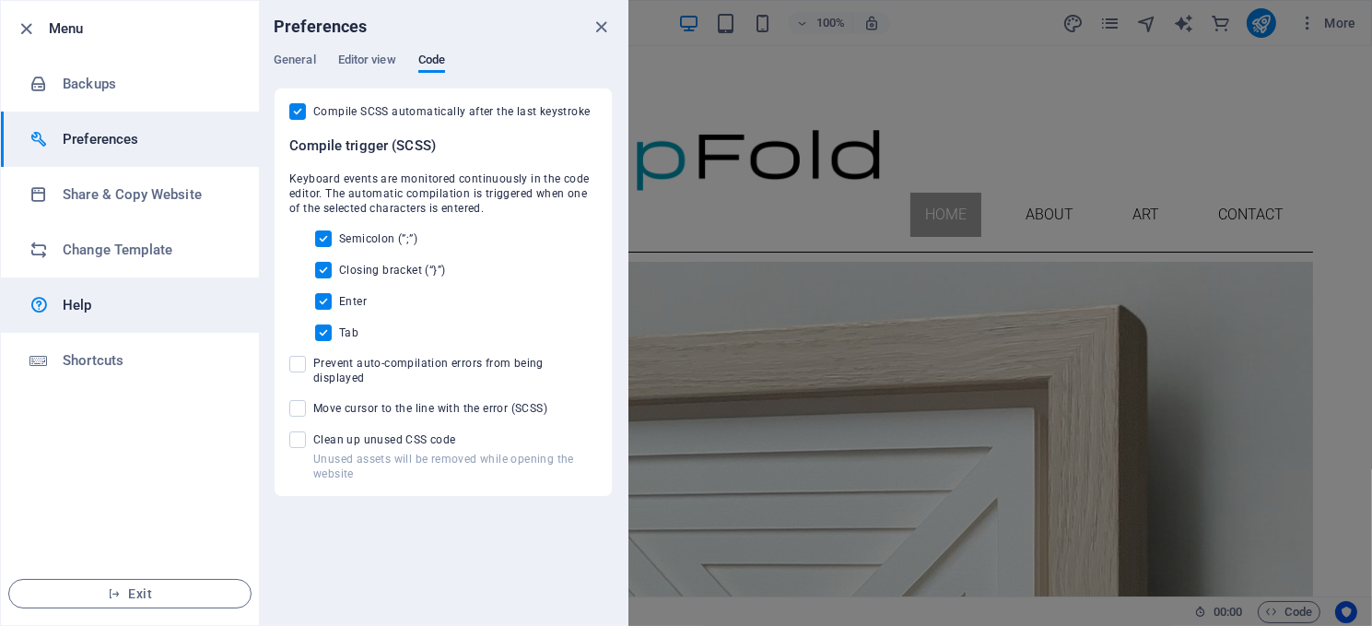
click at [67, 308] on h6 "Help" at bounding box center [148, 305] width 170 height 22
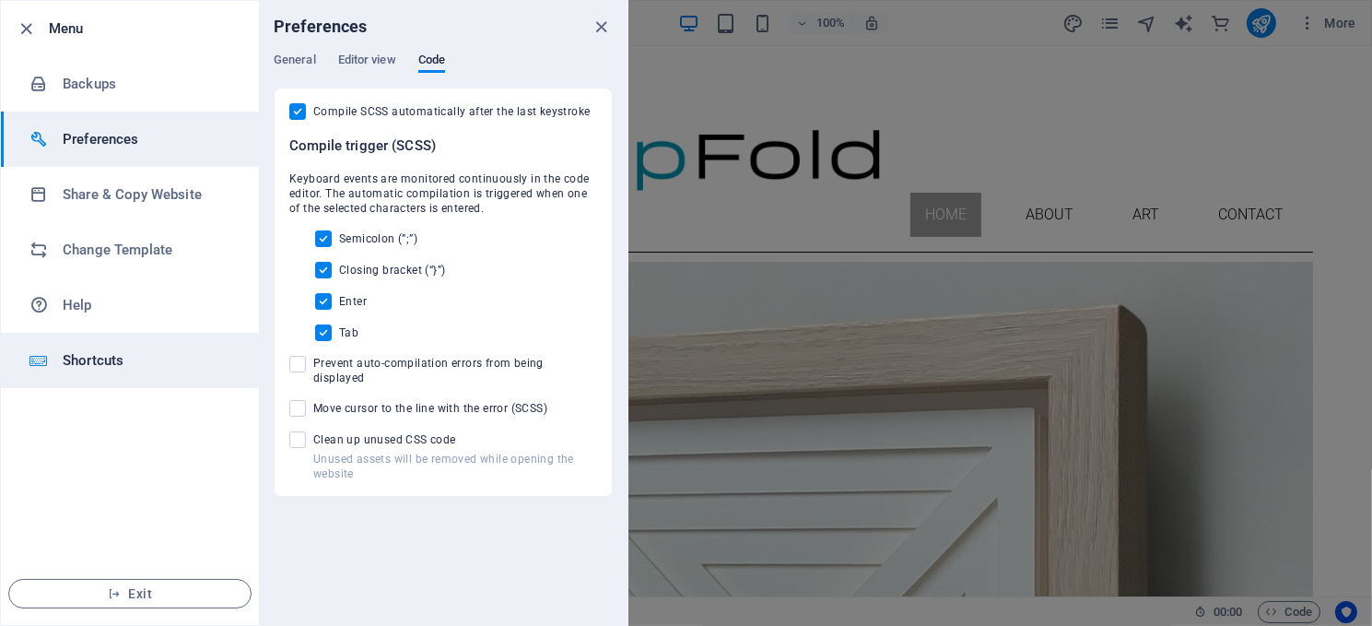
click at [88, 350] on h6 "Shortcuts" at bounding box center [148, 360] width 170 height 22
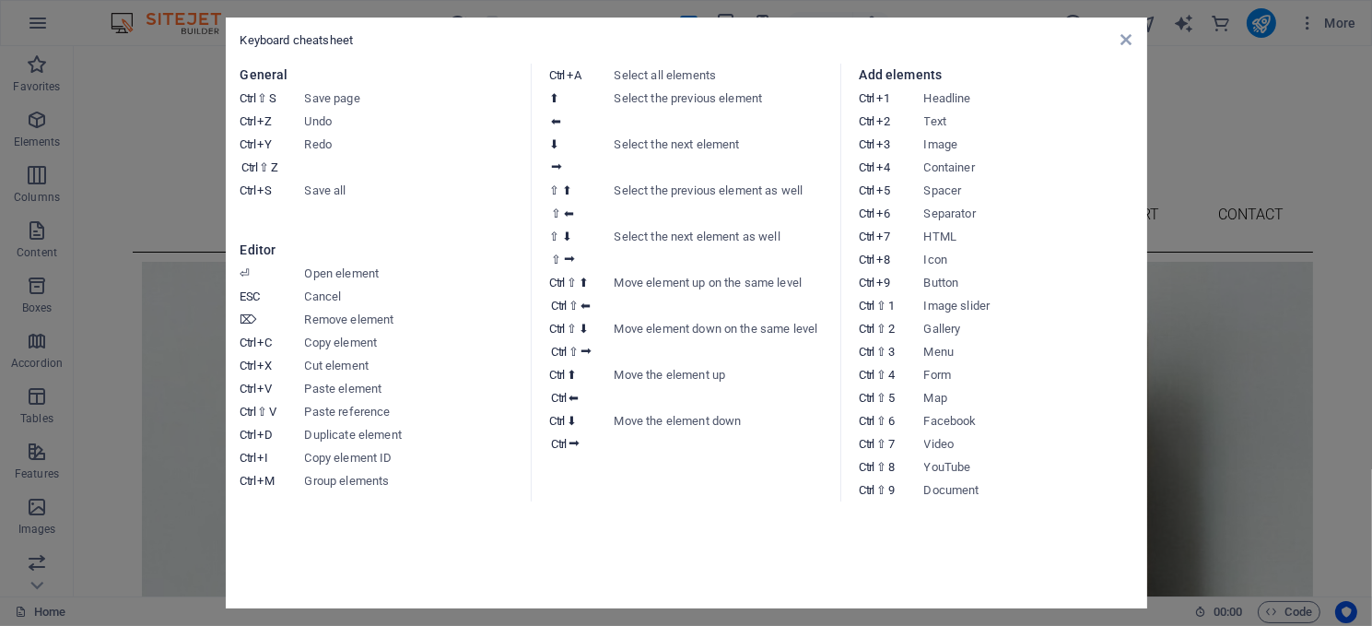
click at [1125, 30] on div "Keyboard cheatsheet General Ctrl ⇧ S Save page Ctrl Z Undo Ctrl Y Ctrl ⇧ Z Redo…" at bounding box center [687, 313] width 922 height 591
click at [1125, 36] on icon at bounding box center [1126, 39] width 11 height 15
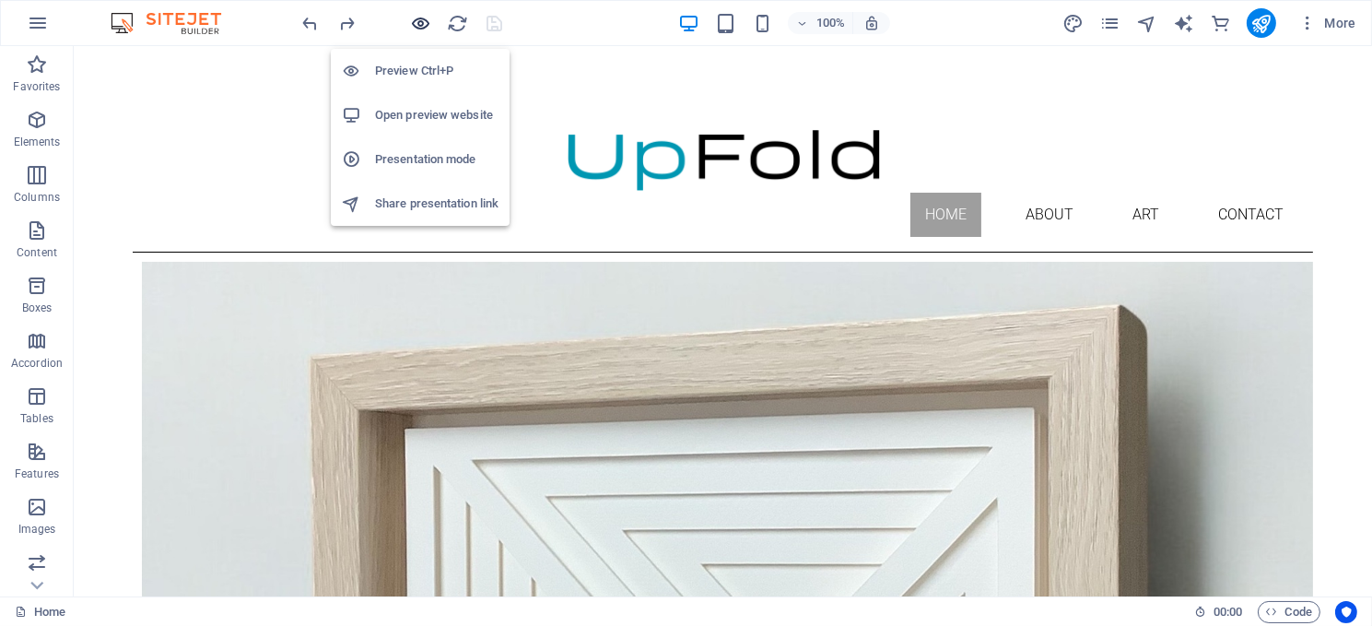
click at [422, 25] on icon "button" at bounding box center [421, 23] width 21 height 21
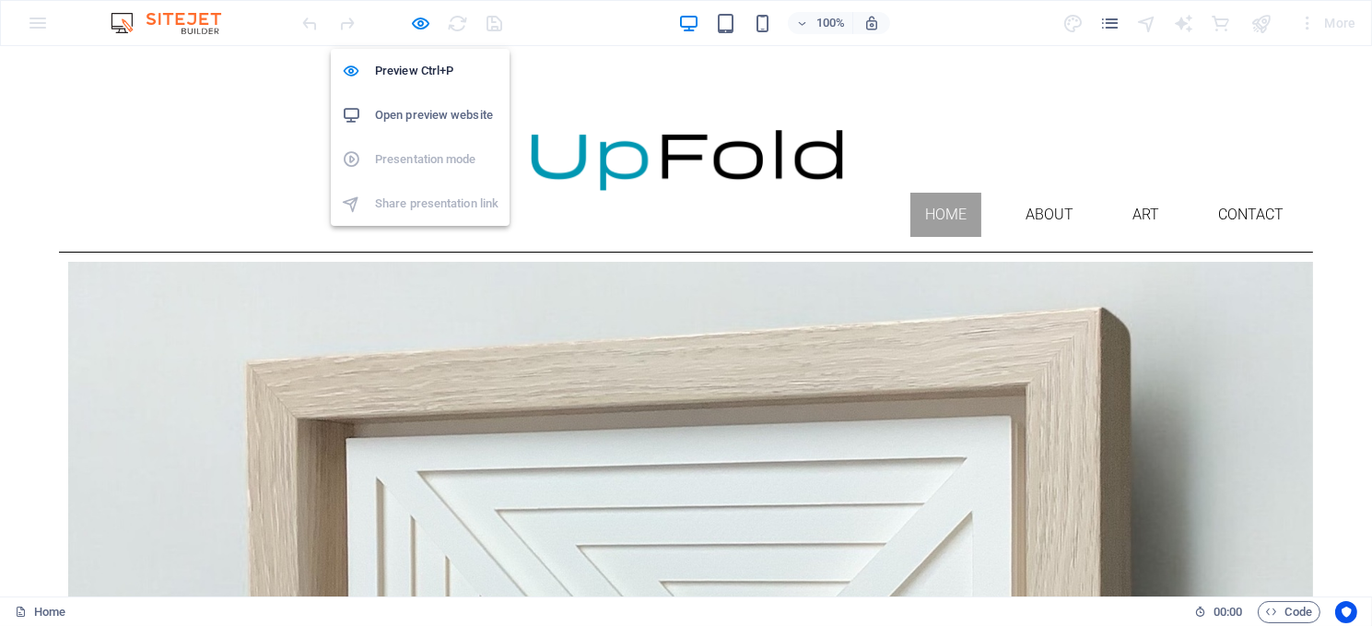
click at [433, 113] on h6 "Open preview website" at bounding box center [436, 115] width 123 height 22
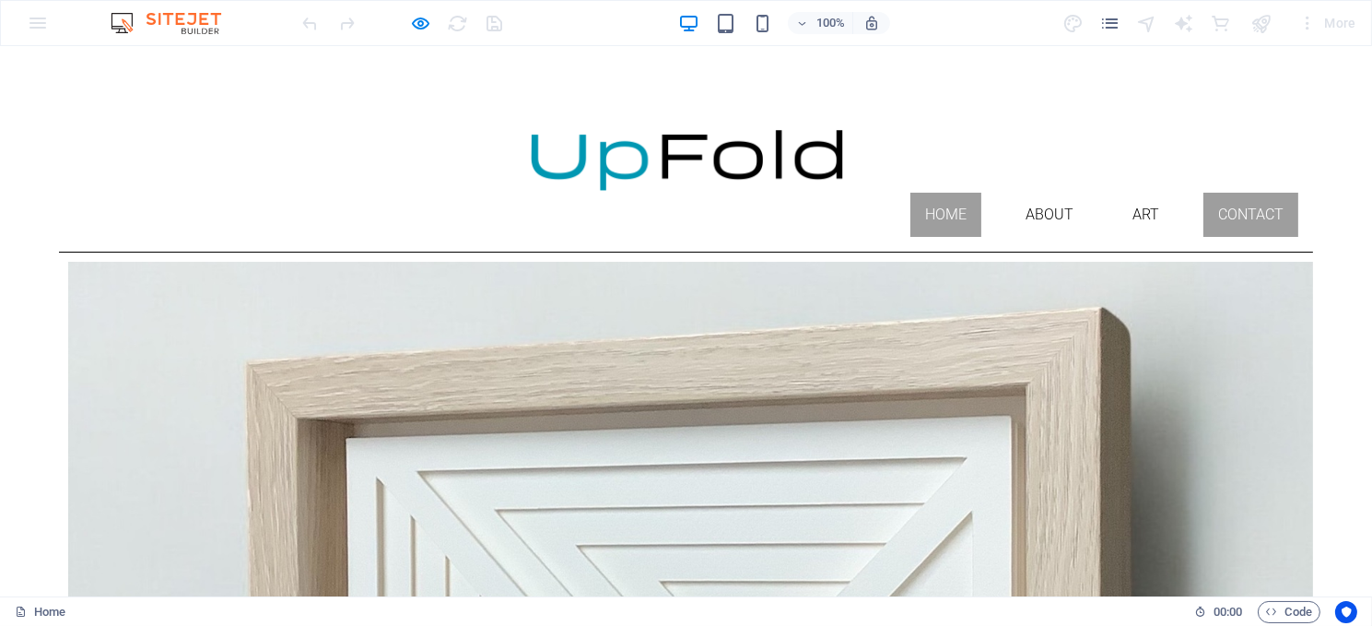
click at [1217, 193] on link "Contact" at bounding box center [1251, 215] width 95 height 44
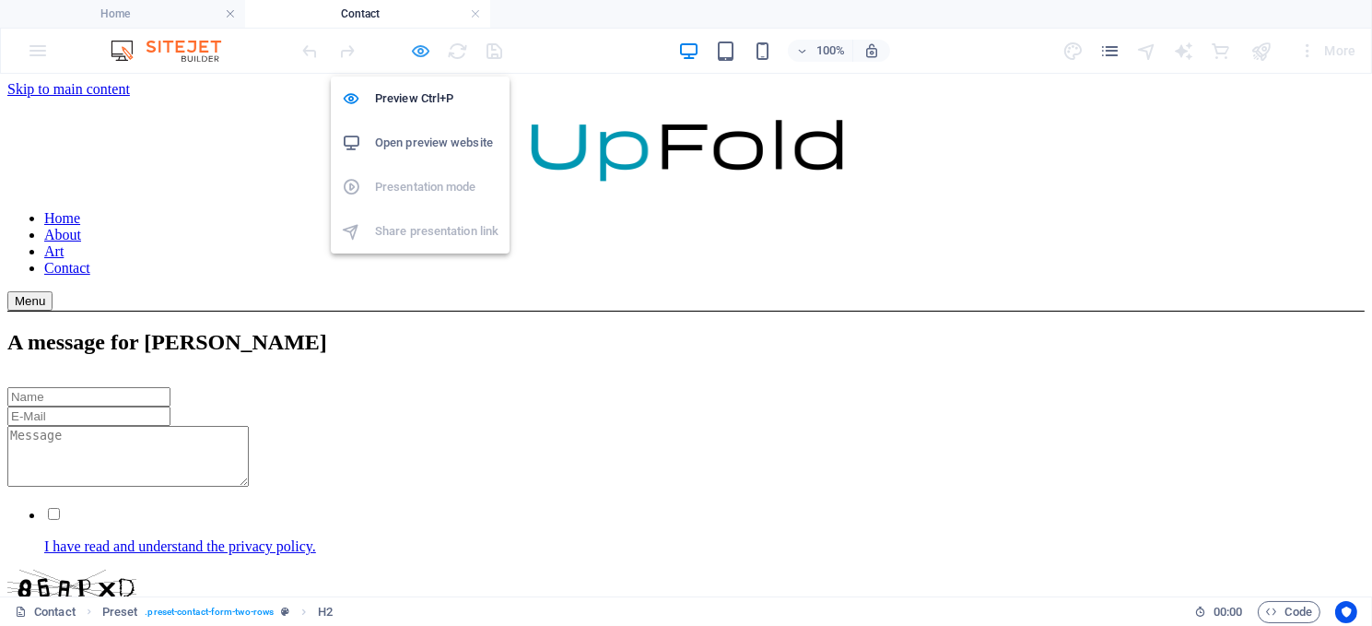
click at [421, 47] on icon "button" at bounding box center [421, 51] width 21 height 21
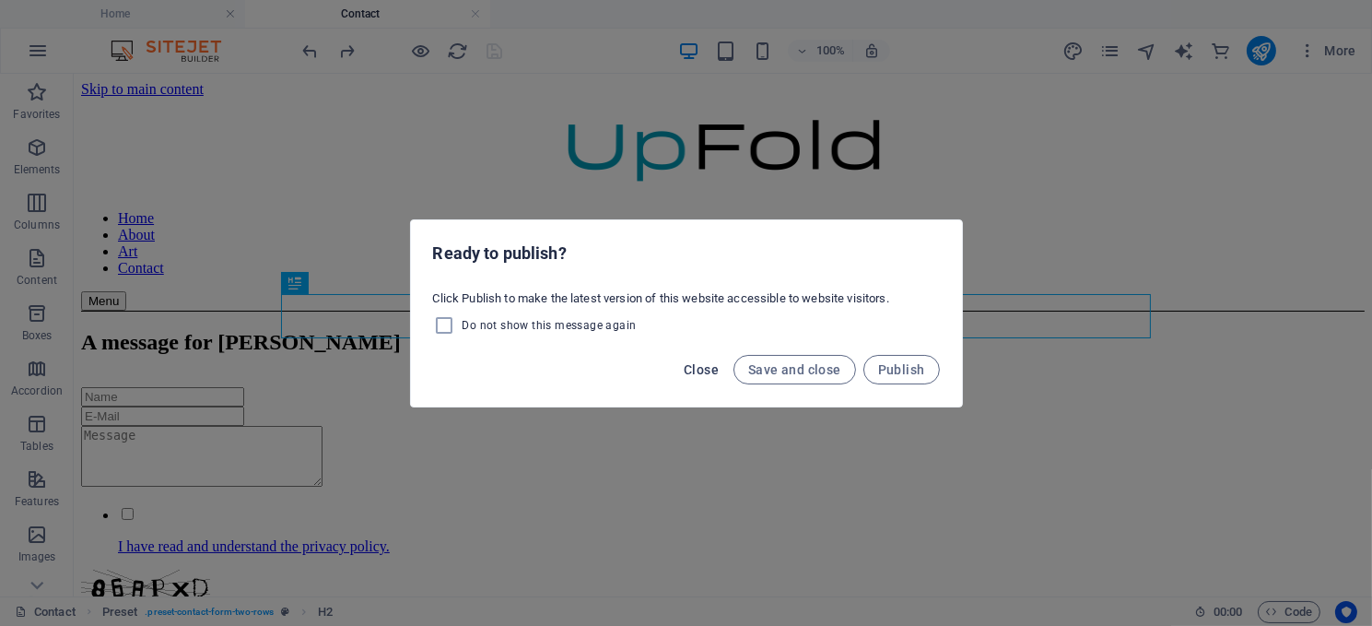
click at [690, 366] on span "Close" at bounding box center [701, 369] width 35 height 15
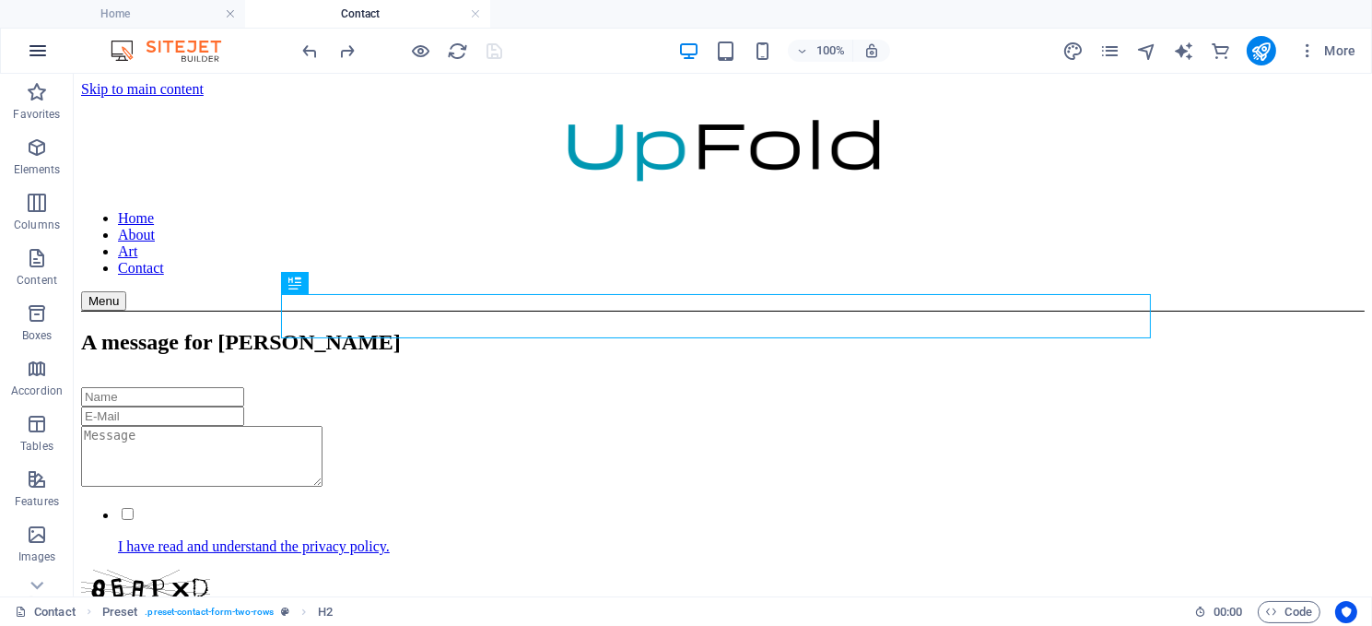
click at [41, 48] on icon "button" at bounding box center [38, 51] width 22 height 22
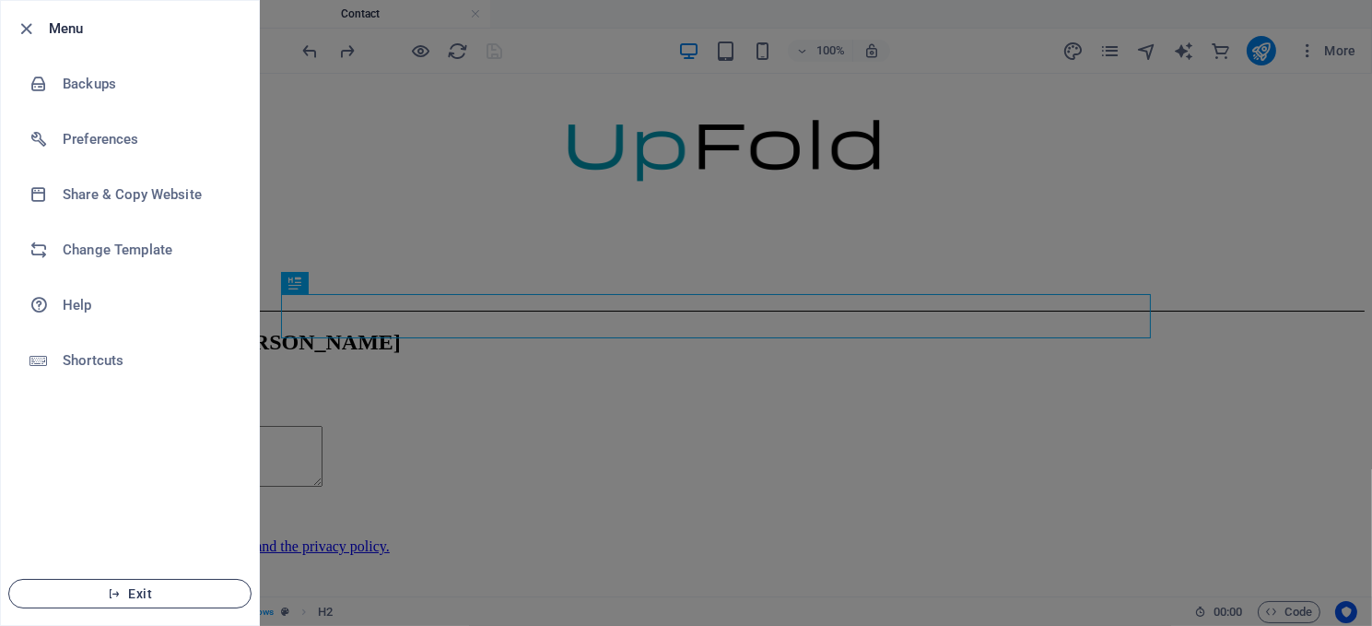
click at [137, 588] on span "Exit" at bounding box center [130, 593] width 212 height 15
